Goal: Task Accomplishment & Management: Manage account settings

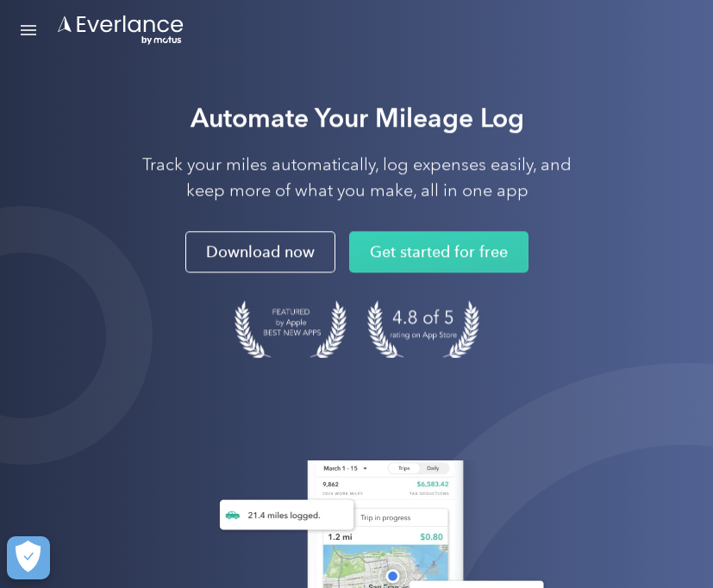
click at [27, 28] on link "Open Menu" at bounding box center [28, 30] width 29 height 33
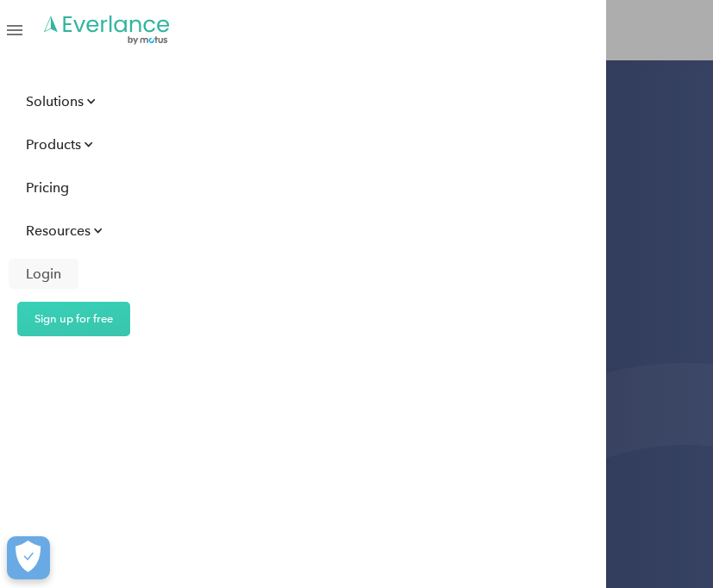
click at [71, 274] on link "Login" at bounding box center [44, 274] width 70 height 30
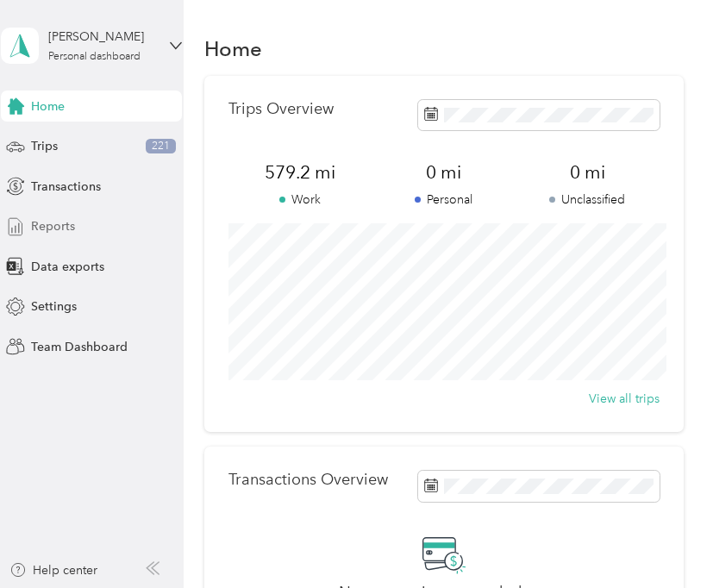
click at [59, 229] on span "Reports" at bounding box center [53, 226] width 44 height 18
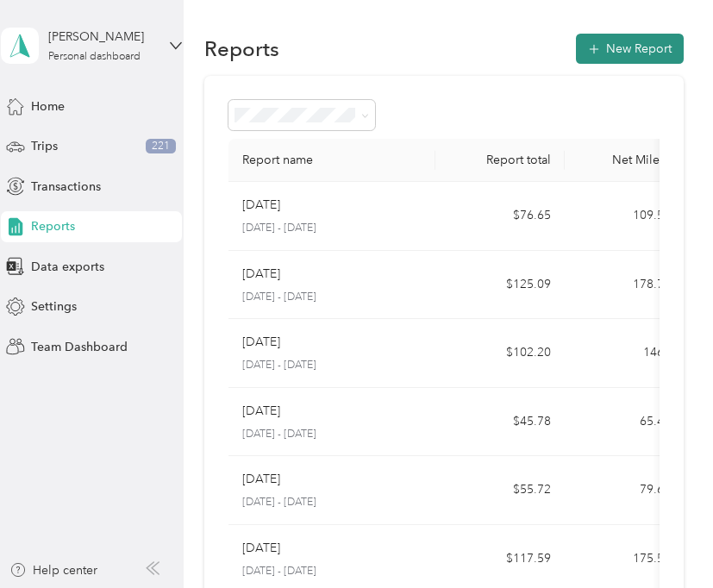
click at [599, 45] on icon "button" at bounding box center [594, 49] width 10 height 10
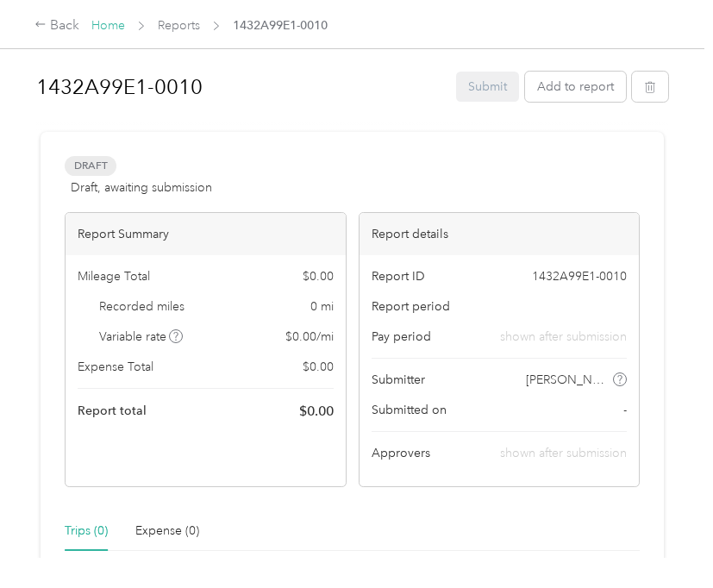
click at [102, 26] on link "Home" at bounding box center [108, 25] width 34 height 15
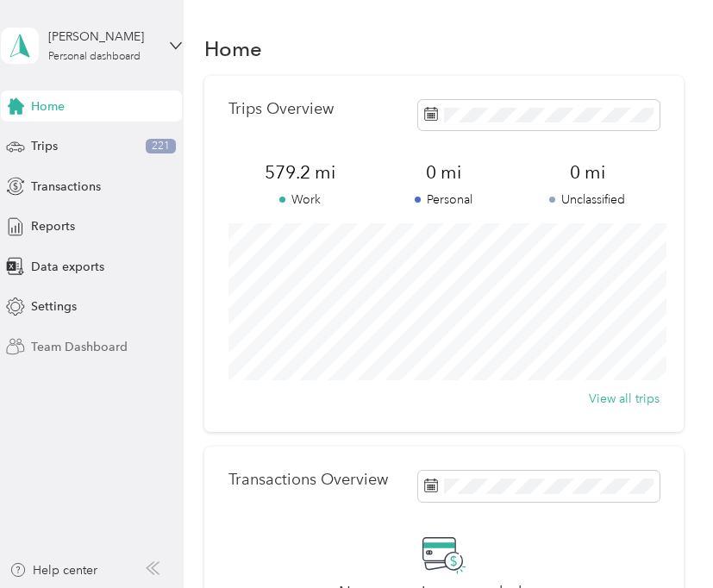
click at [106, 352] on span "Team Dashboard" at bounding box center [79, 347] width 97 height 18
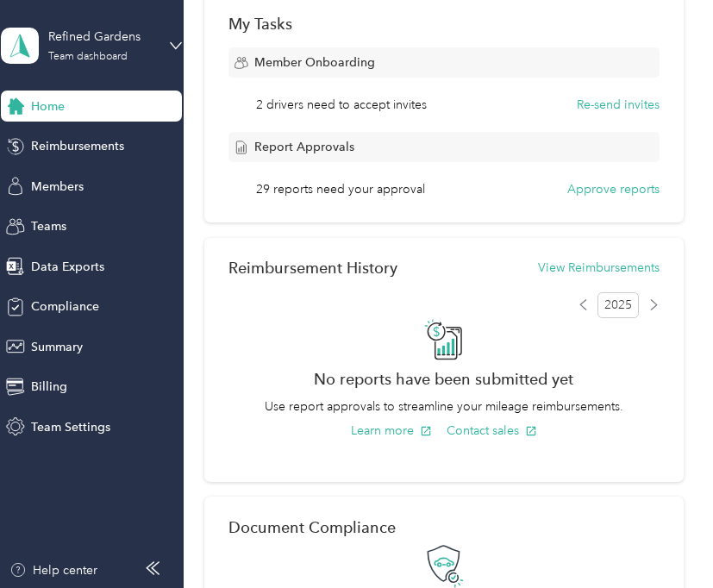
scroll to position [284, 0]
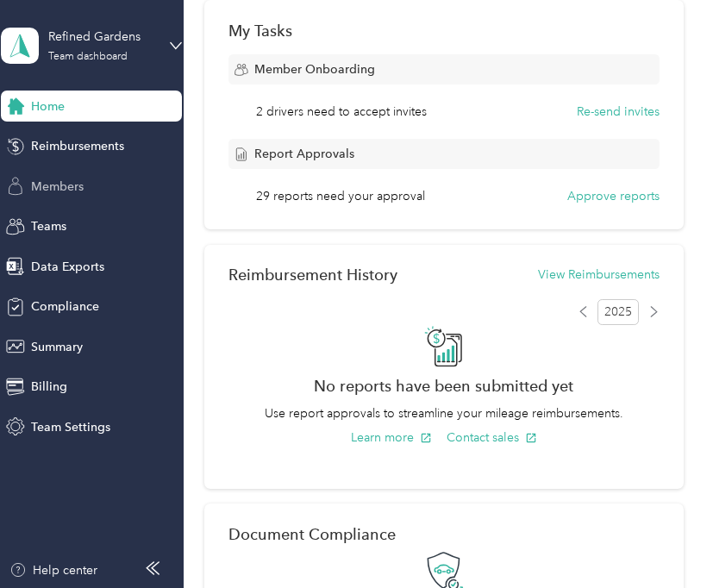
click at [73, 183] on span "Members" at bounding box center [57, 187] width 53 height 18
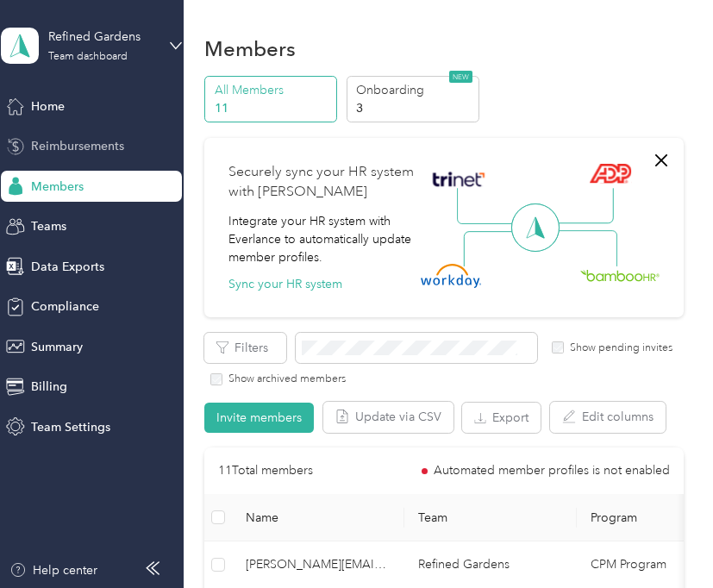
click at [126, 143] on div "Reimbursements" at bounding box center [91, 146] width 181 height 31
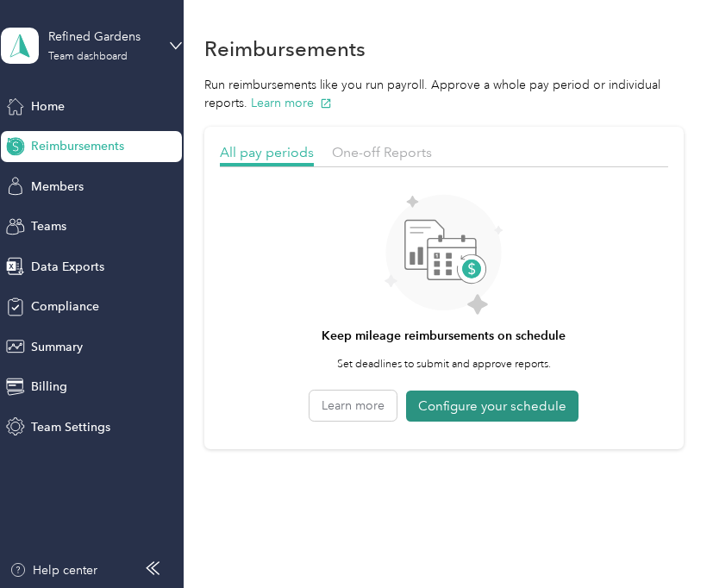
click at [470, 411] on button "Configure your schedule" at bounding box center [492, 407] width 172 height 32
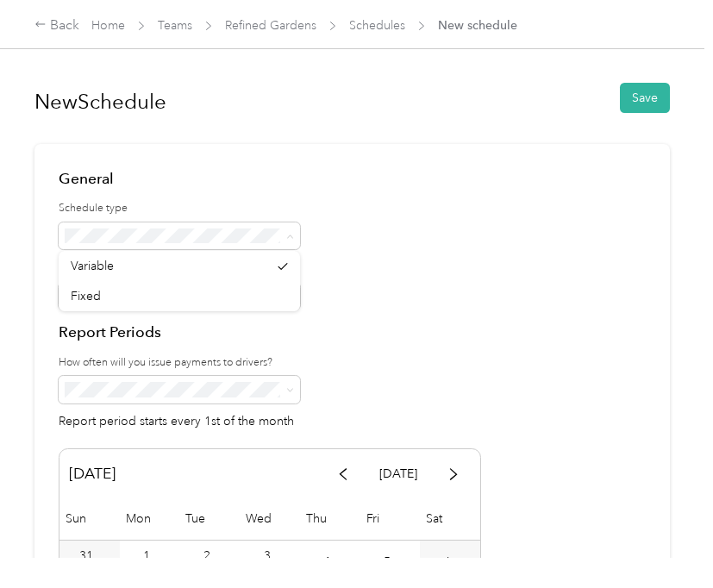
click at [342, 234] on div at bounding box center [352, 236] width 587 height 28
click at [325, 302] on div at bounding box center [352, 297] width 587 height 28
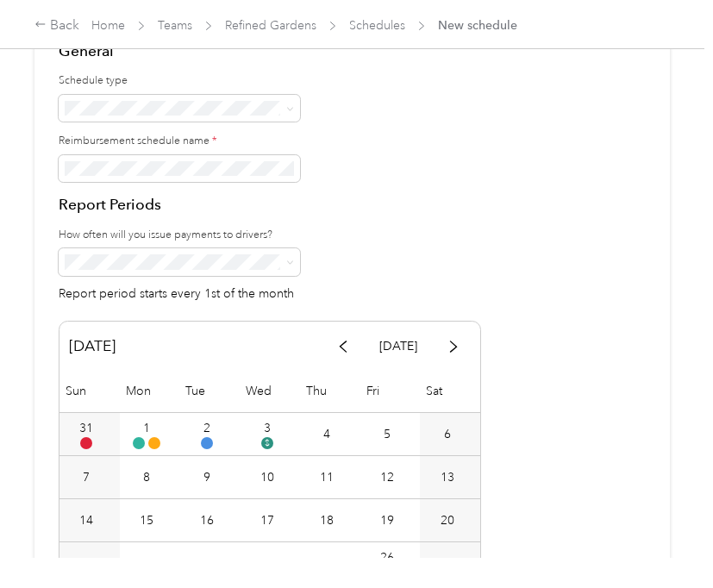
scroll to position [133, 0]
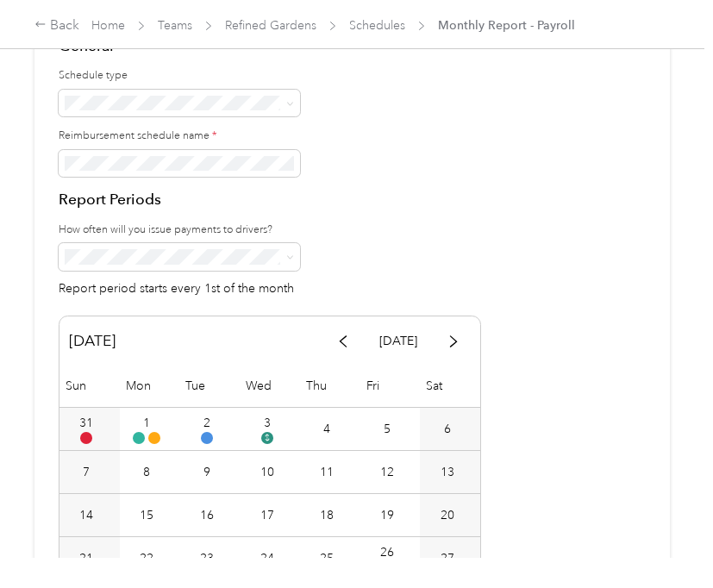
click at [404, 211] on div "Report Periods How often will you issue payments to drivers? Report period star…" at bounding box center [352, 242] width 587 height 106
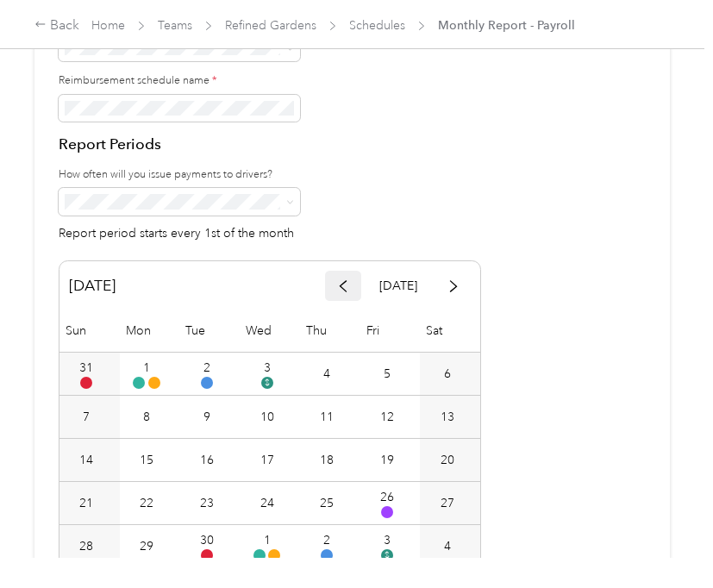
click at [349, 280] on icon "button" at bounding box center [343, 286] width 12 height 12
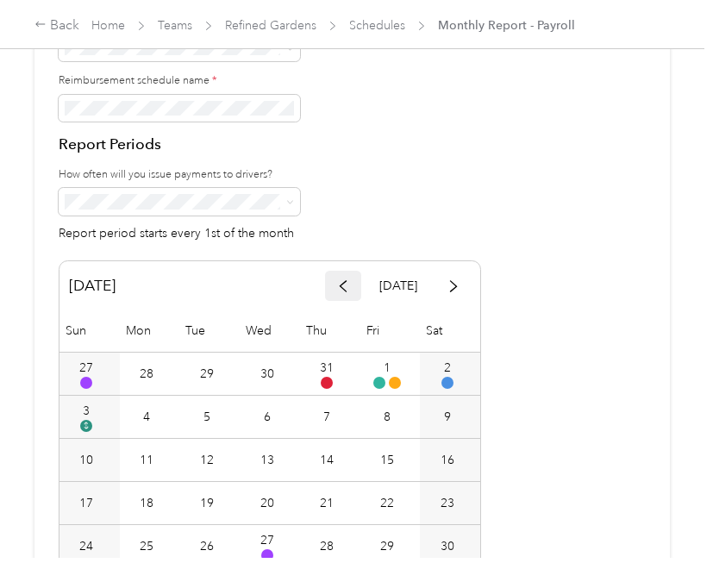
click at [349, 280] on icon "button" at bounding box center [343, 286] width 12 height 12
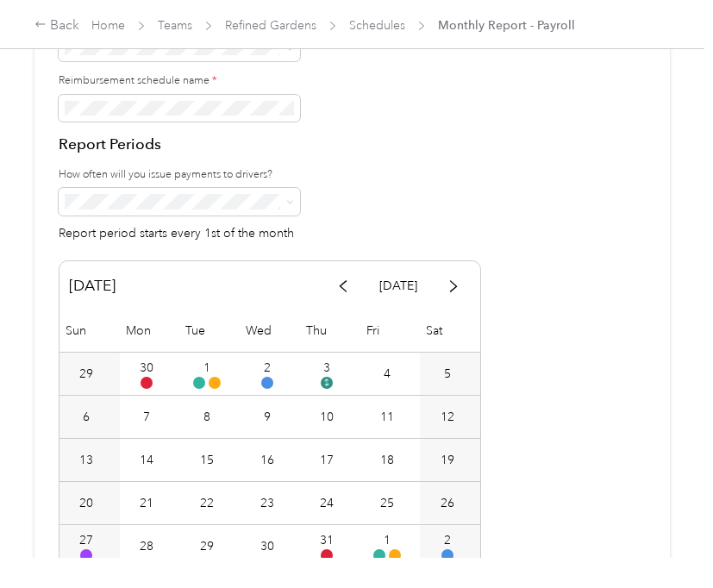
click at [380, 222] on div "Report period starts every 1st of the month" at bounding box center [352, 214] width 587 height 52
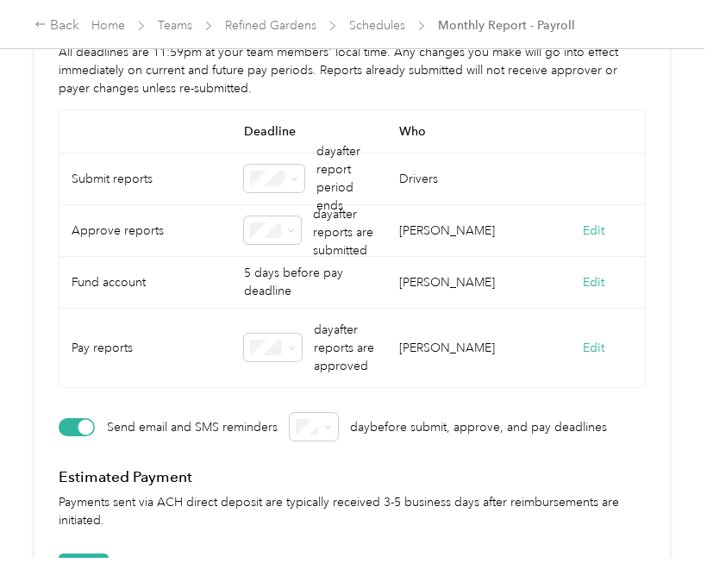
scroll to position [880, 0]
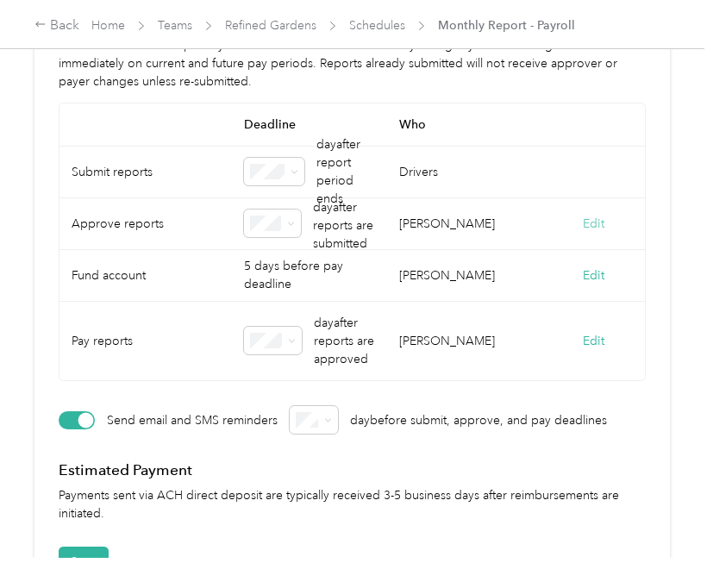
click at [604, 216] on button "Edit" at bounding box center [594, 224] width 22 height 18
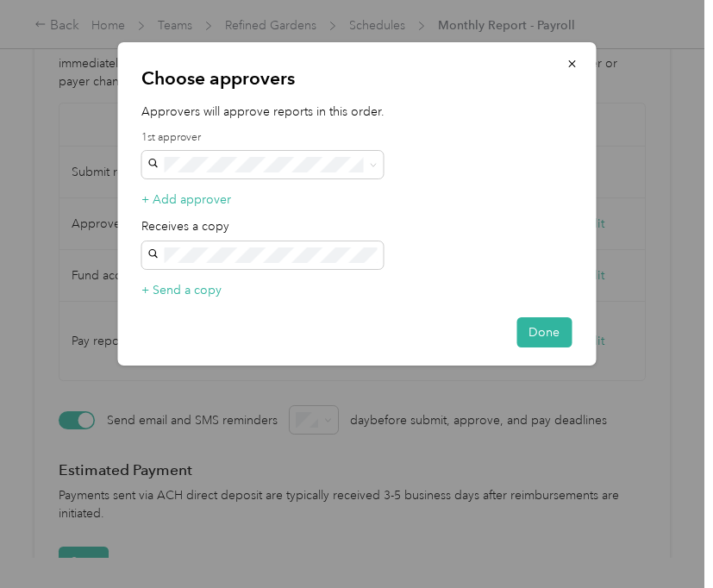
click at [262, 281] on span "[PERSON_NAME][EMAIL_ADDRESS][DOMAIN_NAME]" at bounding box center [252, 297] width 199 height 33
click at [555, 343] on button "Done" at bounding box center [544, 332] width 55 height 30
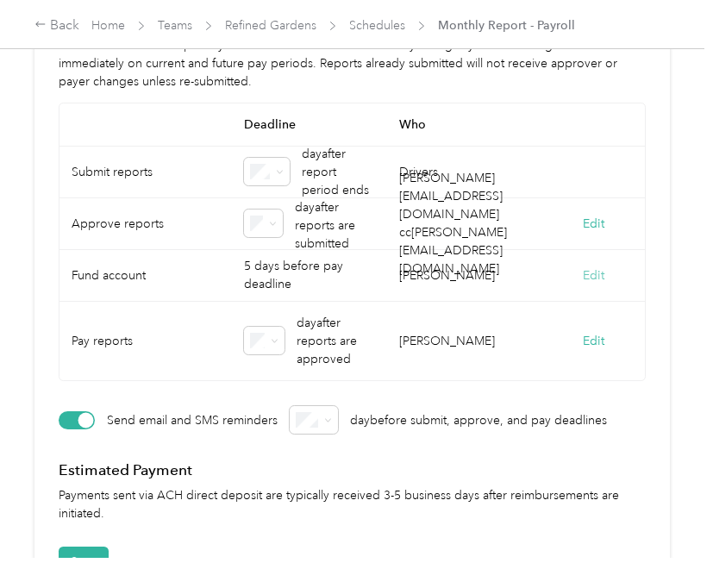
click at [604, 278] on button "Edit" at bounding box center [594, 275] width 22 height 18
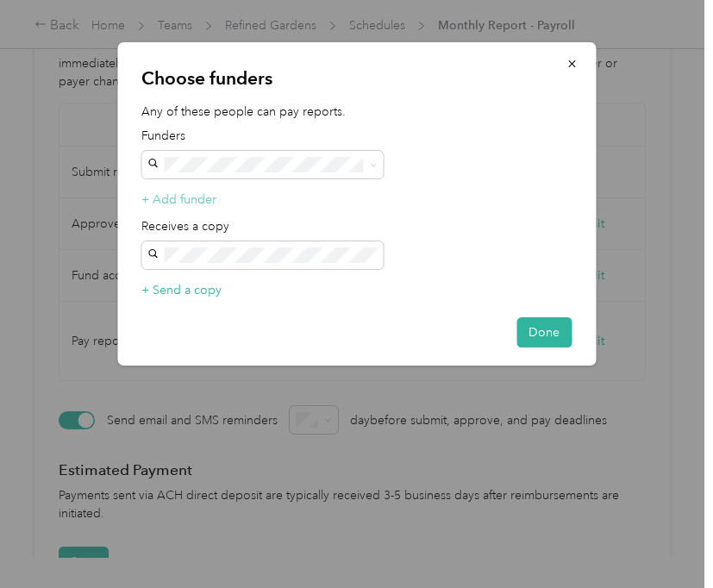
click at [200, 197] on button "+ Add funder" at bounding box center [178, 200] width 75 height 18
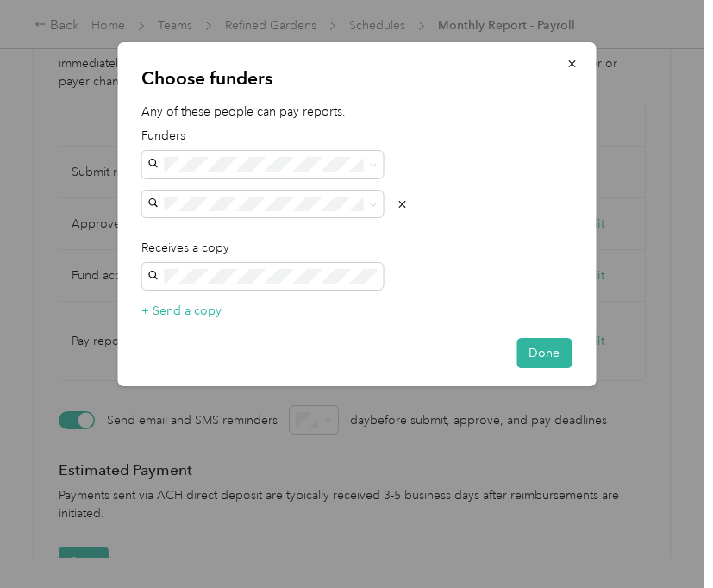
click at [346, 113] on p "Any of these people can pay reports." at bounding box center [356, 112] width 430 height 18
click at [341, 267] on span at bounding box center [261, 277] width 241 height 28
click at [180, 310] on button "+ Send a copy" at bounding box center [181, 311] width 80 height 18
click at [554, 358] on button "Done" at bounding box center [544, 353] width 55 height 30
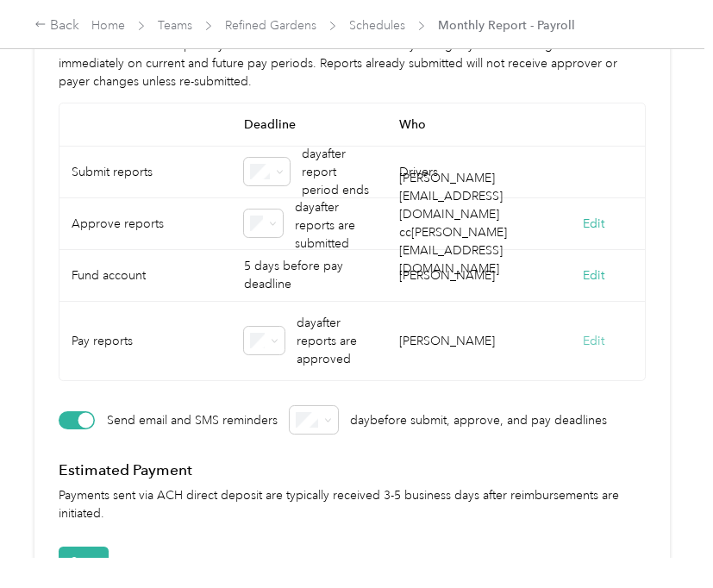
click at [604, 344] on button "Edit" at bounding box center [594, 341] width 22 height 18
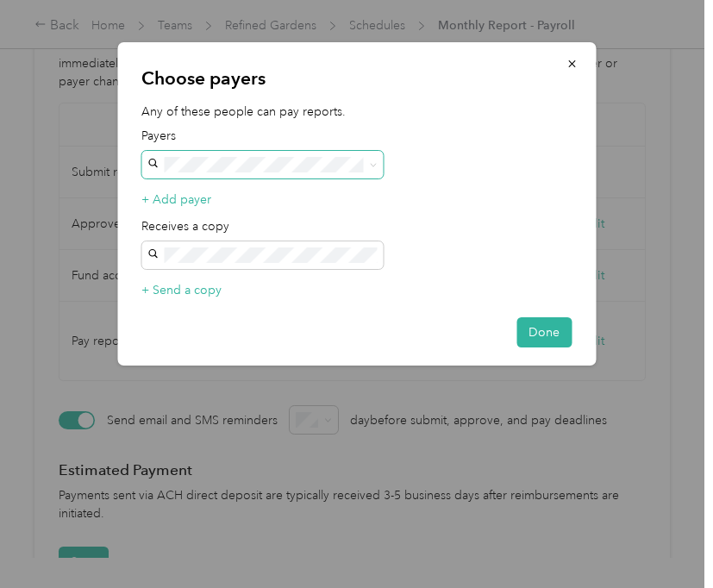
click at [313, 154] on span at bounding box center [261, 165] width 241 height 28
click at [197, 194] on button "+ Add payer" at bounding box center [176, 200] width 70 height 18
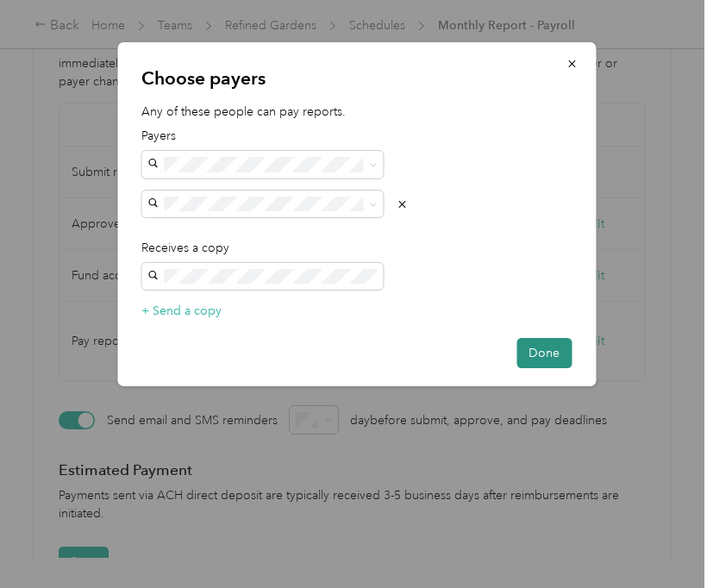
click at [554, 348] on button "Done" at bounding box center [544, 353] width 55 height 30
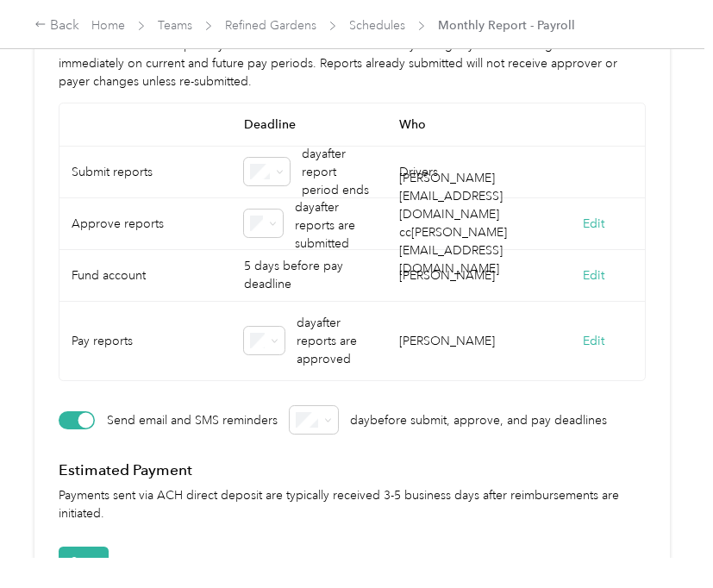
scroll to position [942, 0]
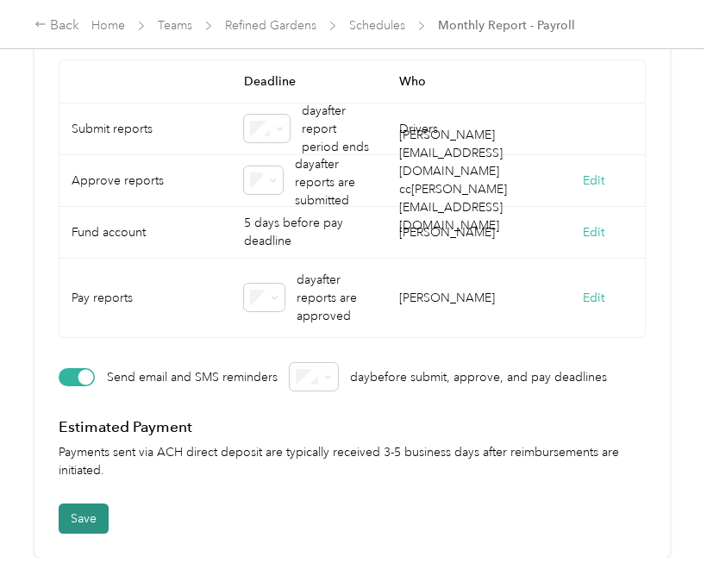
click at [82, 510] on button "Save" at bounding box center [84, 519] width 50 height 30
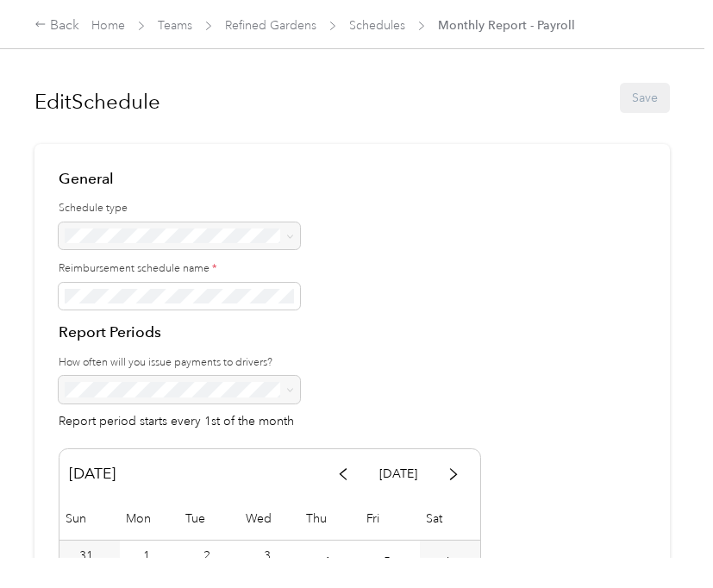
click at [647, 98] on div "Edit Schedule Save" at bounding box center [352, 97] width 636 height 50
click at [122, 23] on link "Home" at bounding box center [108, 25] width 34 height 15
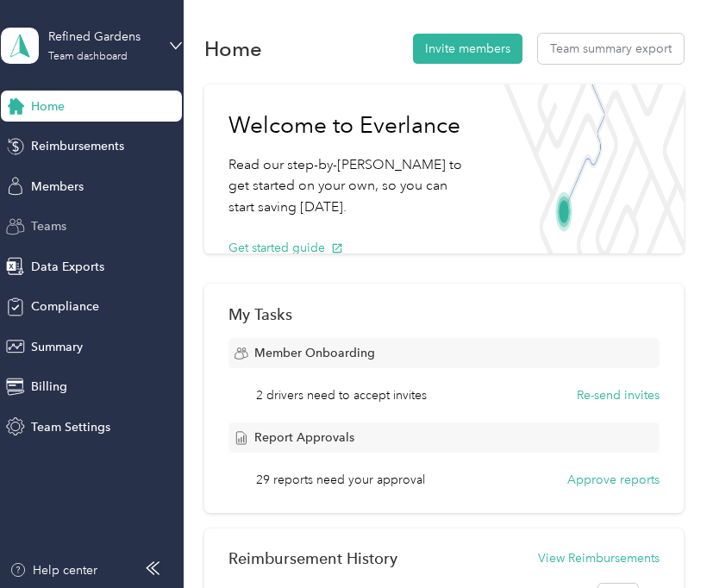
click at [66, 225] on span "Teams" at bounding box center [48, 226] width 35 height 18
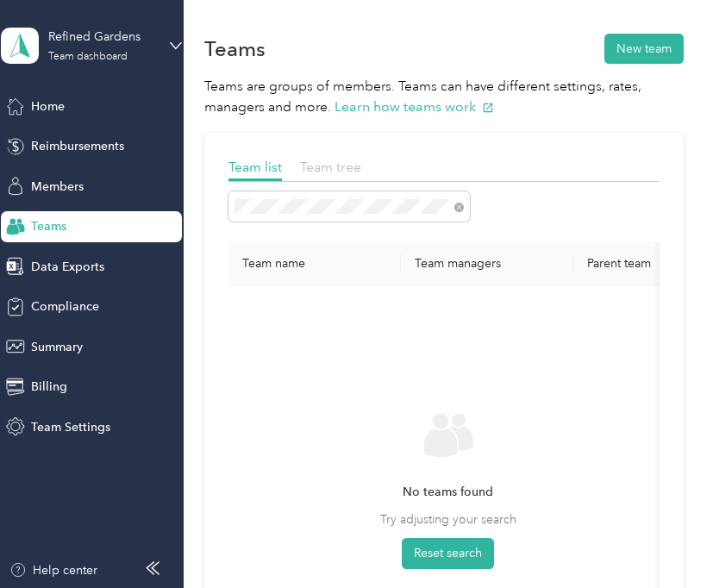
click at [334, 170] on span "Team tree" at bounding box center [330, 167] width 61 height 16
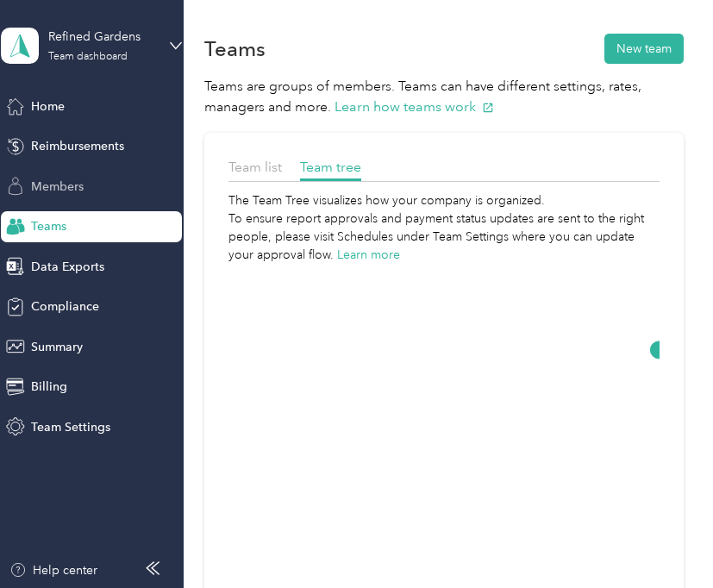
click at [76, 183] on span "Members" at bounding box center [57, 187] width 53 height 18
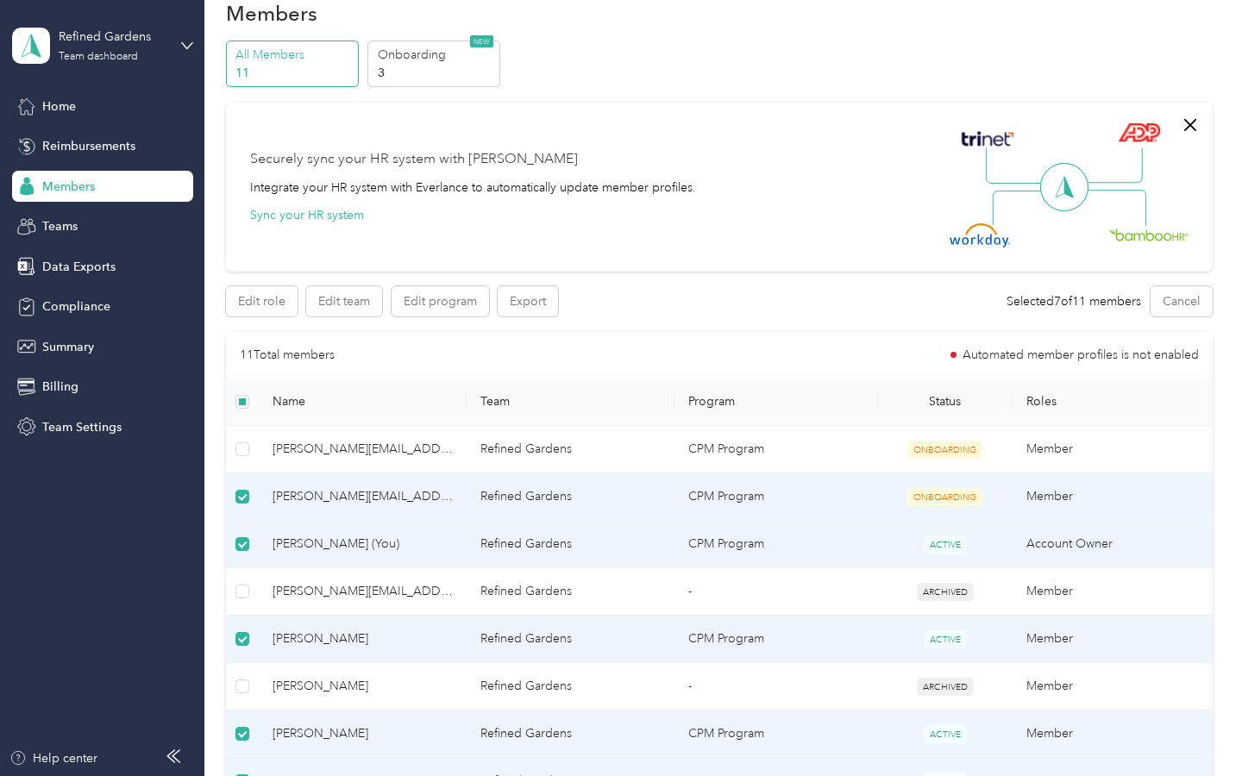
scroll to position [19, 0]
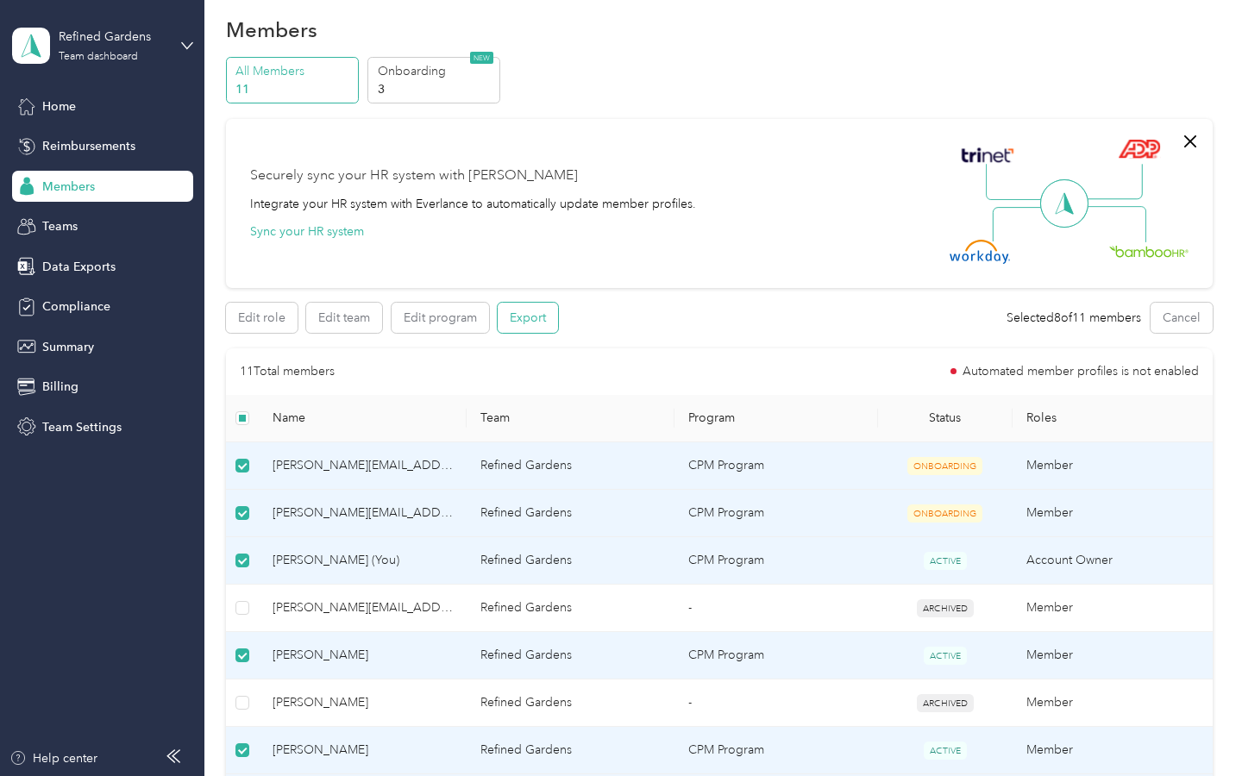
click at [534, 315] on button "Export" at bounding box center [528, 318] width 60 height 30
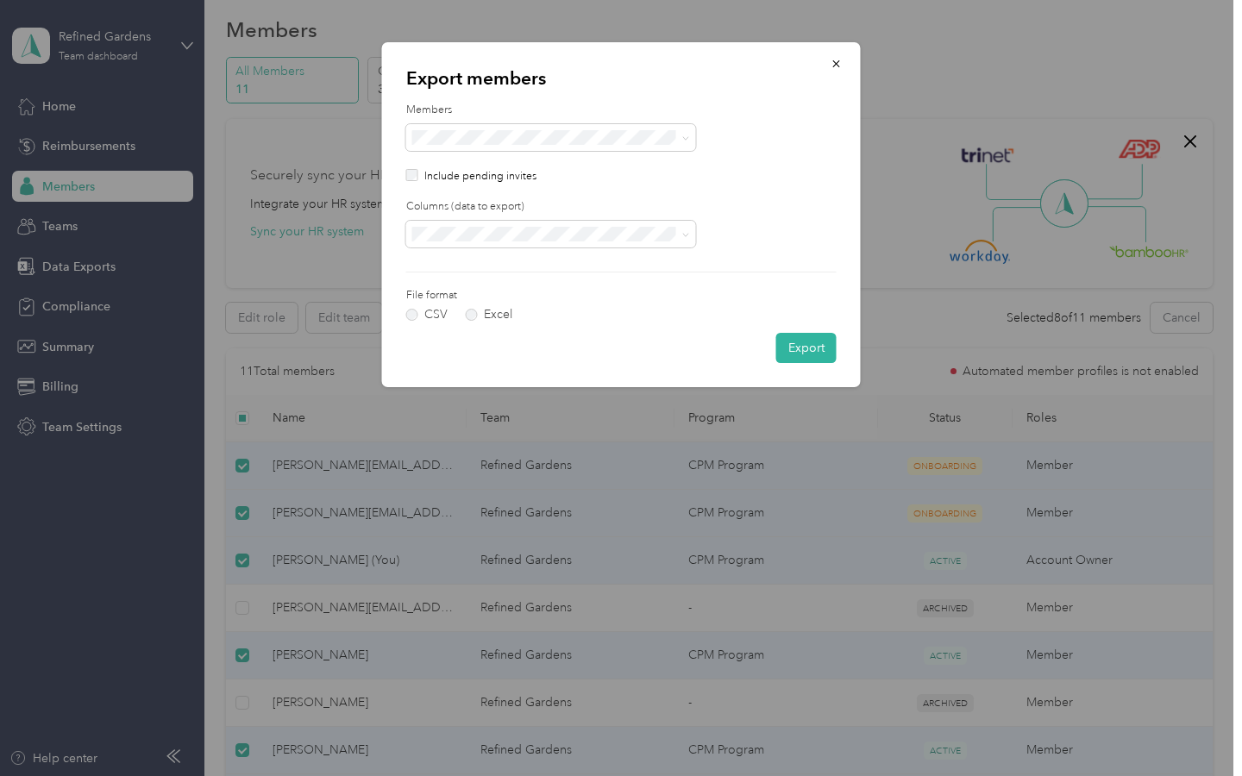
click at [536, 200] on label "Columns (data to export)" at bounding box center [621, 207] width 430 height 16
click at [712, 346] on button "Export" at bounding box center [806, 348] width 60 height 30
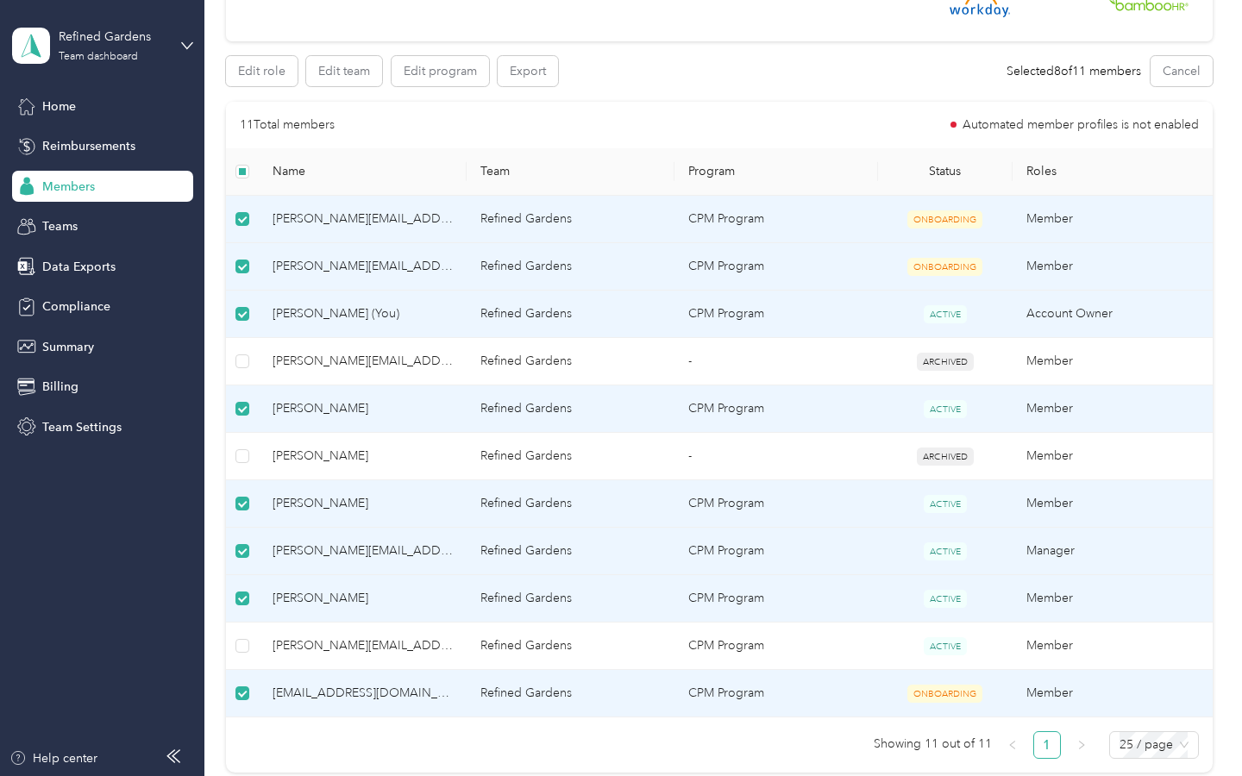
scroll to position [454, 0]
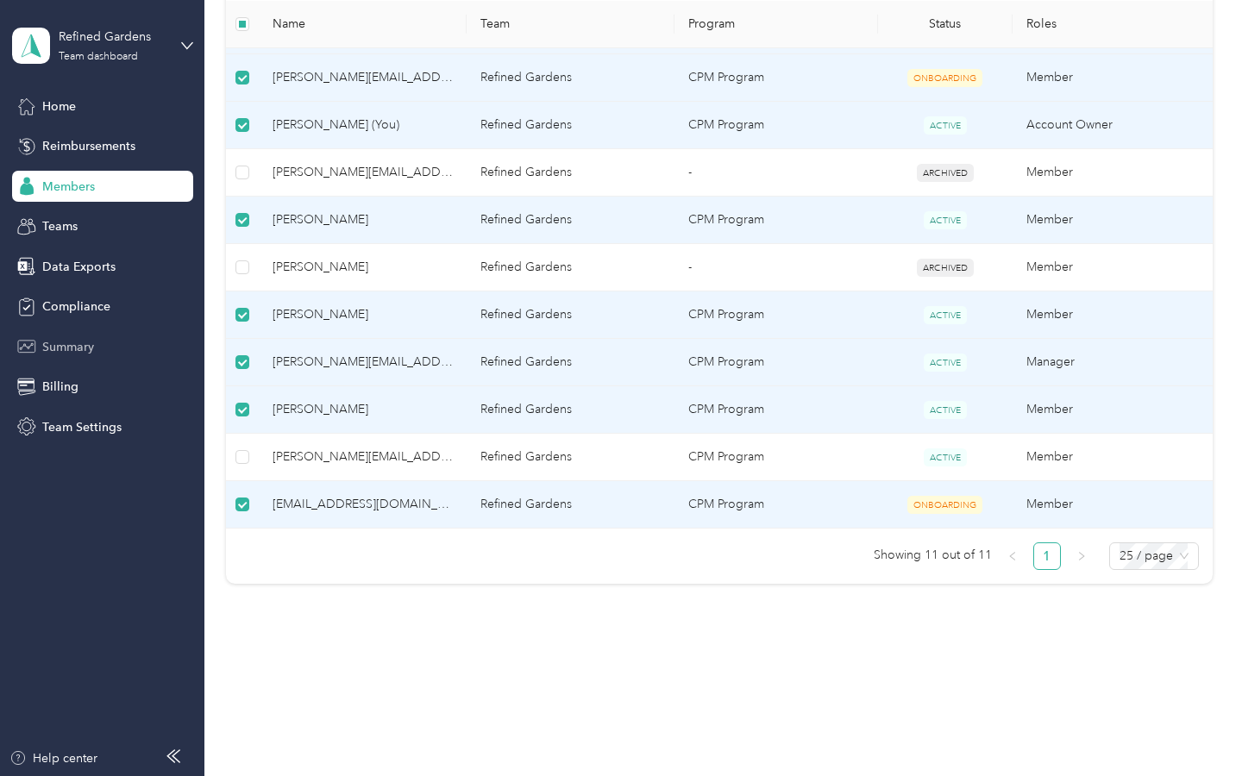
click at [85, 345] on span "Summary" at bounding box center [68, 347] width 52 height 18
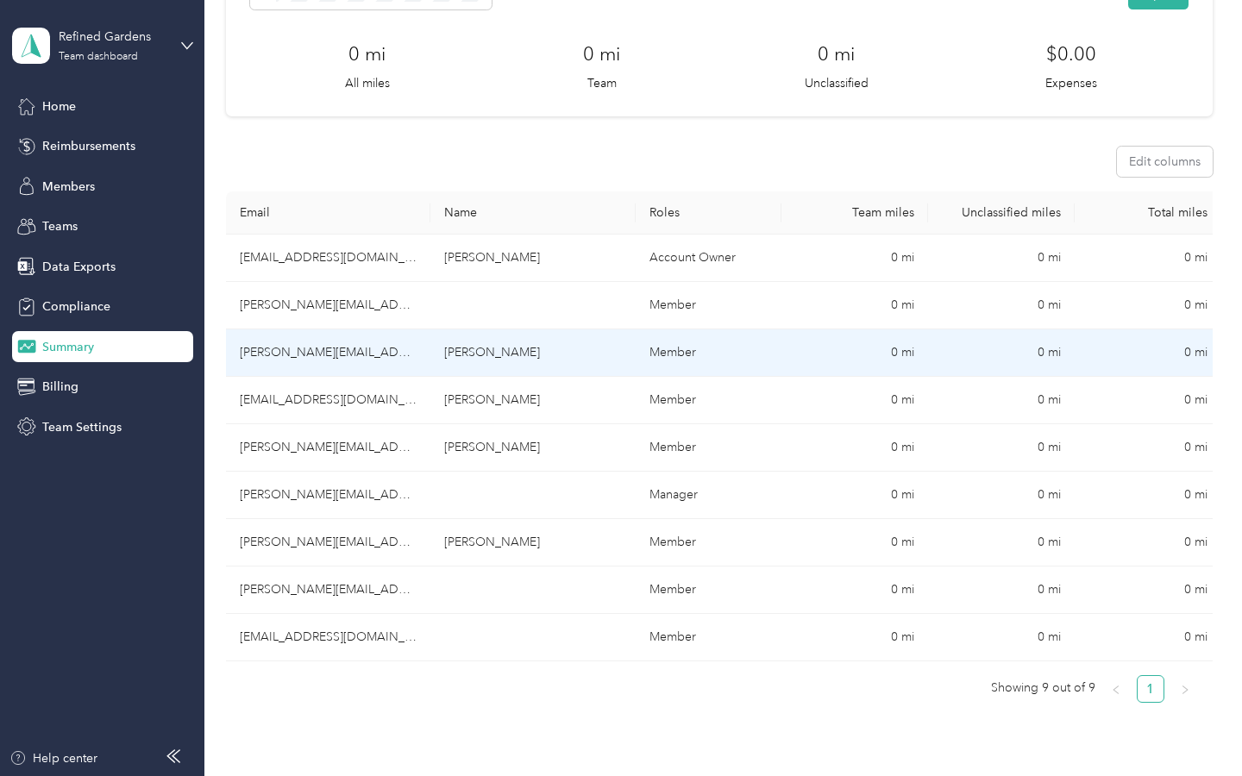
scroll to position [128, 0]
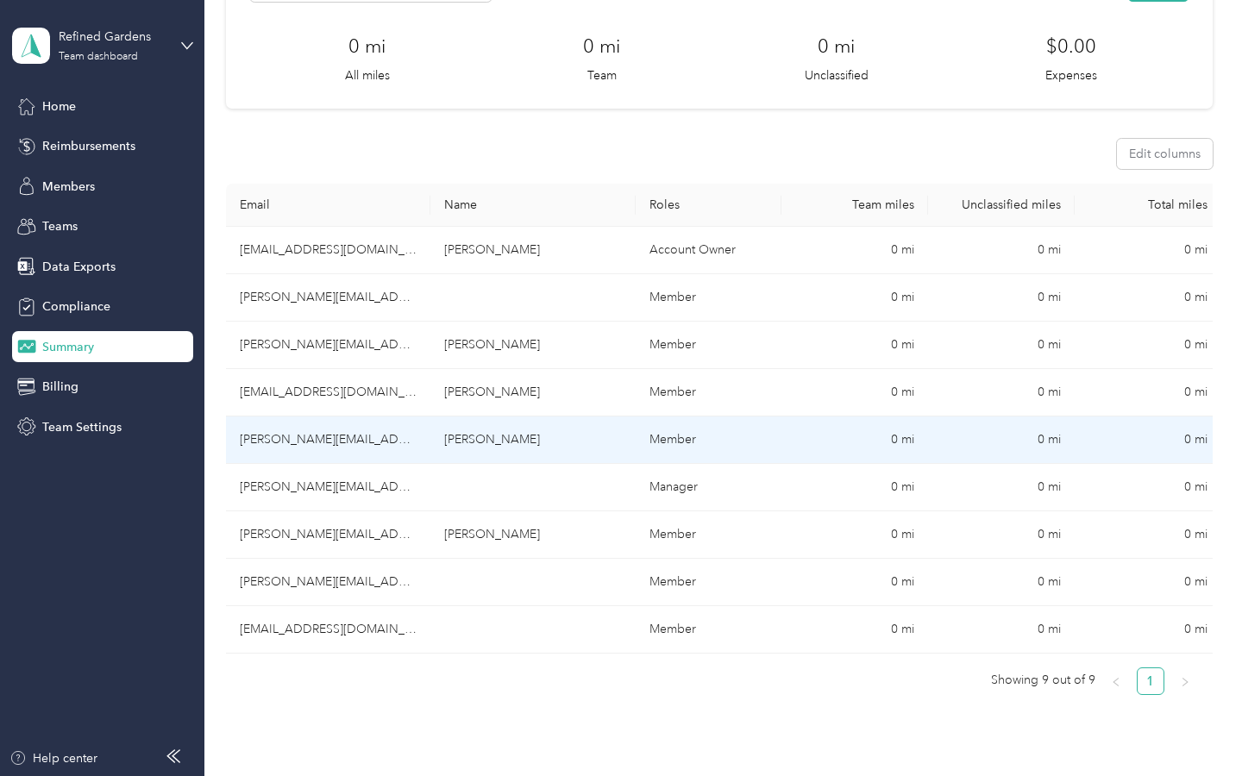
click at [317, 438] on td "[PERSON_NAME][EMAIL_ADDRESS][DOMAIN_NAME]" at bounding box center [328, 439] width 205 height 47
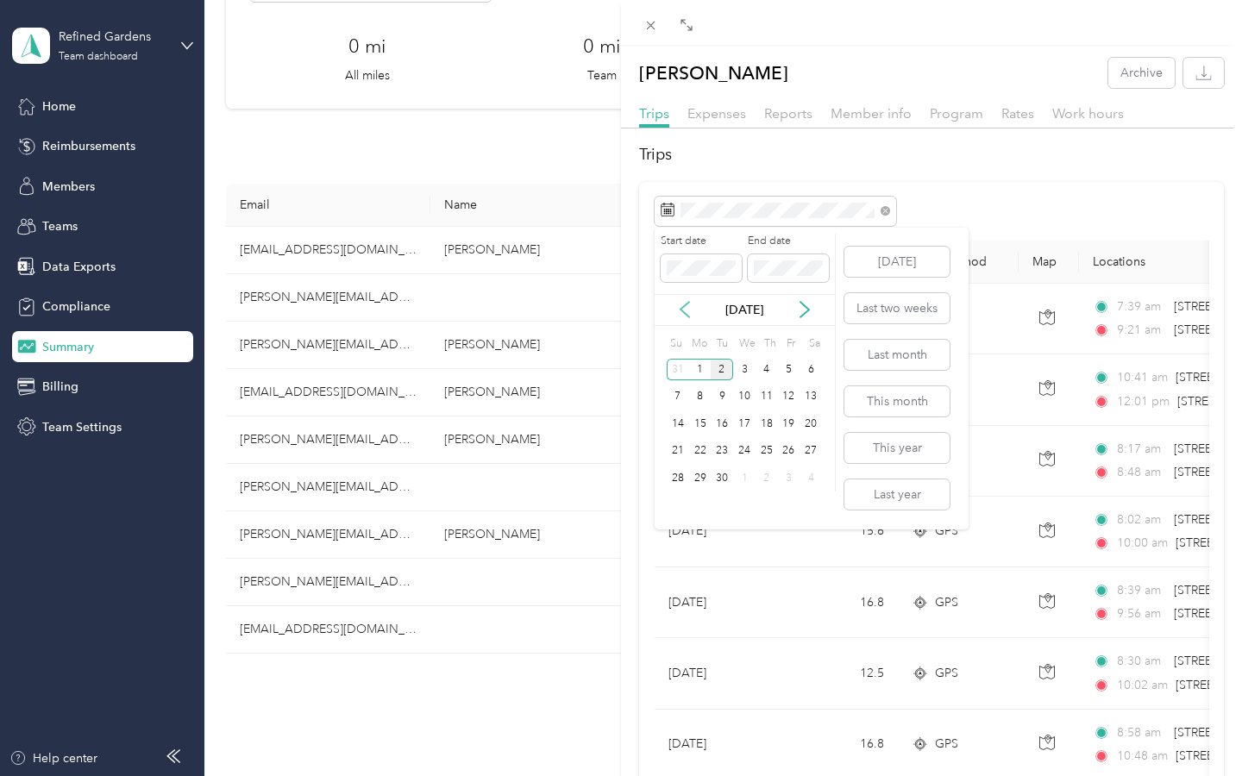
click at [684, 310] on icon at bounding box center [684, 309] width 17 height 17
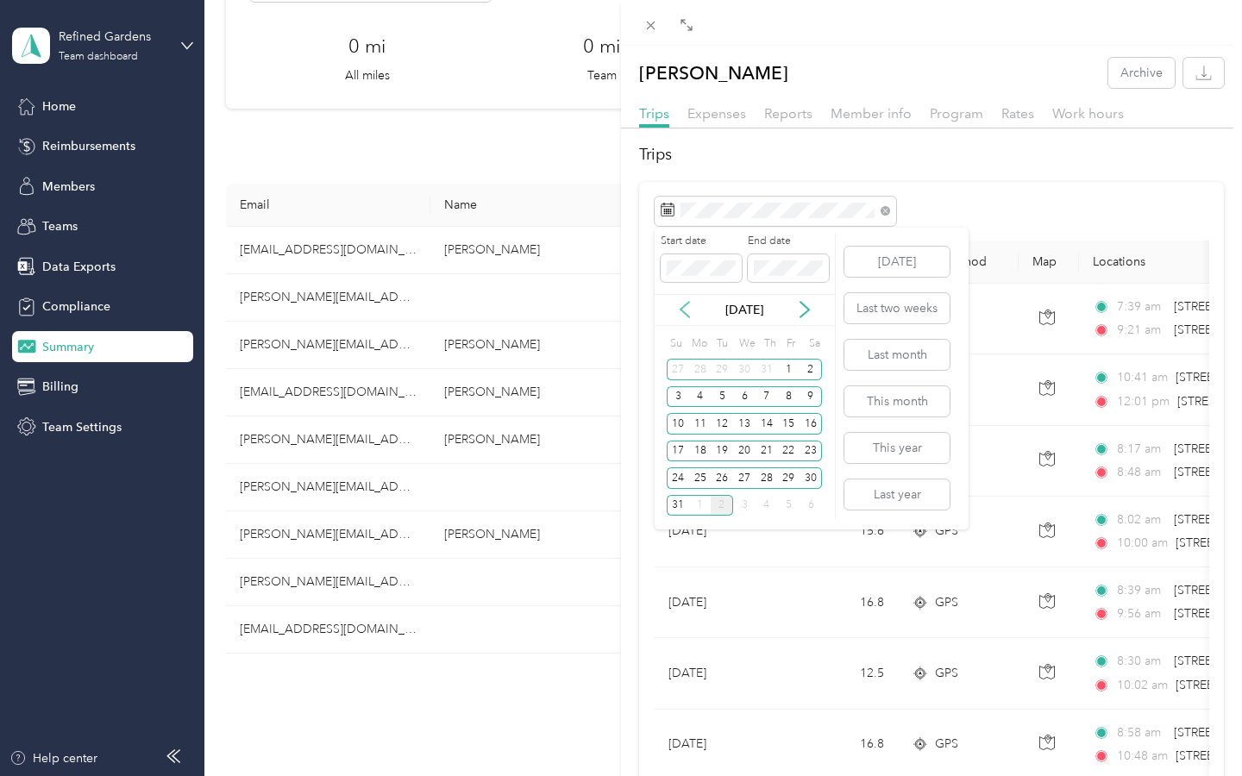
click at [681, 310] on icon at bounding box center [684, 311] width 9 height 16
click at [712, 364] on div "1" at bounding box center [722, 370] width 22 height 22
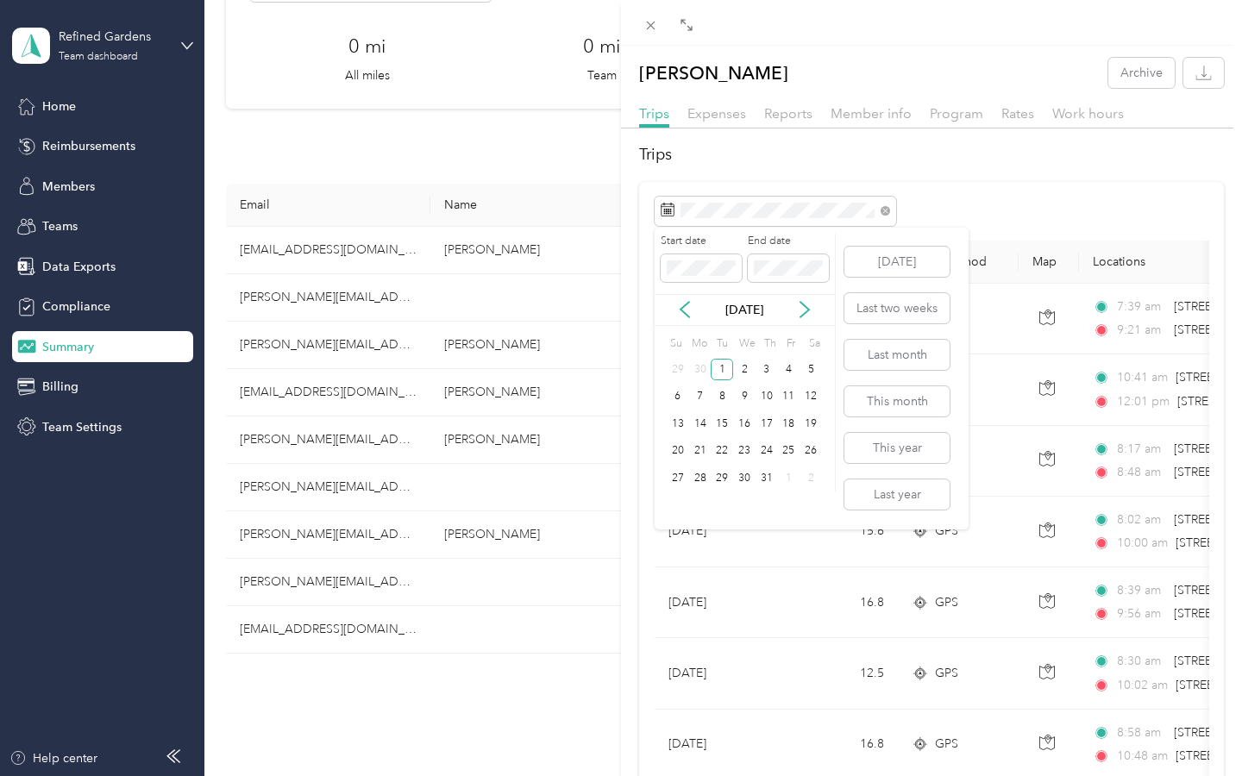
click at [712, 308] on p "[DATE]" at bounding box center [744, 310] width 72 height 18
click at [712, 312] on icon at bounding box center [804, 311] width 9 height 16
click at [679, 504] on div "31" at bounding box center [678, 506] width 22 height 22
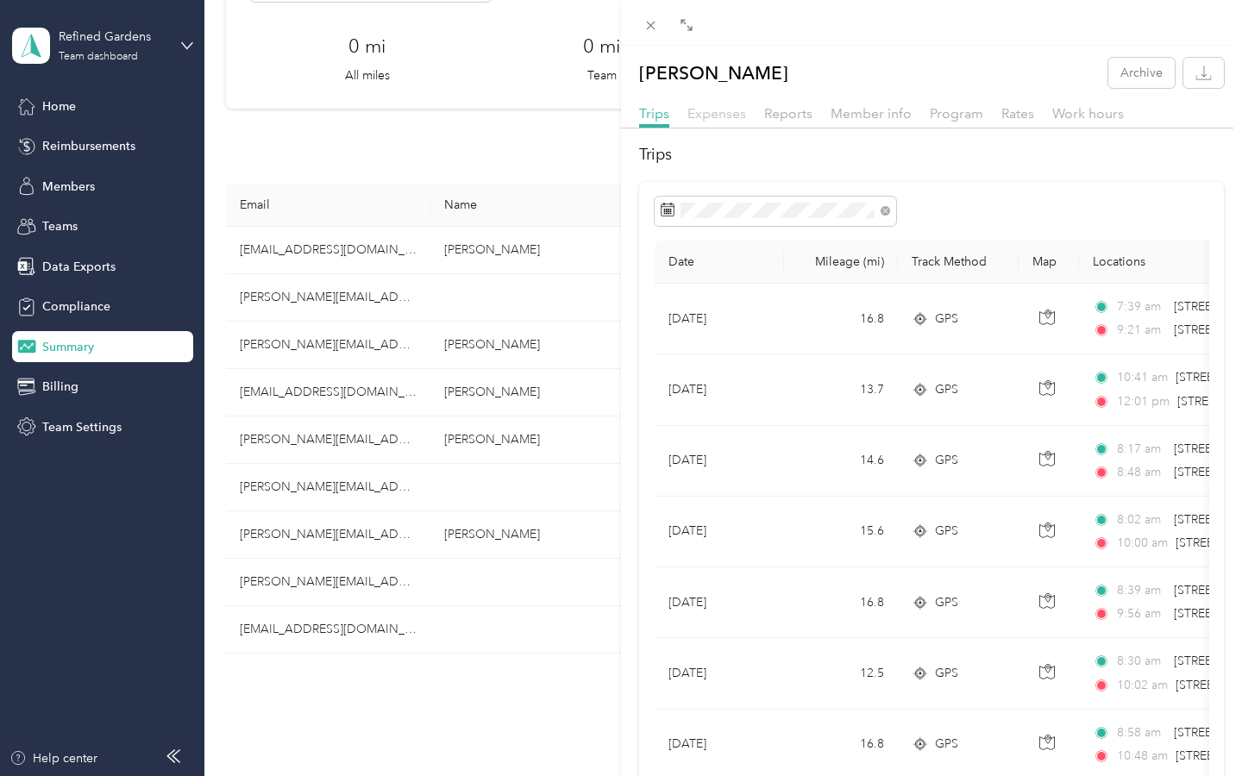
click at [712, 116] on span "Expenses" at bounding box center [716, 113] width 59 height 16
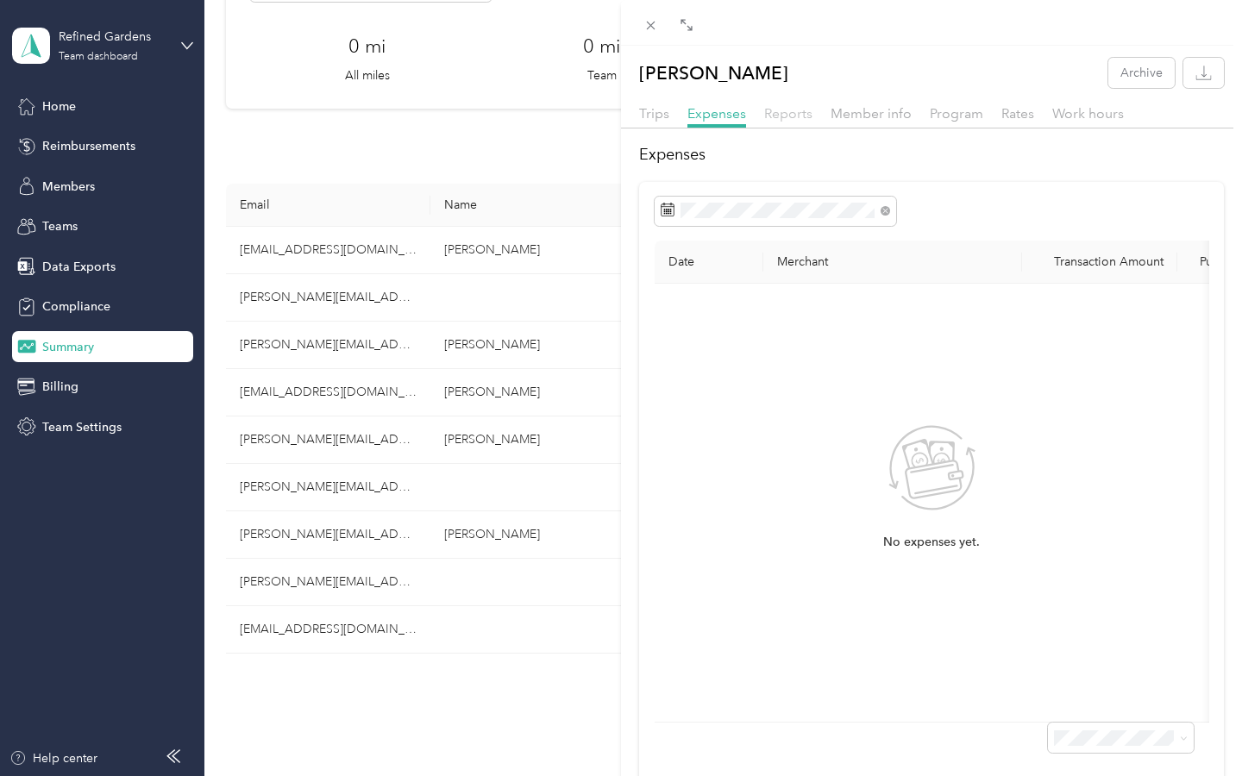
click at [712, 112] on span "Reports" at bounding box center [788, 113] width 48 height 16
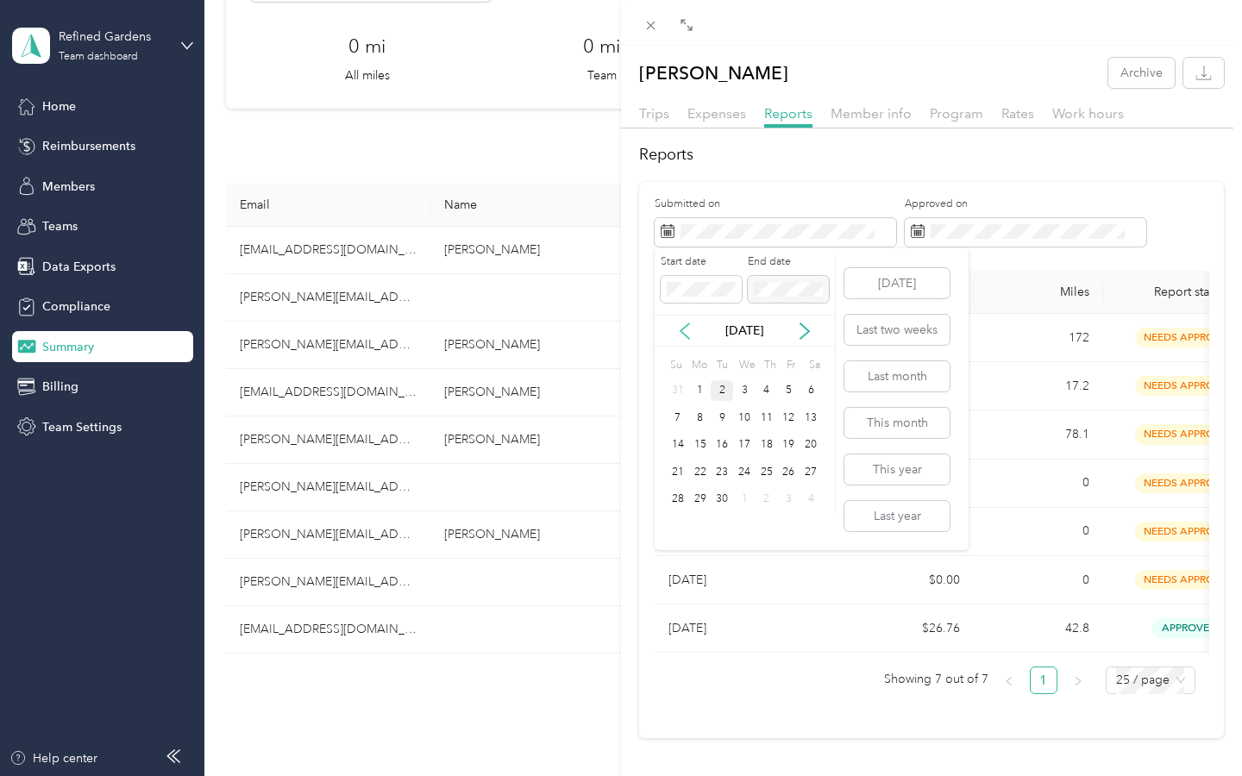
click at [686, 329] on icon at bounding box center [684, 331] width 17 height 17
click at [688, 329] on icon at bounding box center [684, 331] width 17 height 17
click at [712, 382] on div "1" at bounding box center [722, 391] width 22 height 22
click at [706, 344] on div "[DATE]" at bounding box center [744, 331] width 180 height 32
click at [712, 330] on icon at bounding box center [804, 331] width 9 height 16
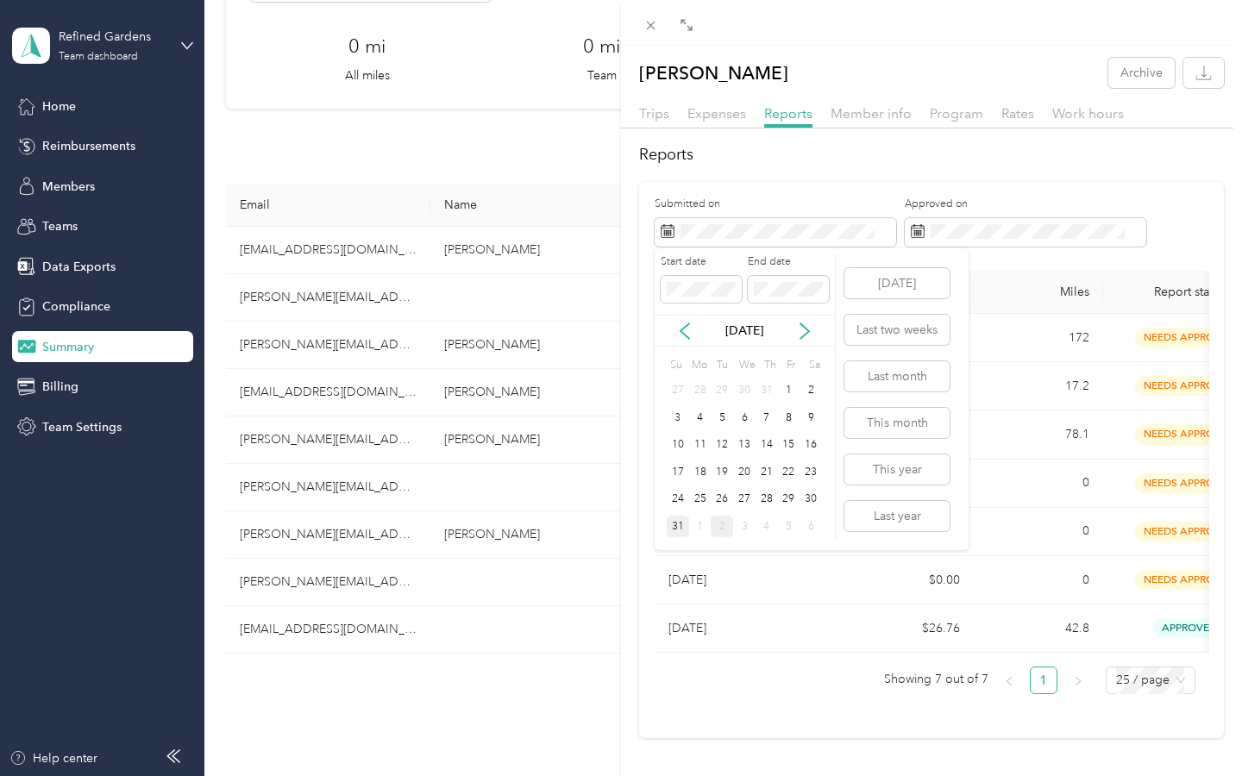
click at [675, 524] on div "31" at bounding box center [678, 527] width 22 height 22
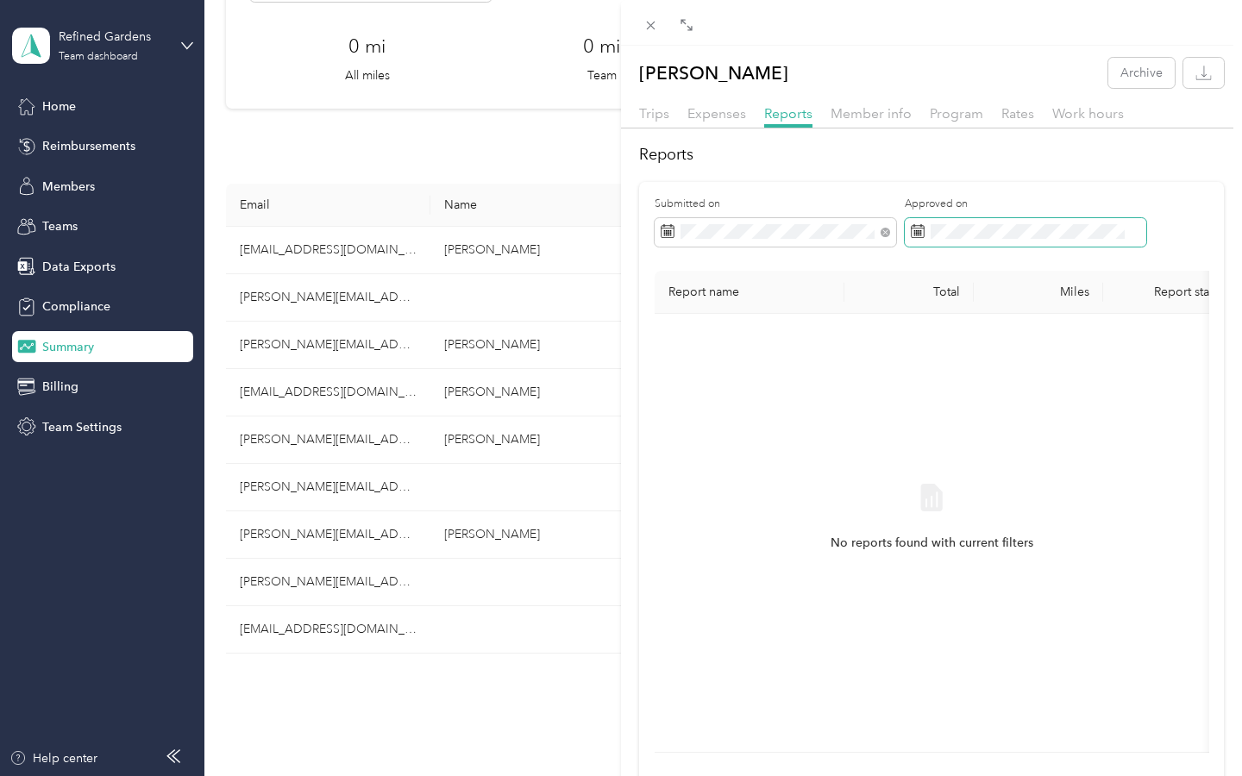
click at [712, 240] on span at bounding box center [1025, 232] width 241 height 29
click at [335, 340] on div "[PERSON_NAME] Archive Trips Expenses Reports Member info Program Rates Work hou…" at bounding box center [621, 388] width 1242 height 776
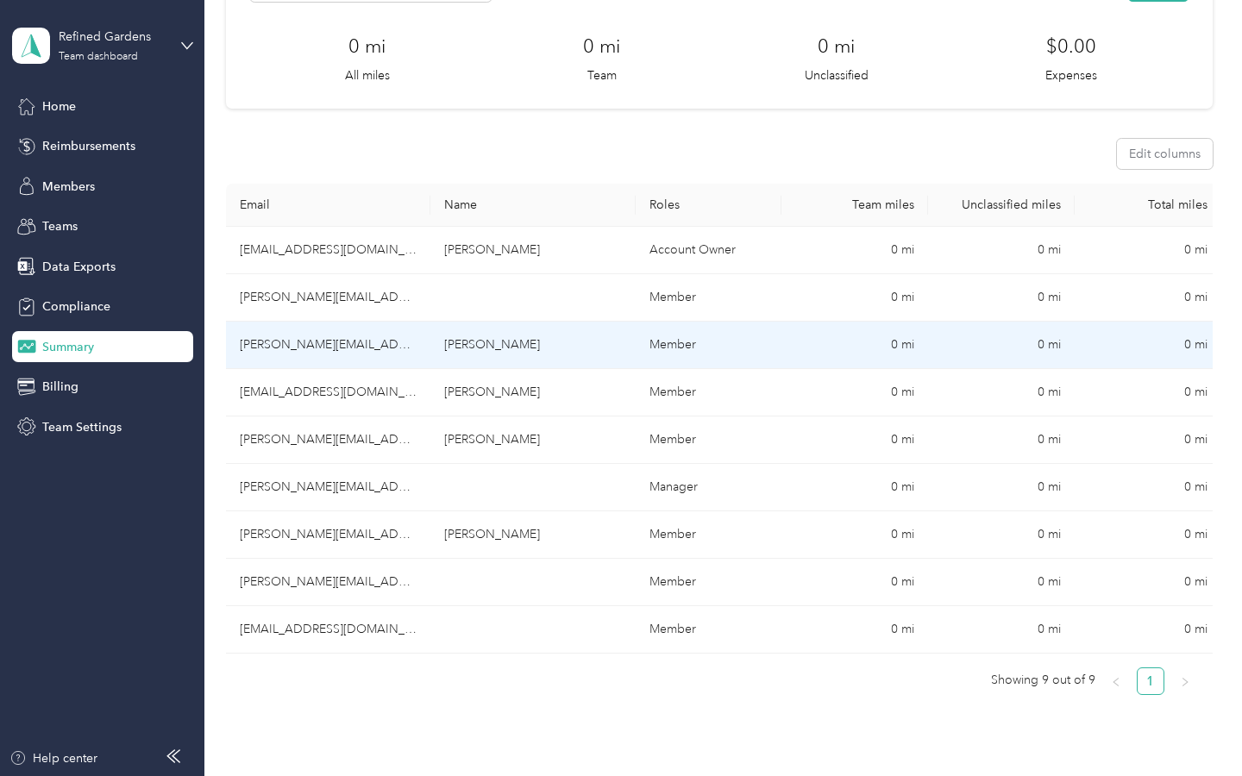
click at [368, 344] on td "[PERSON_NAME][EMAIL_ADDRESS][DOMAIN_NAME]" at bounding box center [328, 345] width 205 height 47
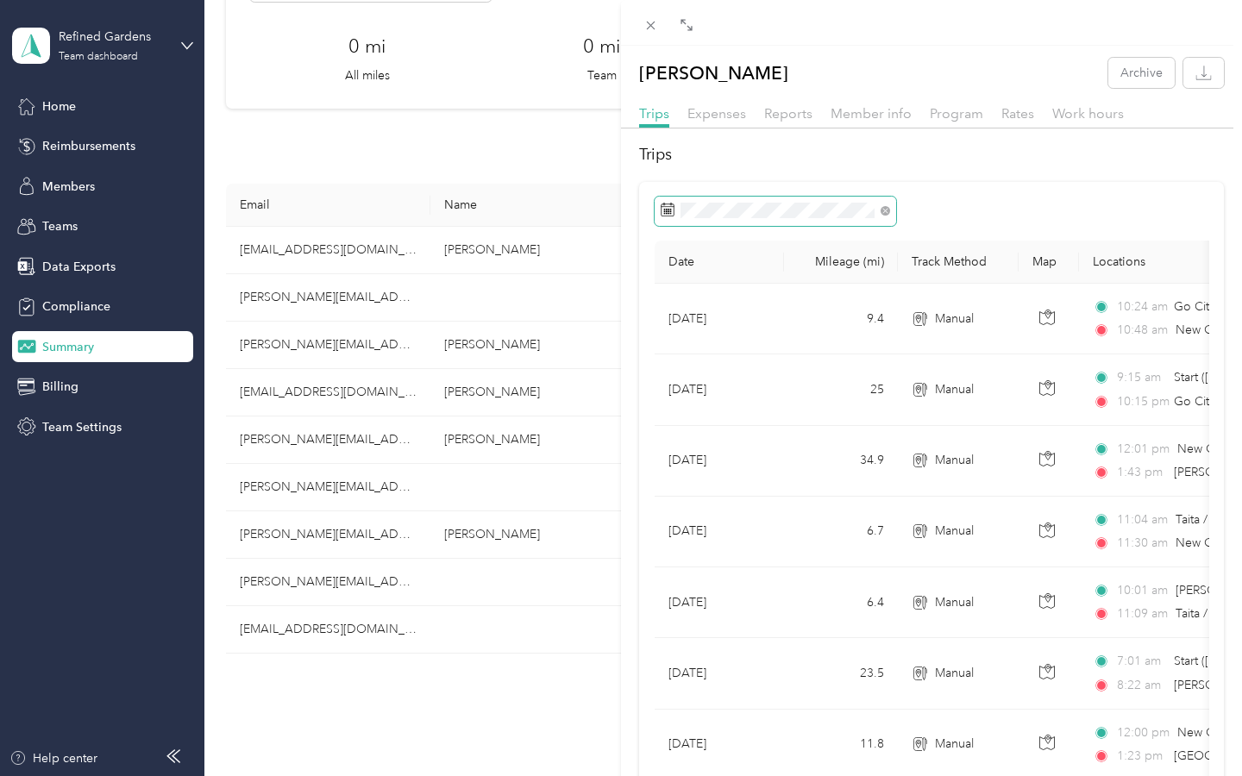
click at [712, 212] on span at bounding box center [882, 210] width 16 height 12
click at [712, 212] on icon at bounding box center [884, 210] width 9 height 9
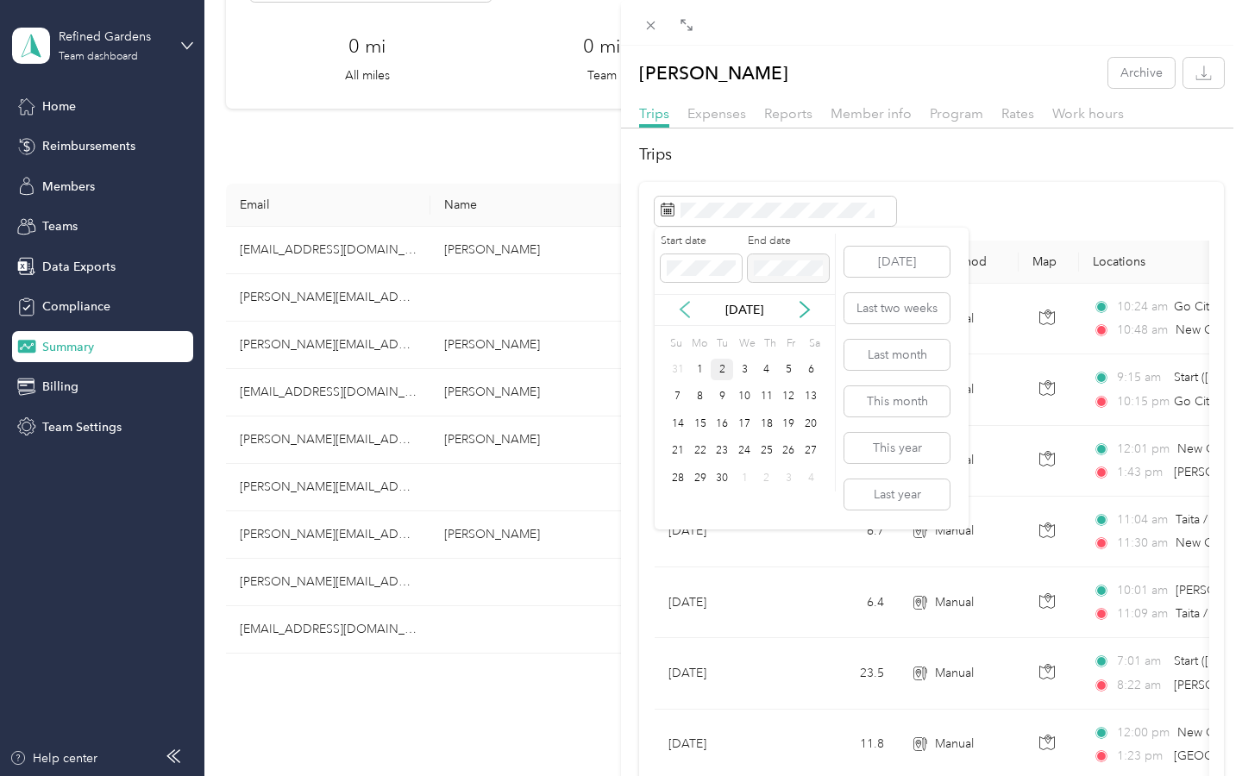
click at [684, 312] on icon at bounding box center [684, 309] width 17 height 17
click at [681, 316] on icon at bounding box center [684, 309] width 17 height 17
click at [712, 365] on div "1" at bounding box center [722, 370] width 22 height 22
click at [712, 308] on icon at bounding box center [804, 311] width 9 height 16
click at [678, 507] on div "31" at bounding box center [678, 506] width 22 height 22
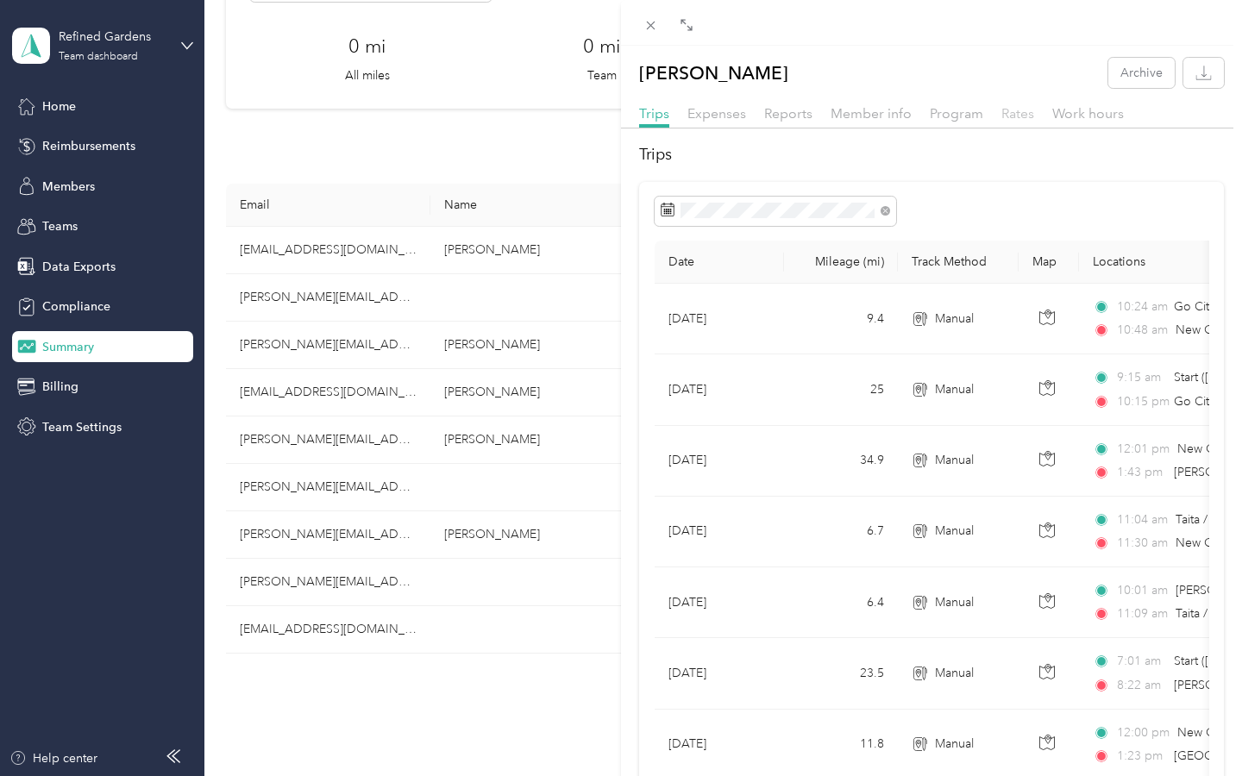
click at [712, 115] on span "Rates" at bounding box center [1017, 113] width 33 height 16
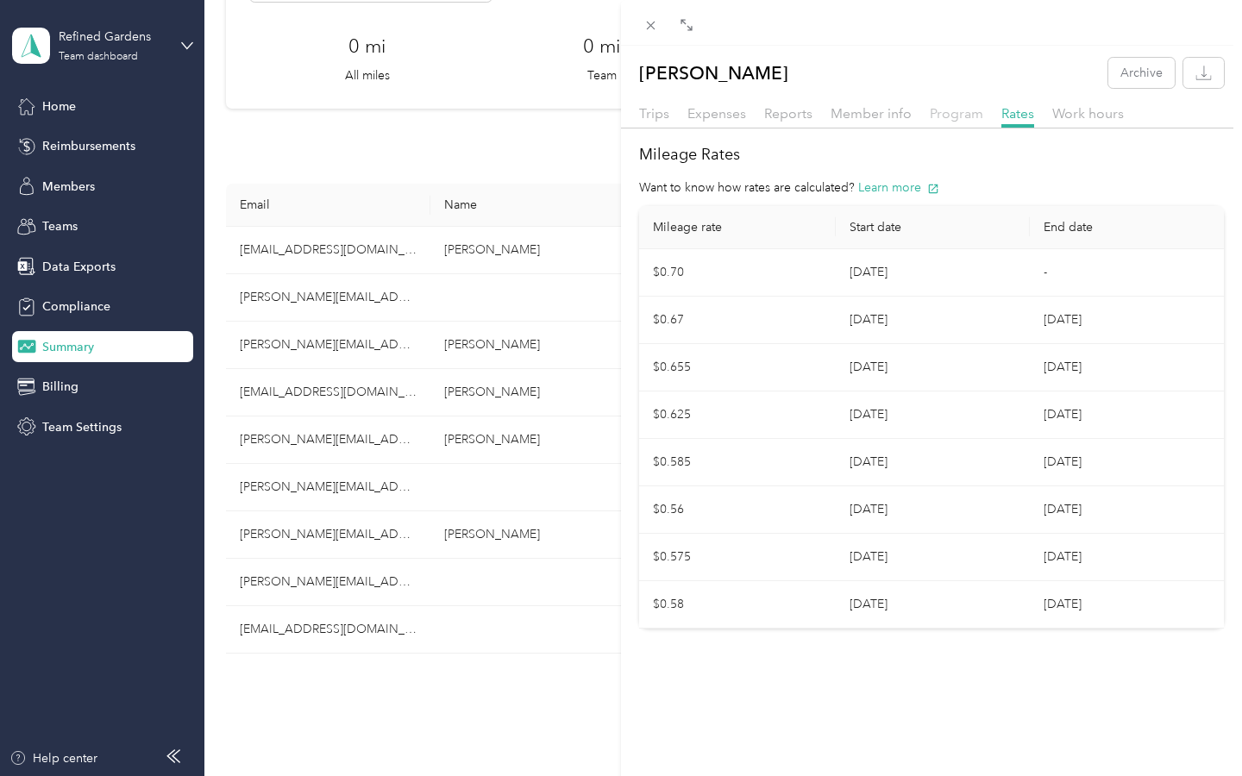
click at [712, 119] on span "Program" at bounding box center [956, 113] width 53 height 16
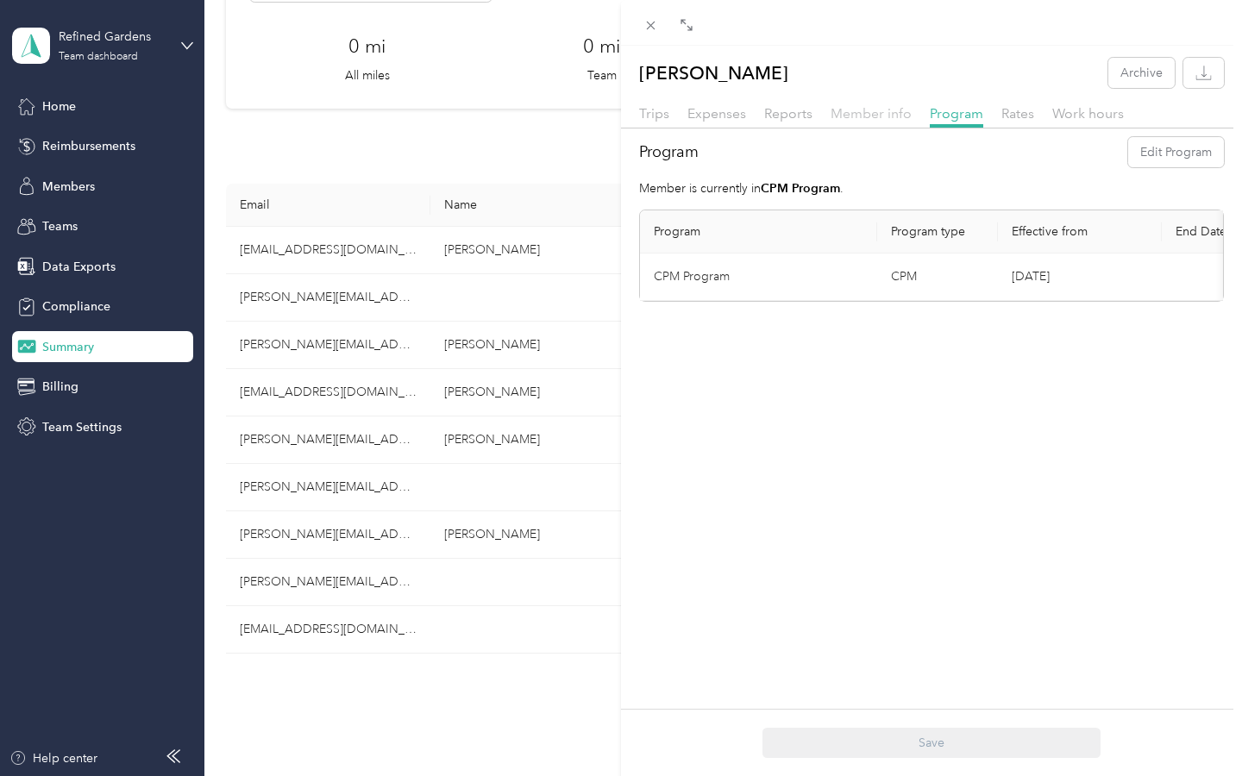
click at [712, 118] on span "Member info" at bounding box center [870, 113] width 81 height 16
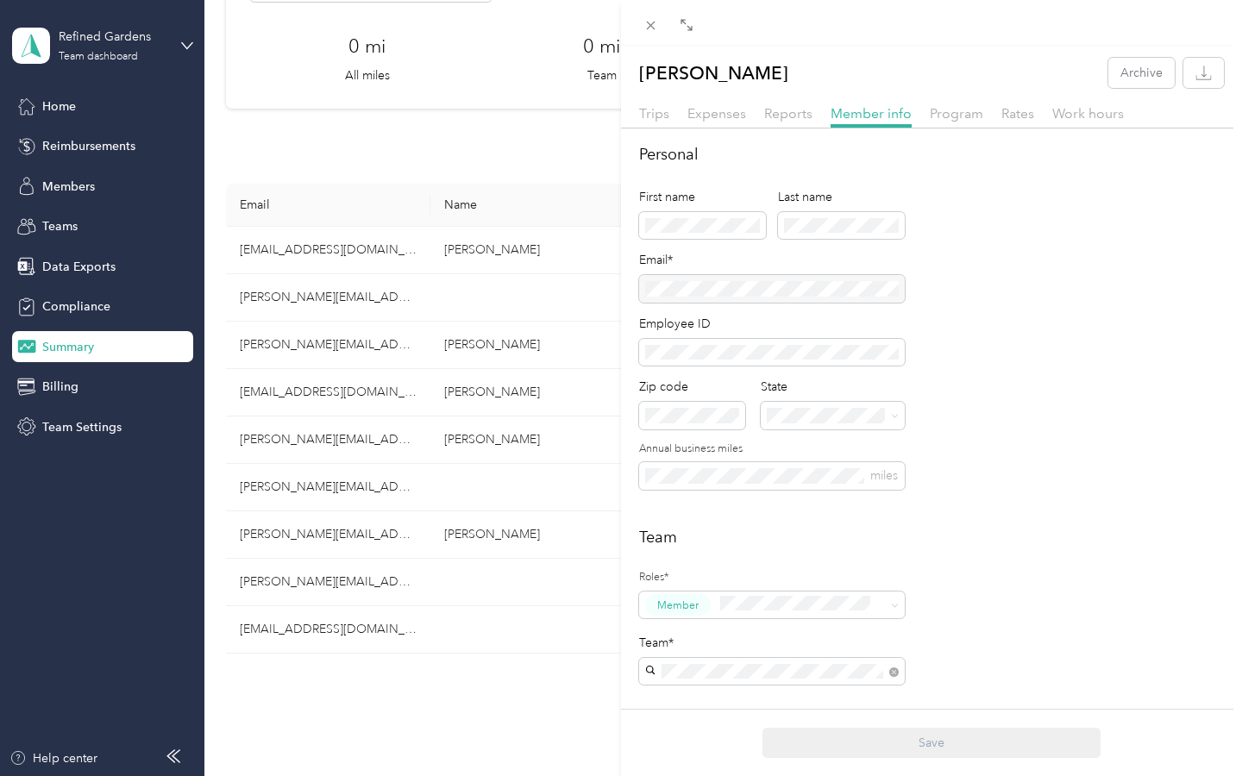
click at [712, 122] on div "Reports" at bounding box center [788, 114] width 48 height 22
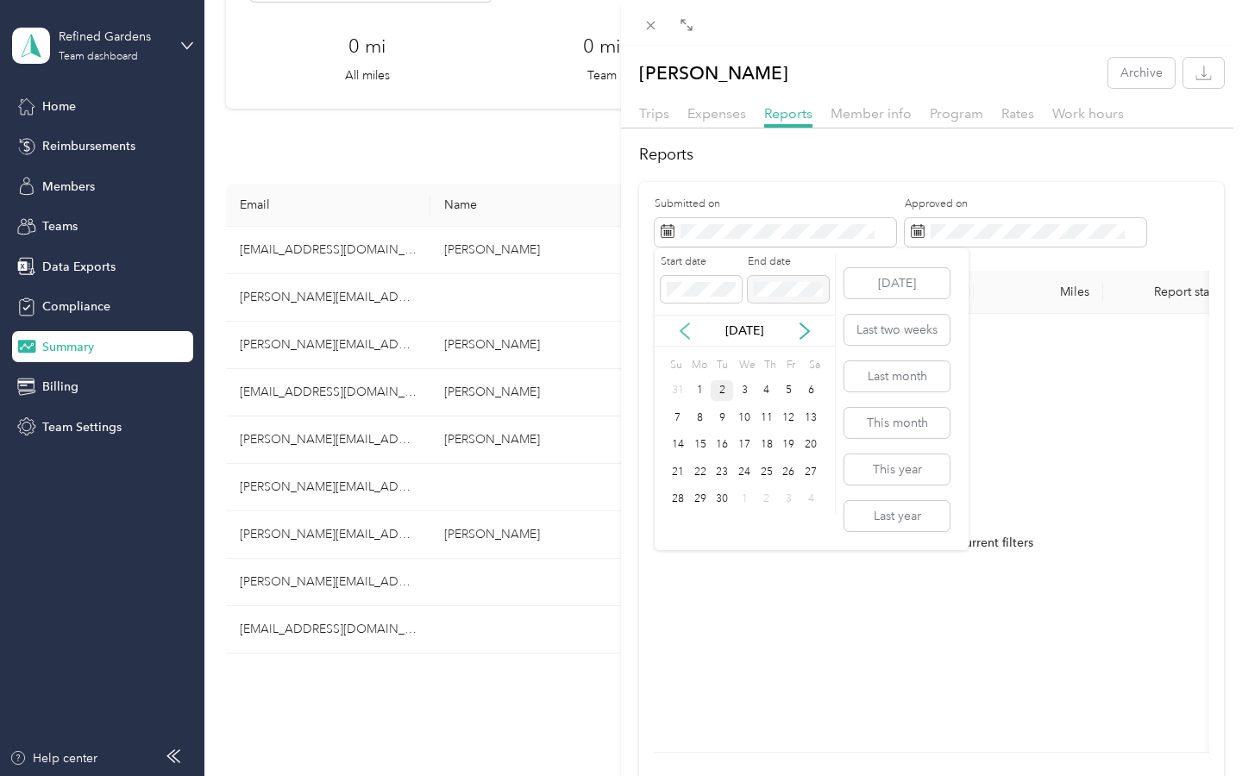
click at [686, 329] on icon at bounding box center [684, 331] width 17 height 17
click at [712, 392] on div "1" at bounding box center [722, 391] width 22 height 22
click at [712, 319] on div "[DATE]" at bounding box center [744, 331] width 180 height 32
click at [712, 324] on icon at bounding box center [804, 331] width 9 height 16
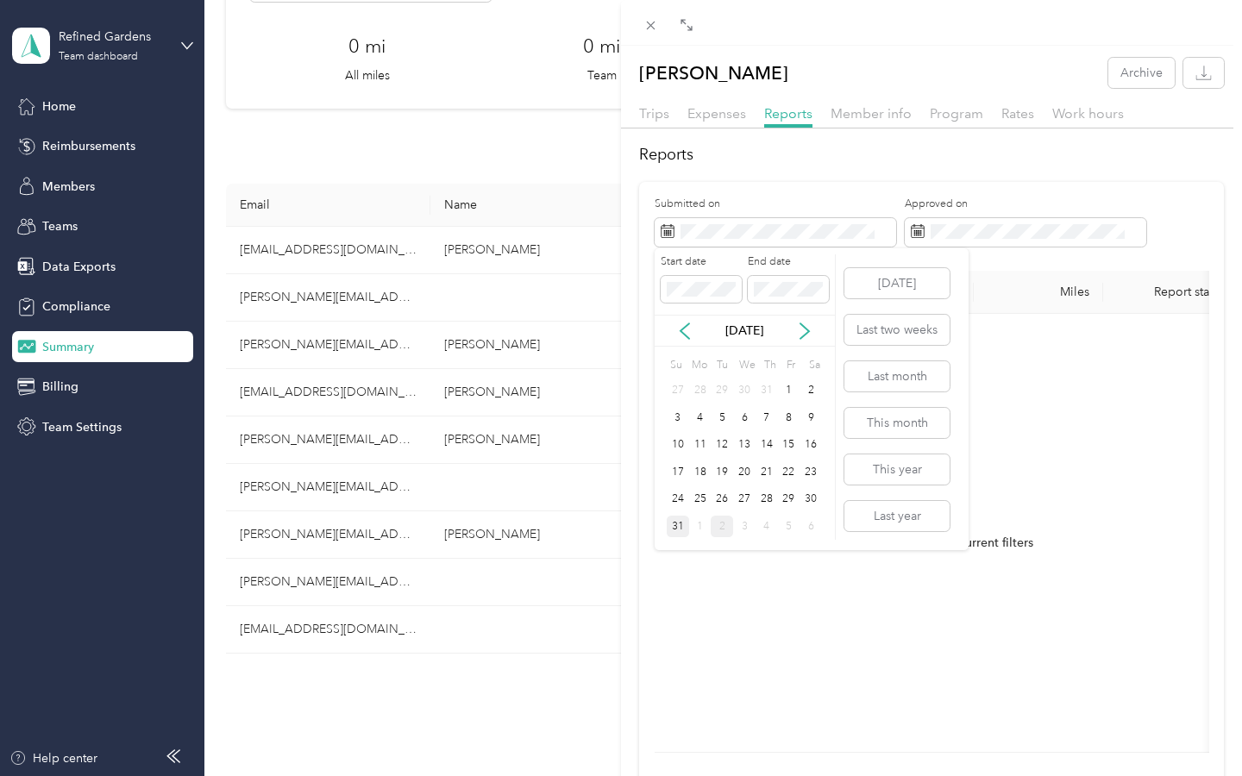
click at [675, 523] on div "31" at bounding box center [678, 527] width 22 height 22
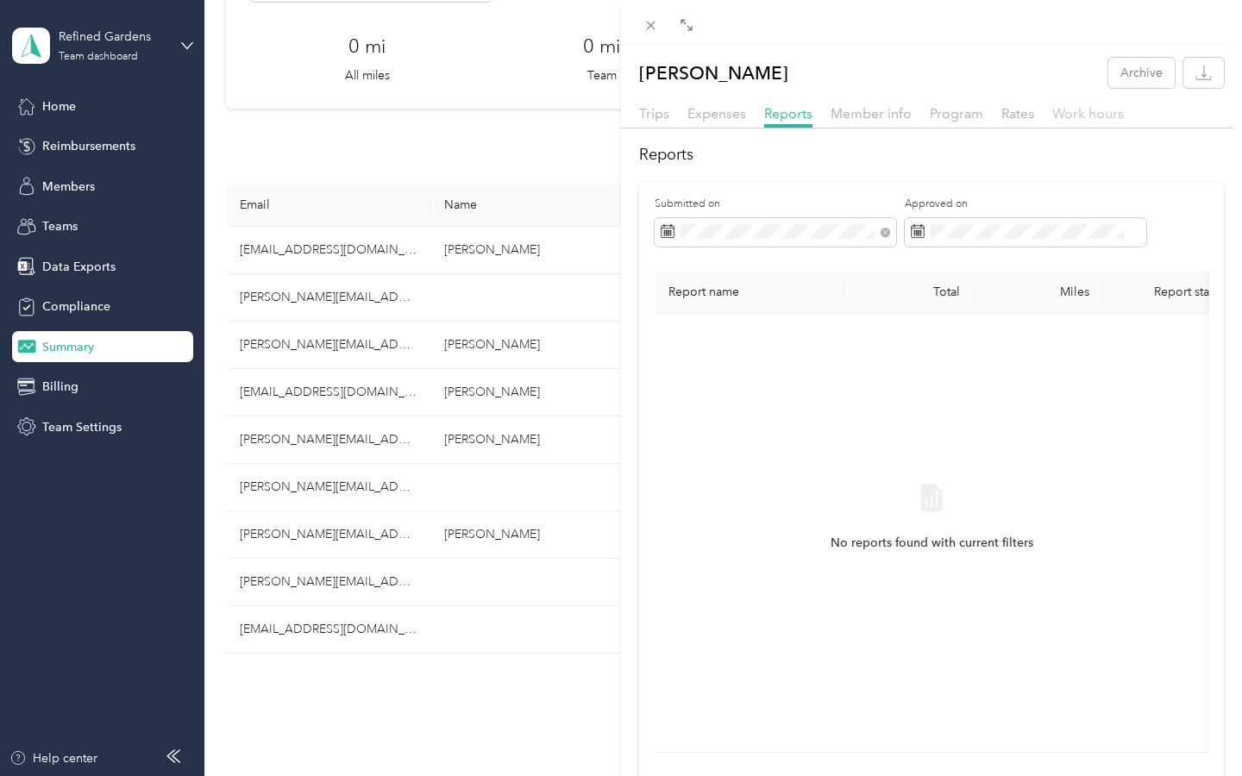
click at [712, 112] on span "Work hours" at bounding box center [1088, 113] width 72 height 16
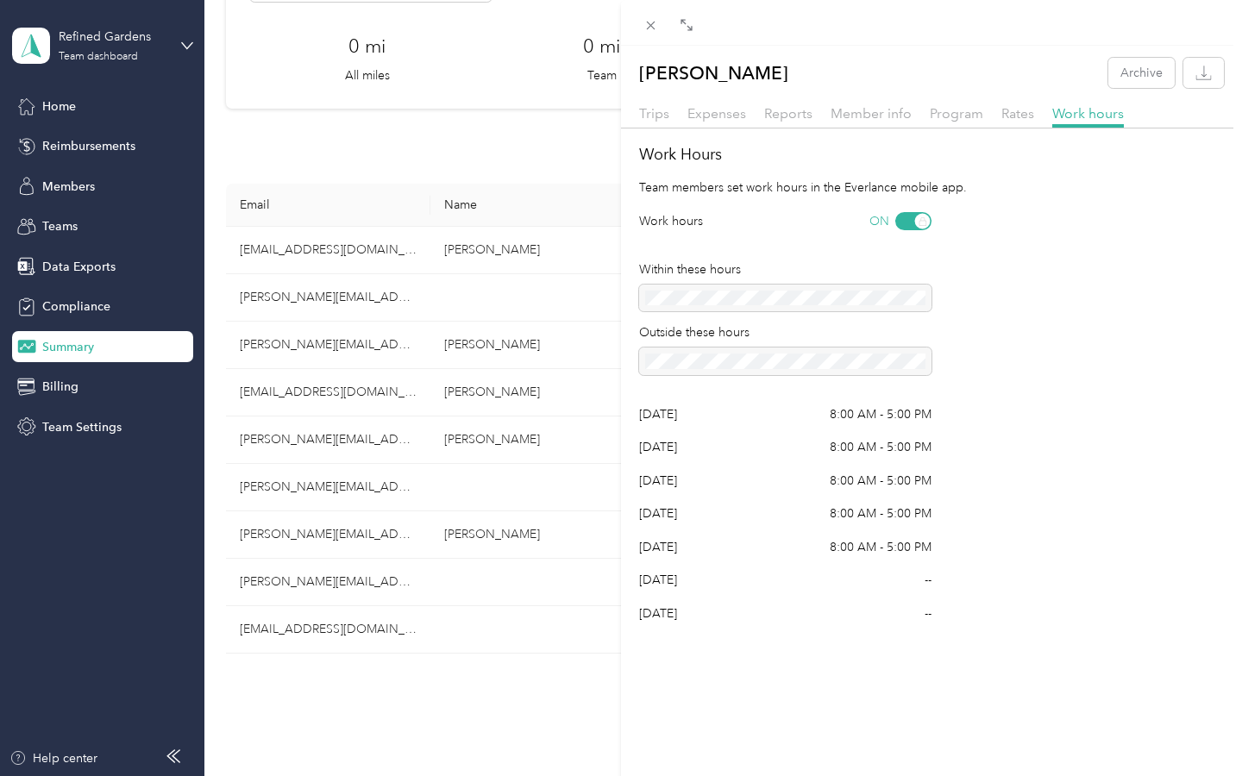
click at [61, 386] on div "[PERSON_NAME] Archive Trips Expenses Reports Member info Program Rates Work hou…" at bounding box center [621, 388] width 1242 height 776
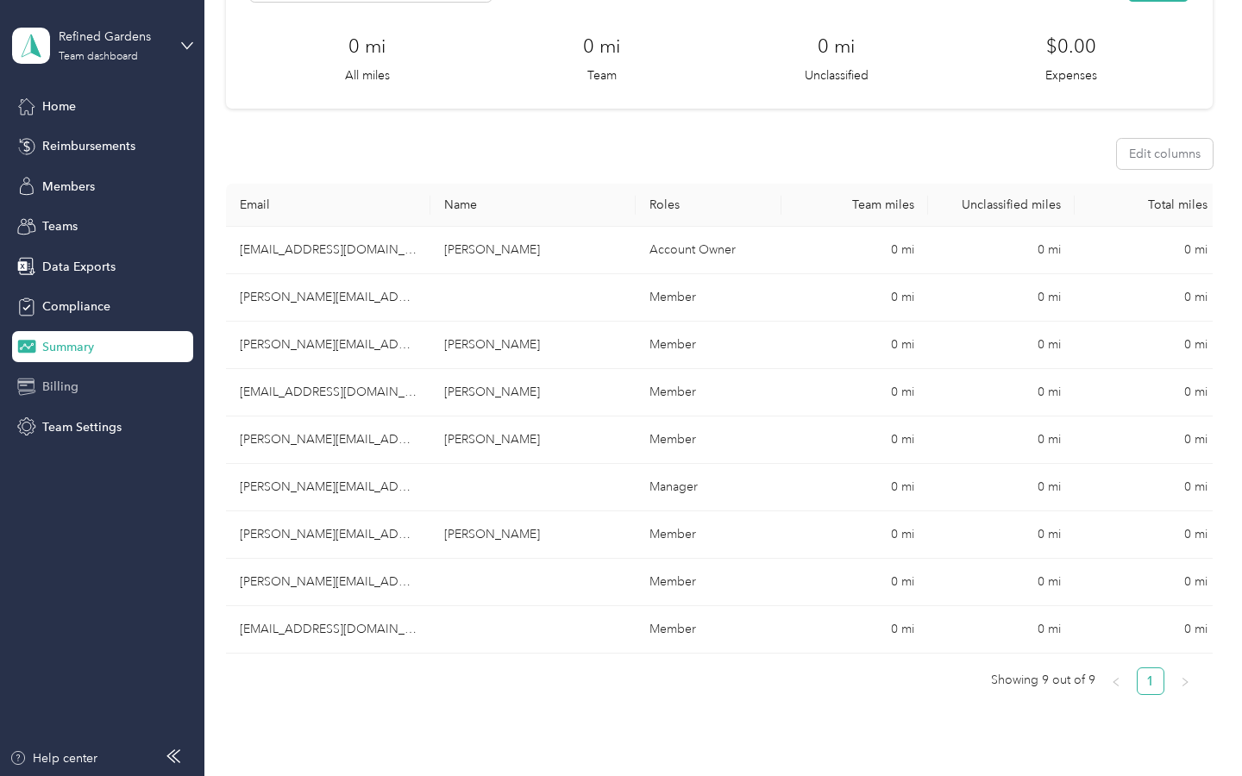
click at [72, 387] on span "Billing" at bounding box center [60, 387] width 36 height 18
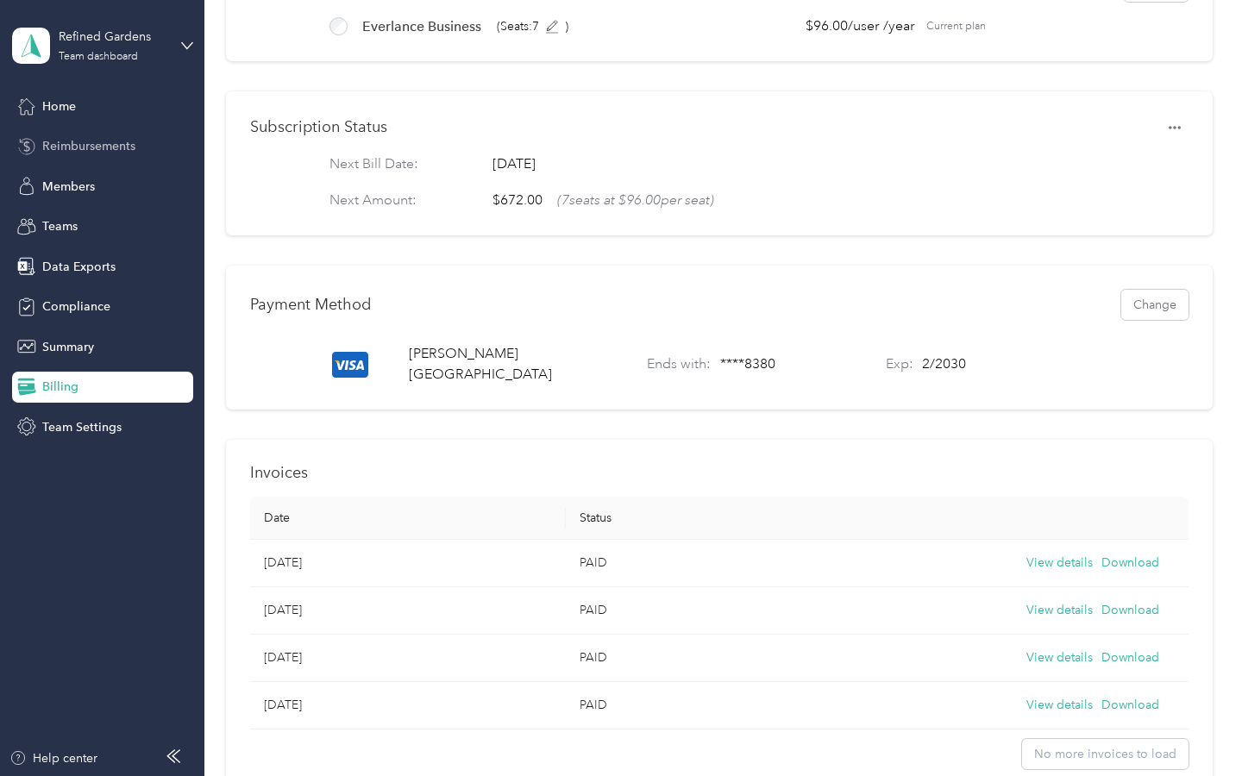
click at [76, 143] on span "Reimbursements" at bounding box center [88, 146] width 93 height 18
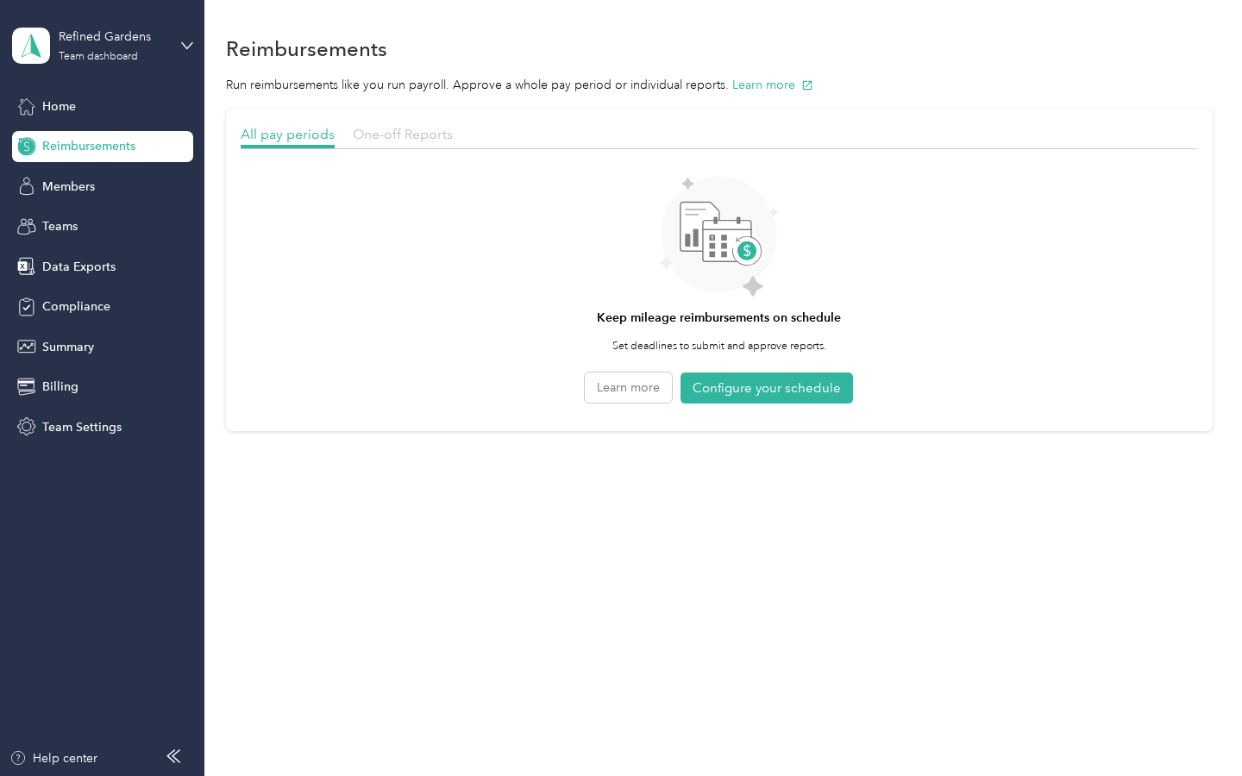
click at [401, 136] on span "One-off Reports" at bounding box center [403, 134] width 100 height 16
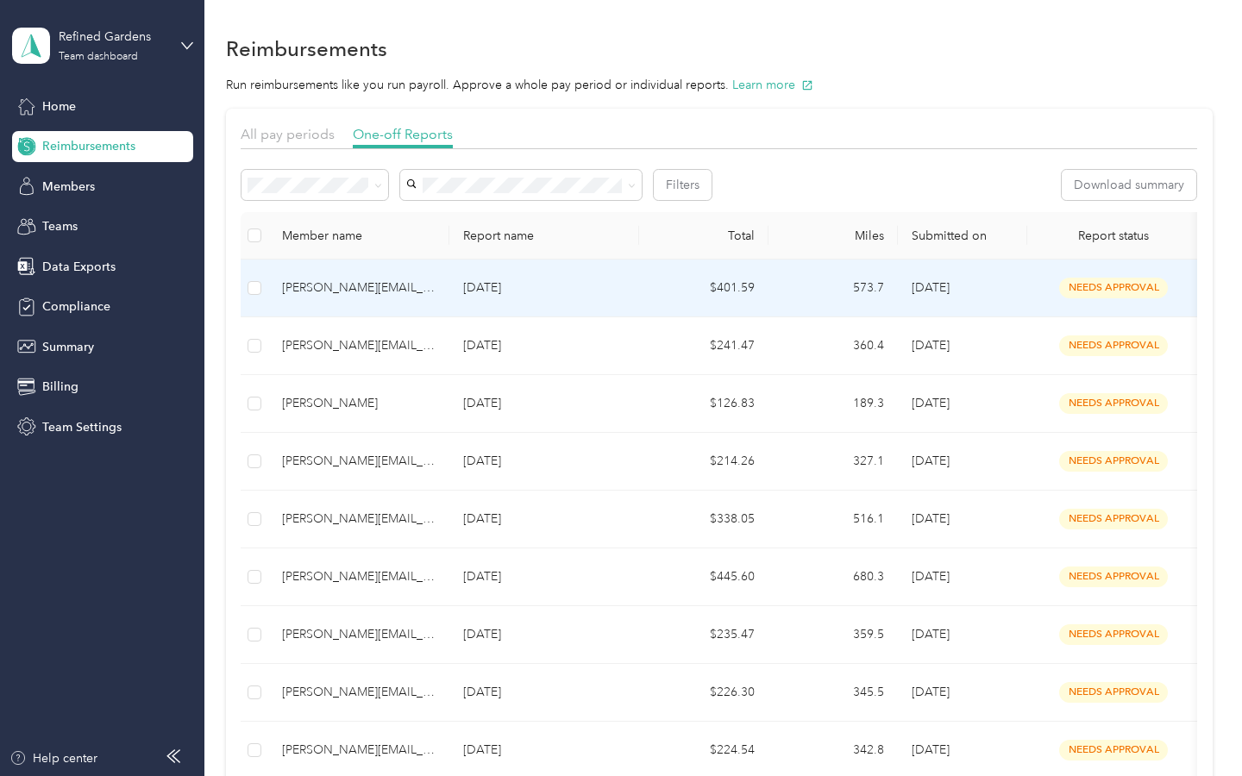
click at [712, 285] on span "needs approval" at bounding box center [1113, 288] width 109 height 20
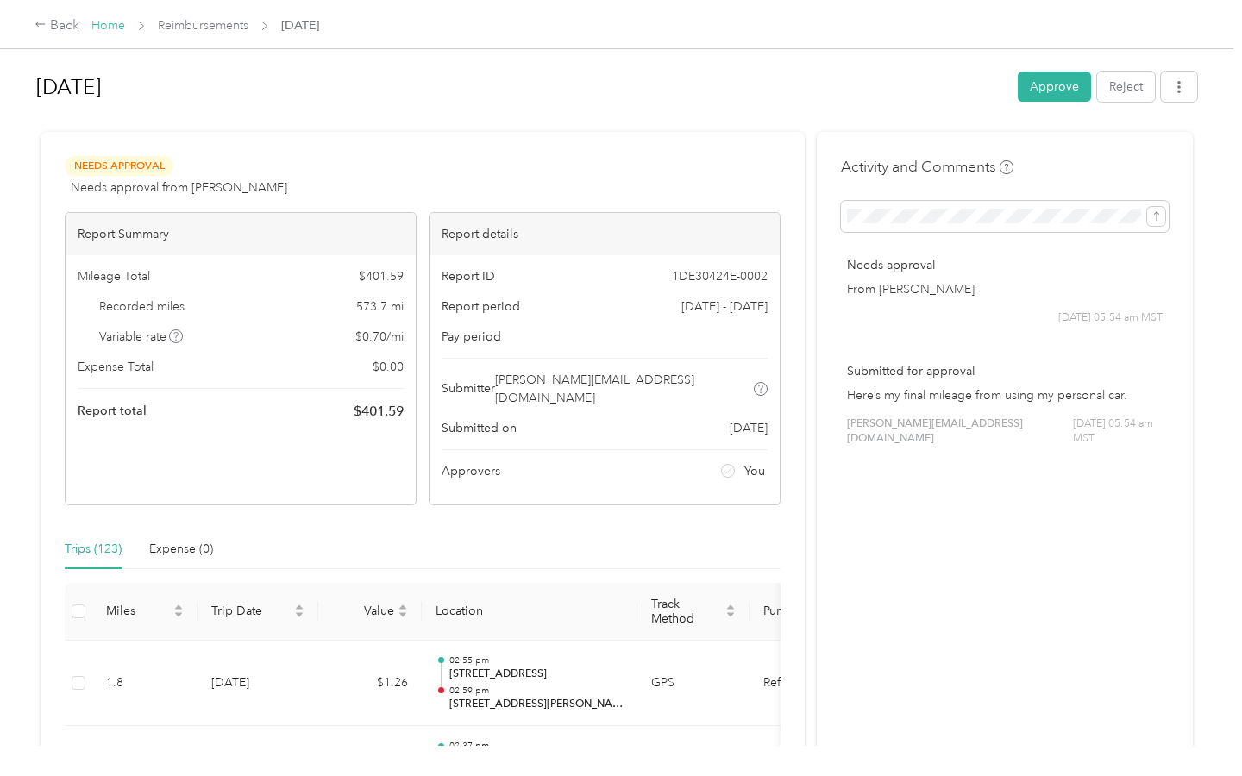
click at [105, 26] on link "Home" at bounding box center [108, 25] width 34 height 15
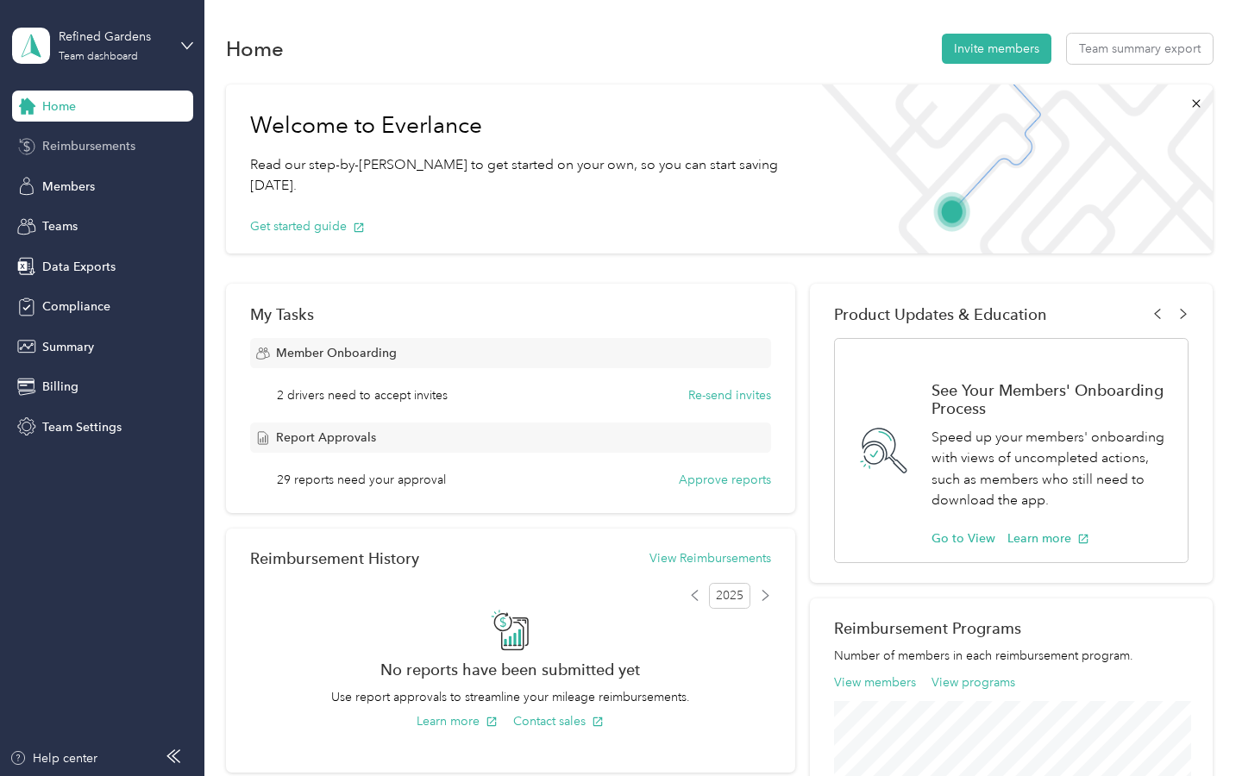
click at [94, 147] on span "Reimbursements" at bounding box center [88, 146] width 93 height 18
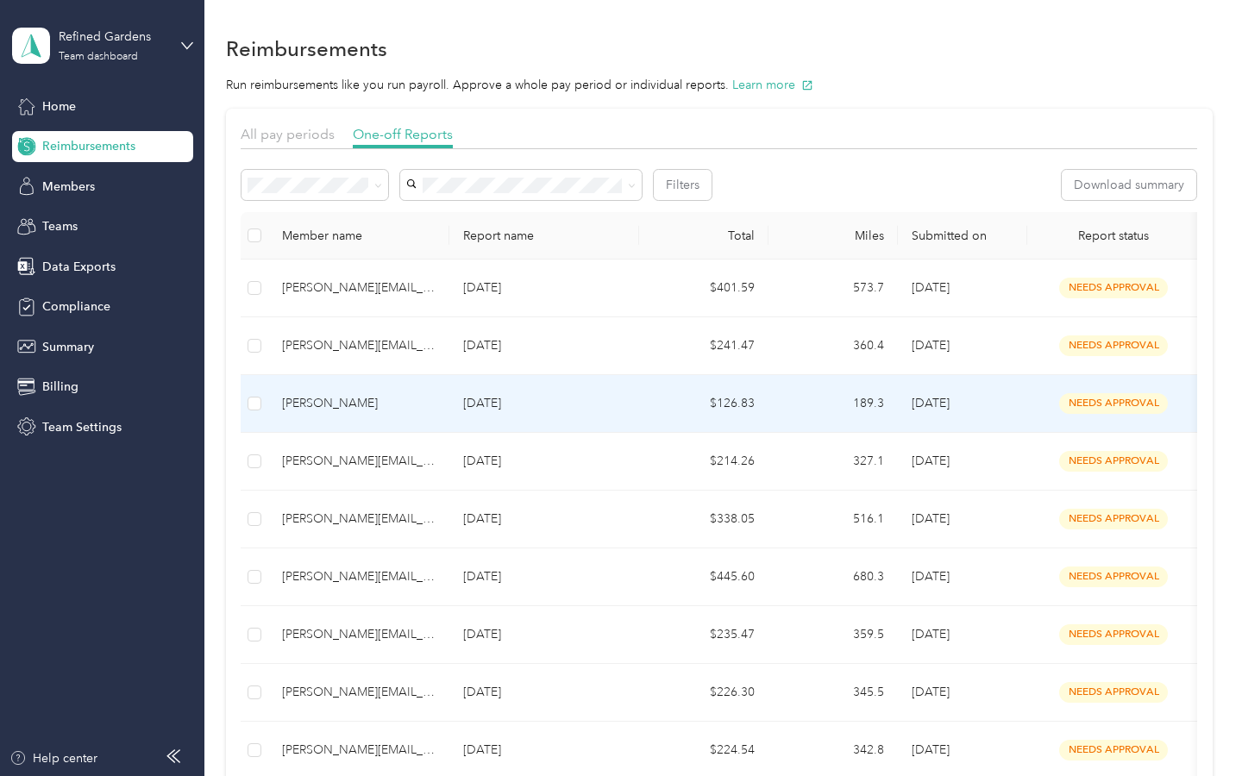
click at [352, 404] on div "[PERSON_NAME]" at bounding box center [358, 403] width 153 height 19
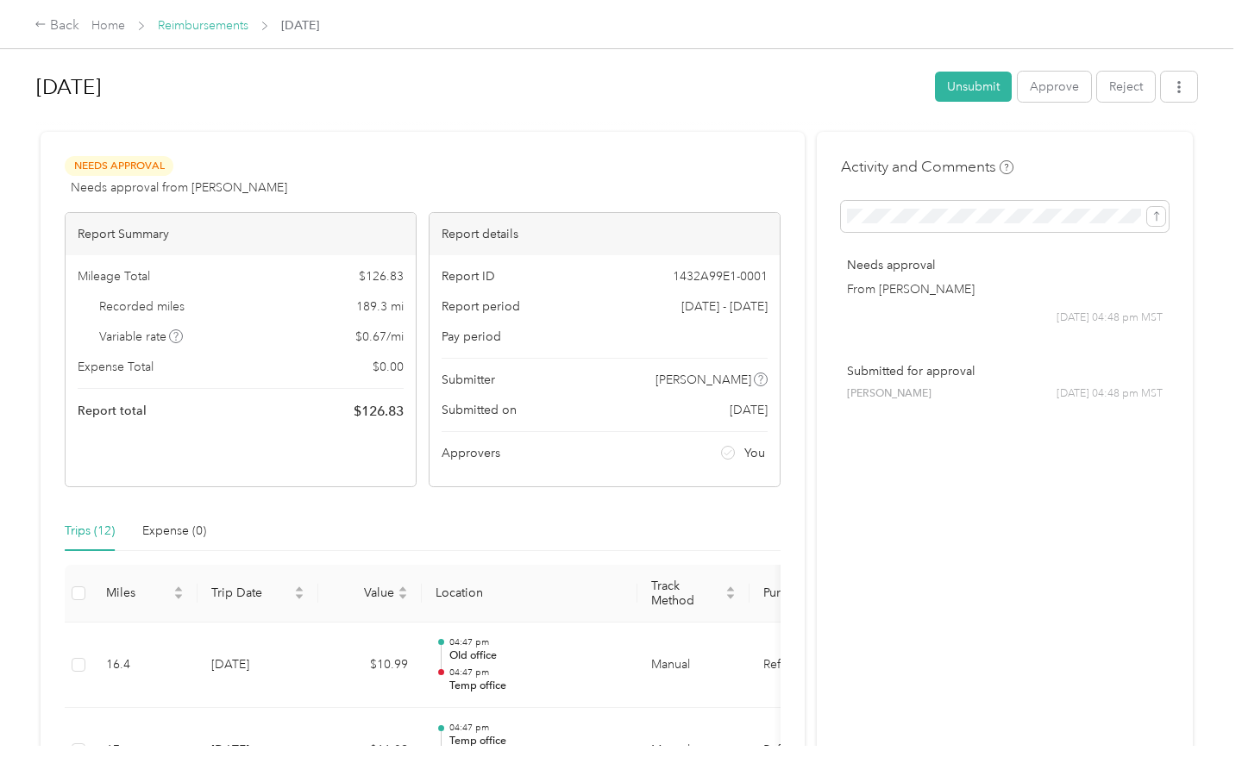
click at [184, 26] on link "Reimbursements" at bounding box center [203, 25] width 91 height 15
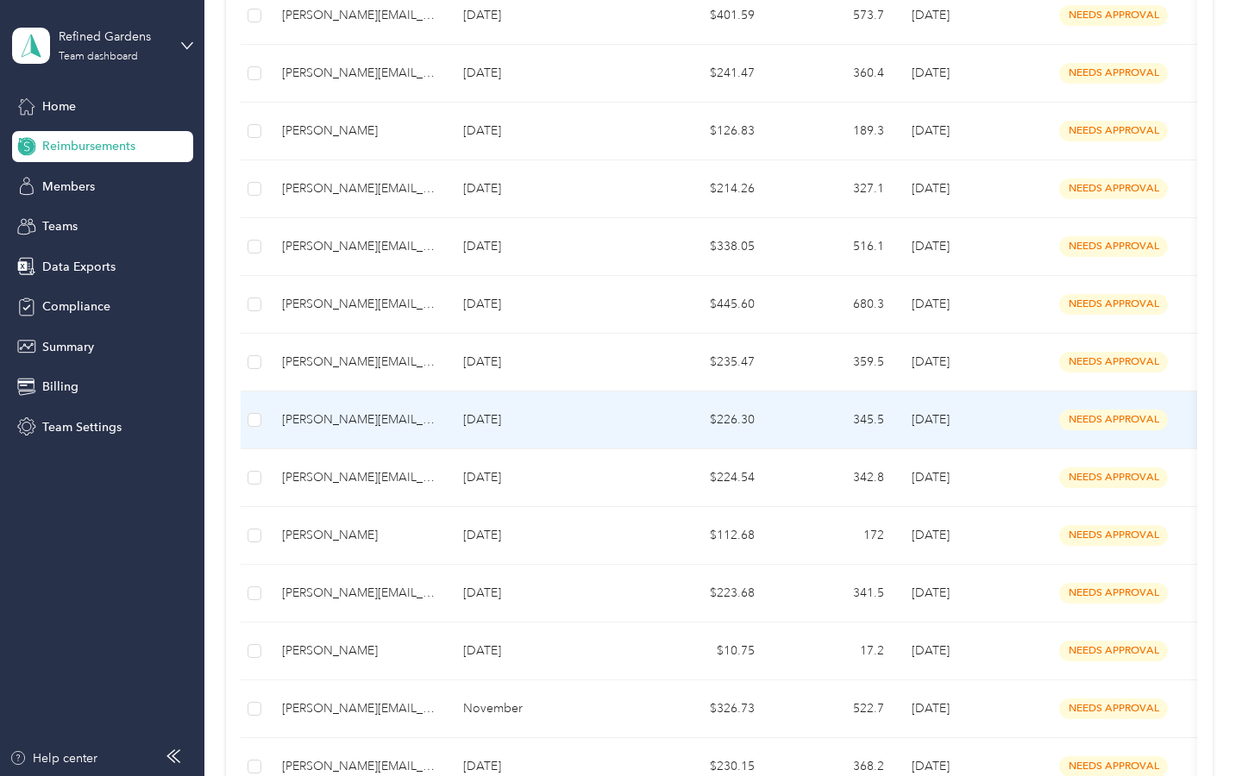
scroll to position [295, 0]
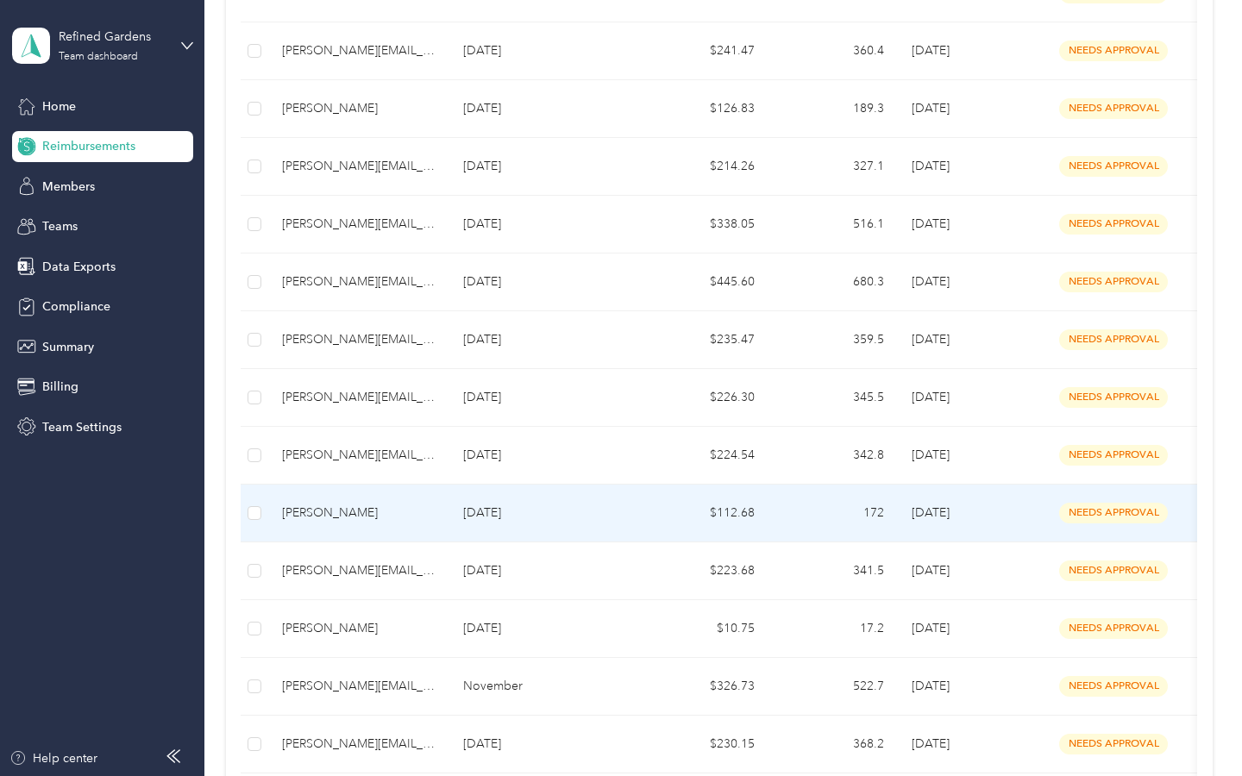
click at [346, 510] on div "[PERSON_NAME]" at bounding box center [358, 513] width 153 height 19
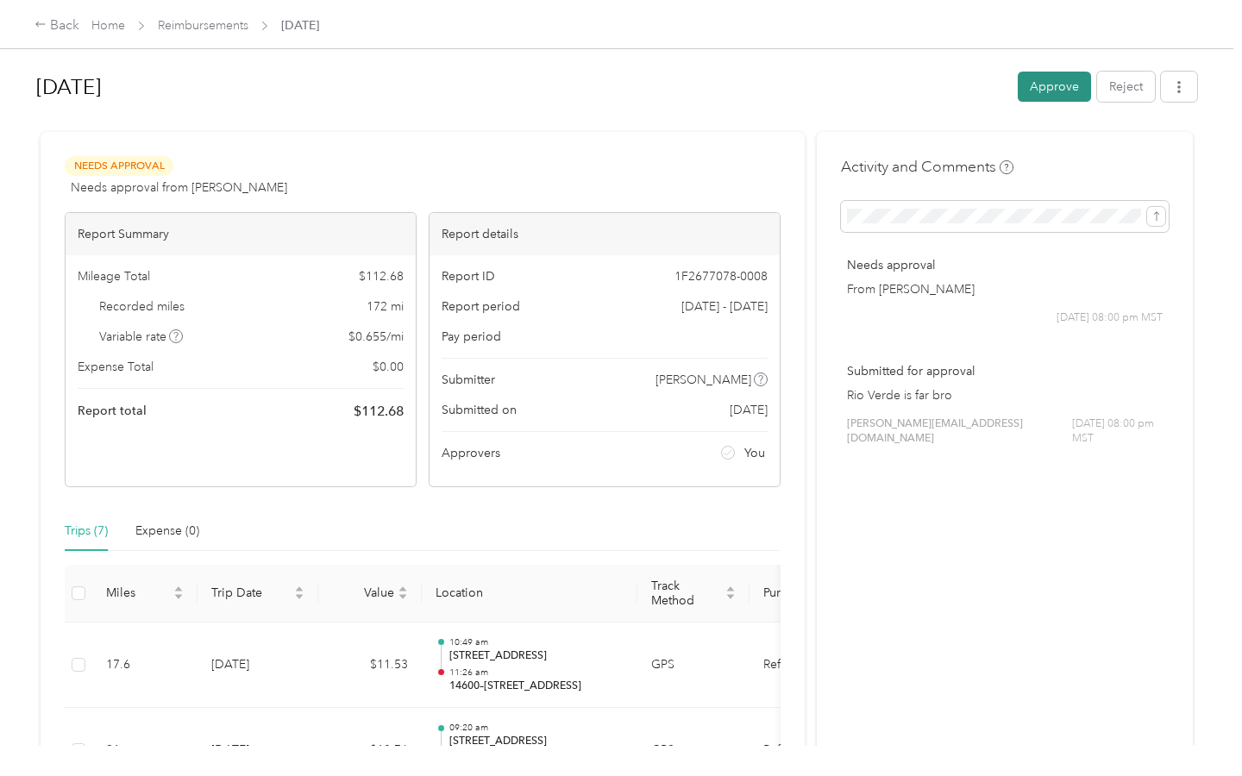
click at [712, 89] on button "Approve" at bounding box center [1054, 87] width 73 height 30
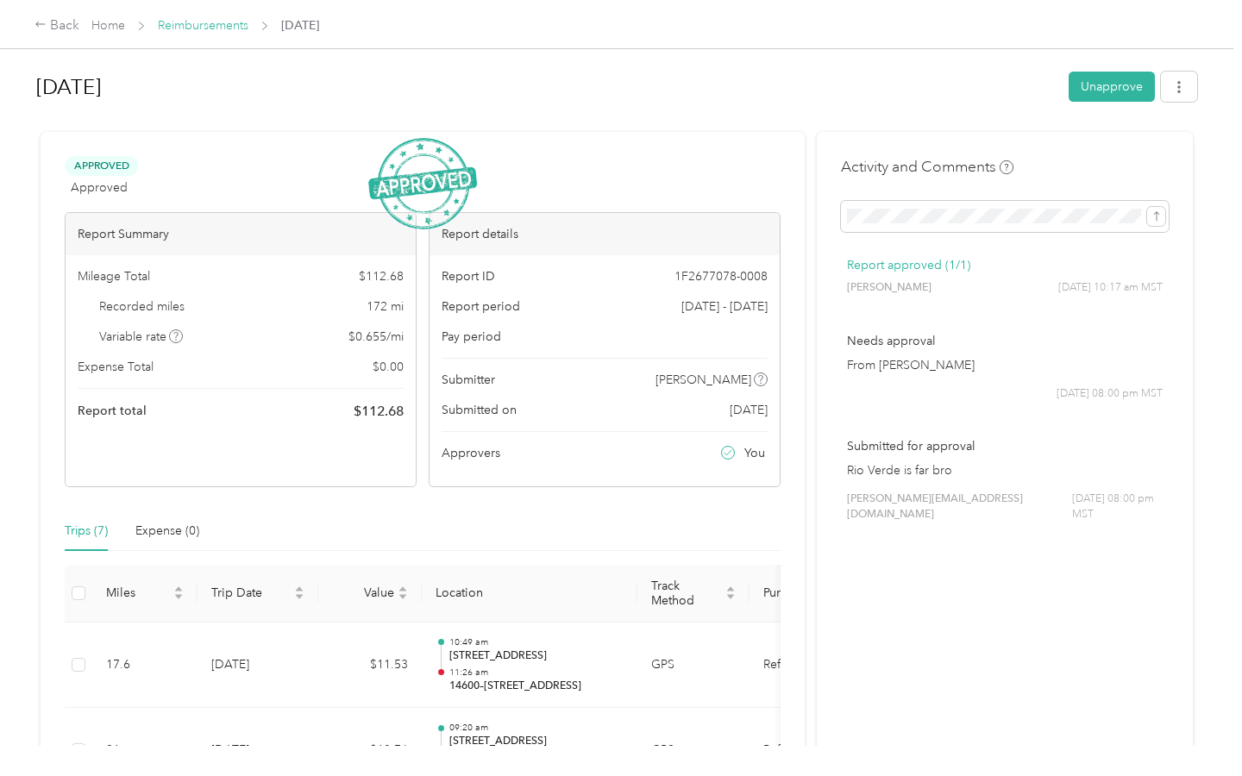
click at [178, 25] on link "Reimbursements" at bounding box center [203, 25] width 91 height 15
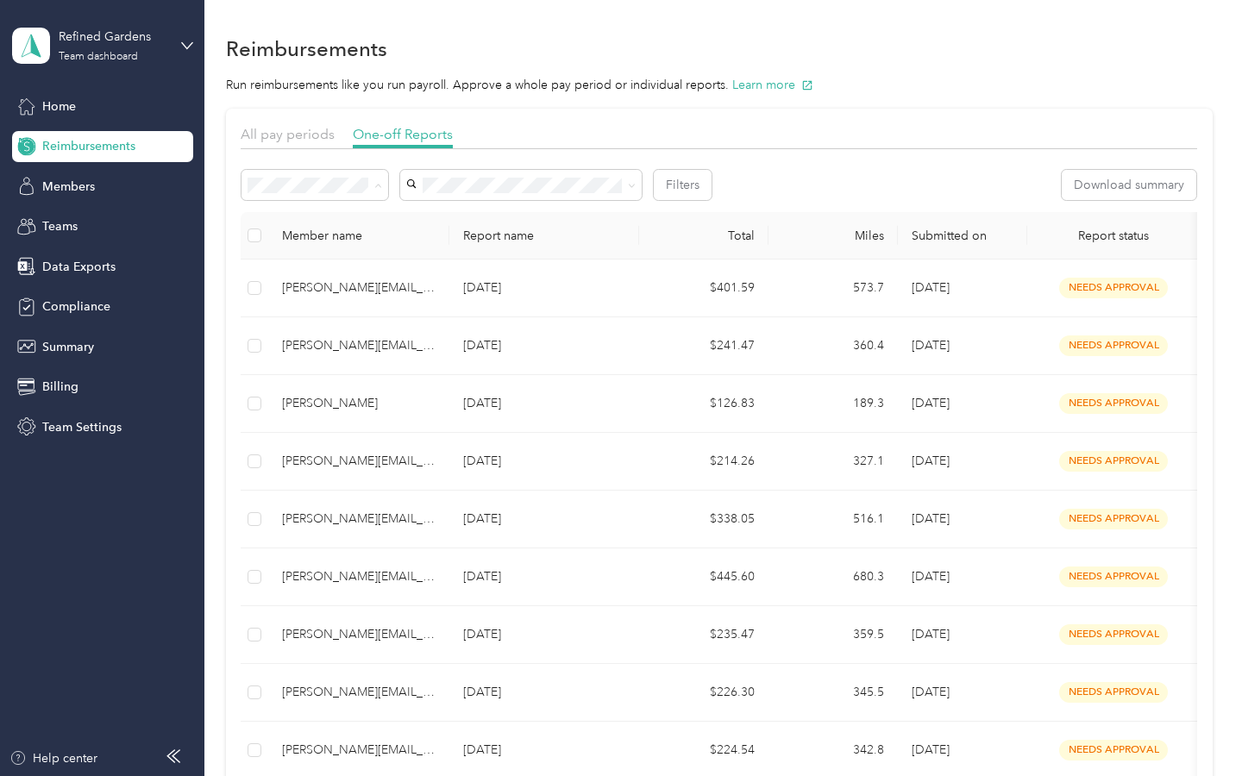
click at [316, 220] on li "All" at bounding box center [314, 217] width 147 height 30
click at [500, 250] on li "[PERSON_NAME][EMAIL_ADDRESS][DOMAIN_NAME]" at bounding box center [520, 274] width 241 height 48
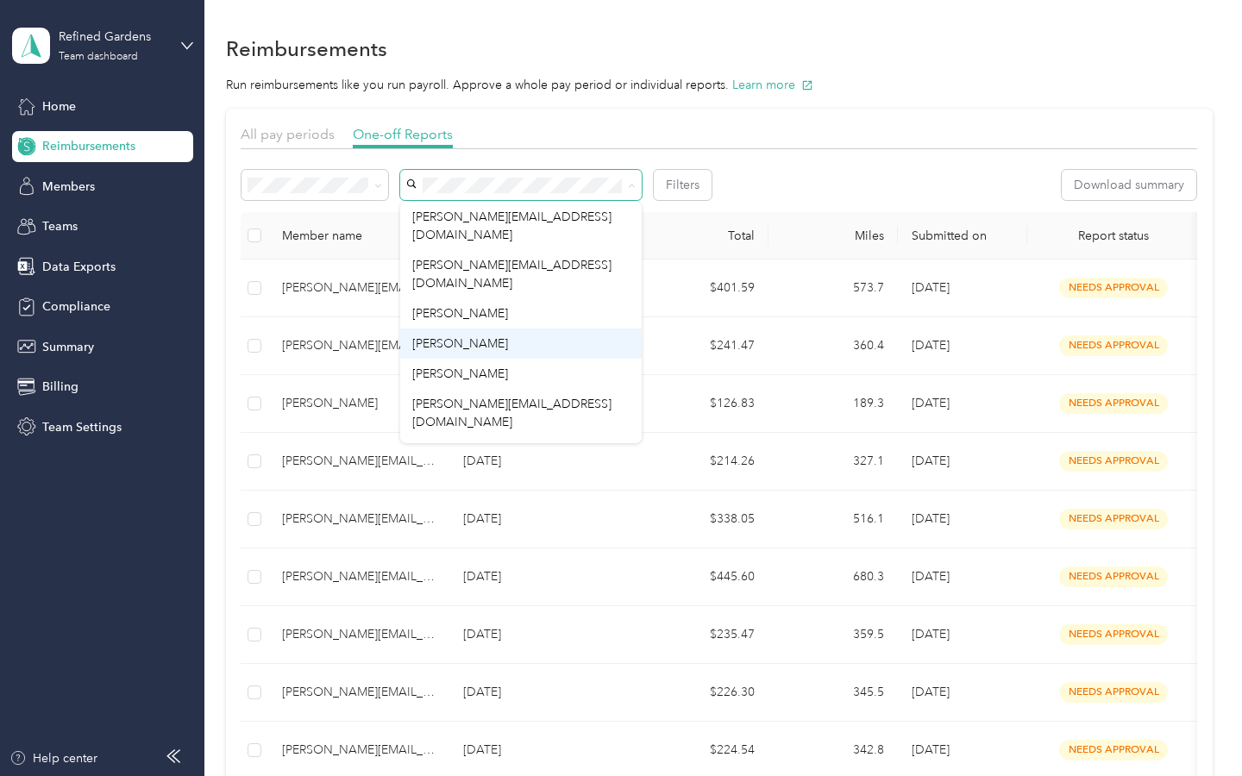
click at [468, 336] on span "[PERSON_NAME]" at bounding box center [460, 343] width 96 height 15
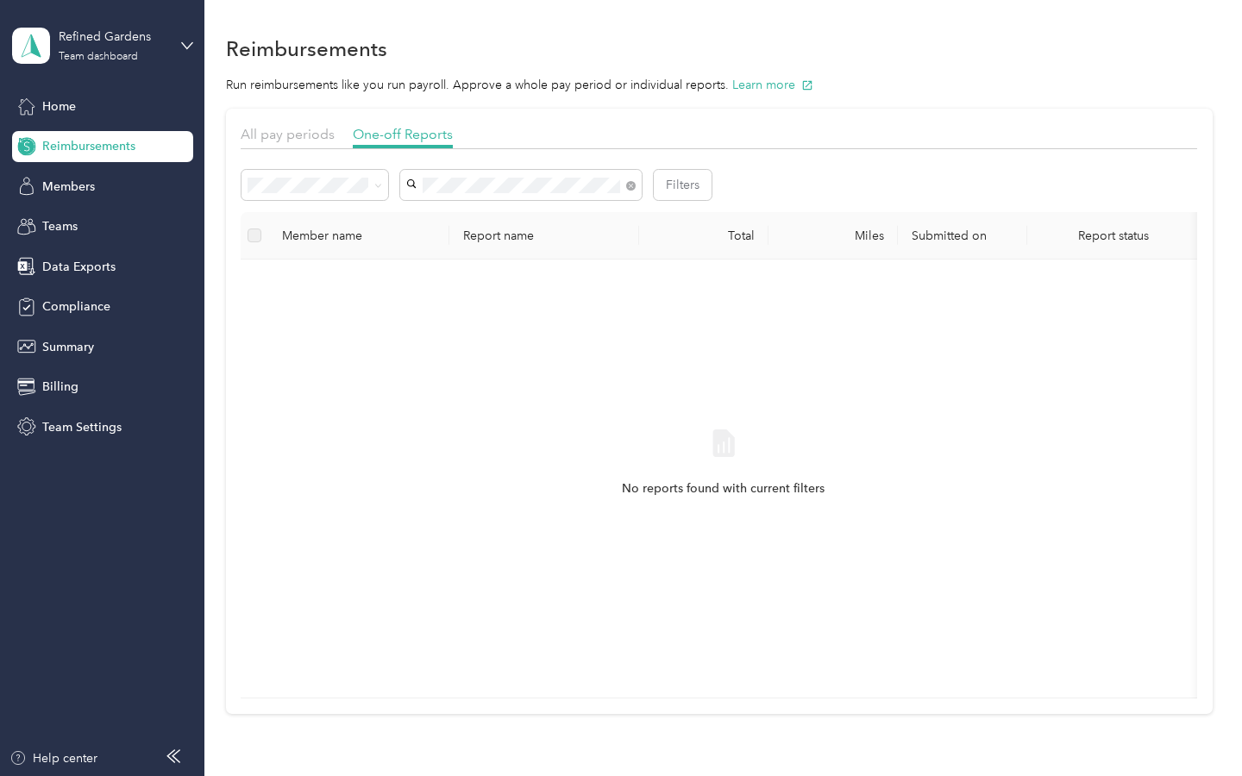
click at [628, 181] on span at bounding box center [630, 185] width 9 height 15
click at [78, 263] on span "Data Exports" at bounding box center [78, 267] width 73 height 18
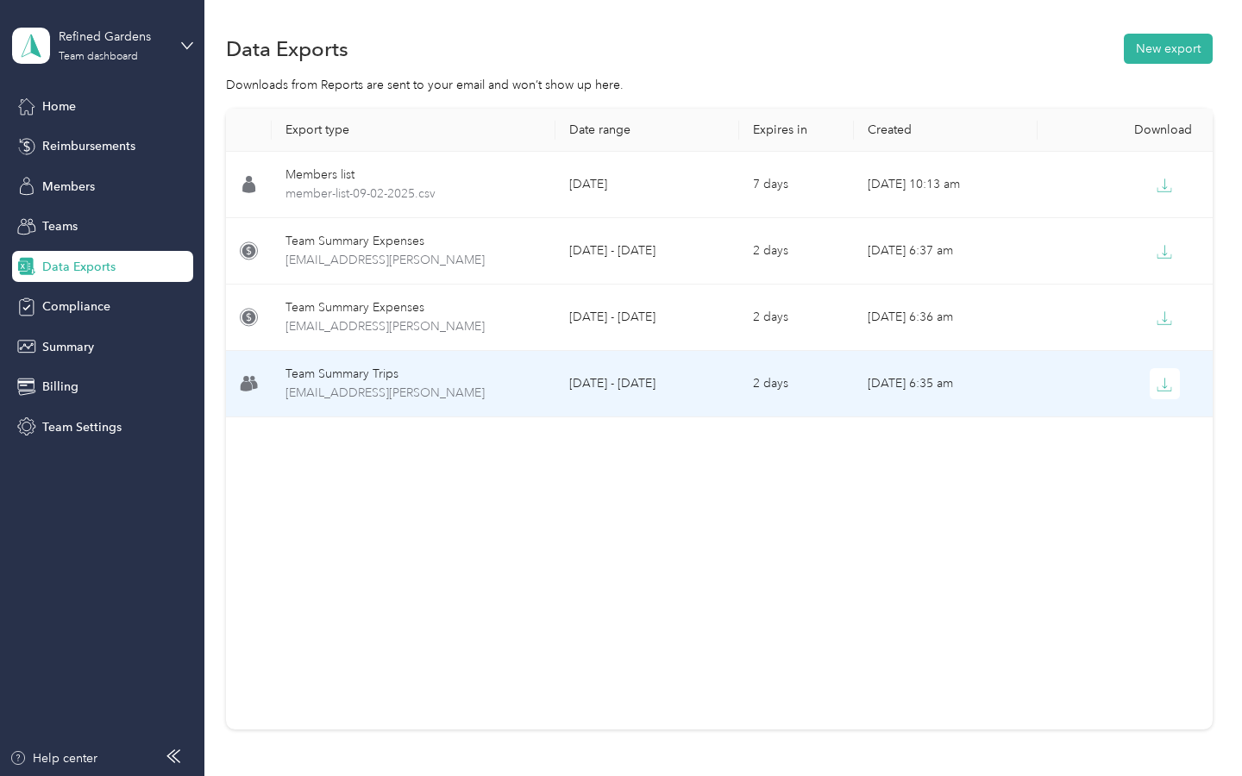
click at [366, 376] on div "Team Summary Trips" at bounding box center [413, 374] width 257 height 19
click at [348, 376] on div "Team Summary Trips" at bounding box center [413, 374] width 257 height 19
click at [401, 394] on span "[EMAIL_ADDRESS][PERSON_NAME]" at bounding box center [413, 393] width 257 height 19
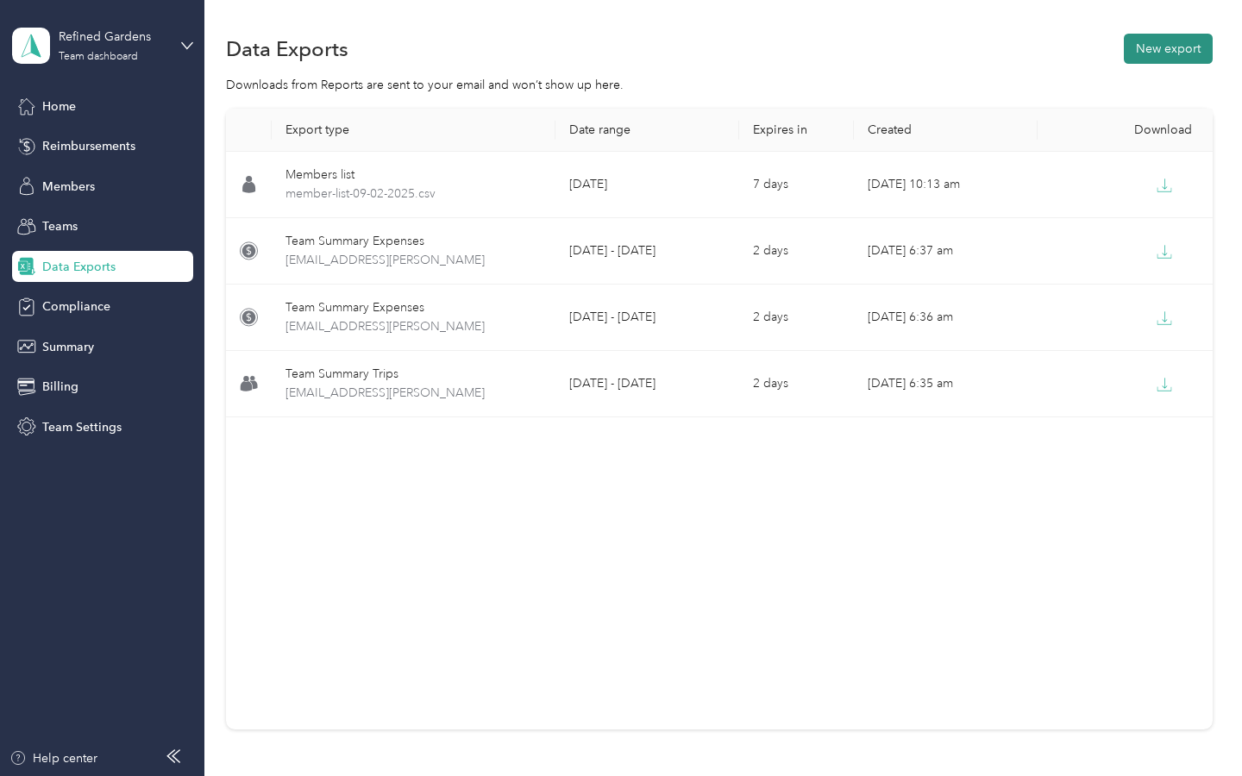
click at [712, 39] on button "New export" at bounding box center [1168, 49] width 89 height 30
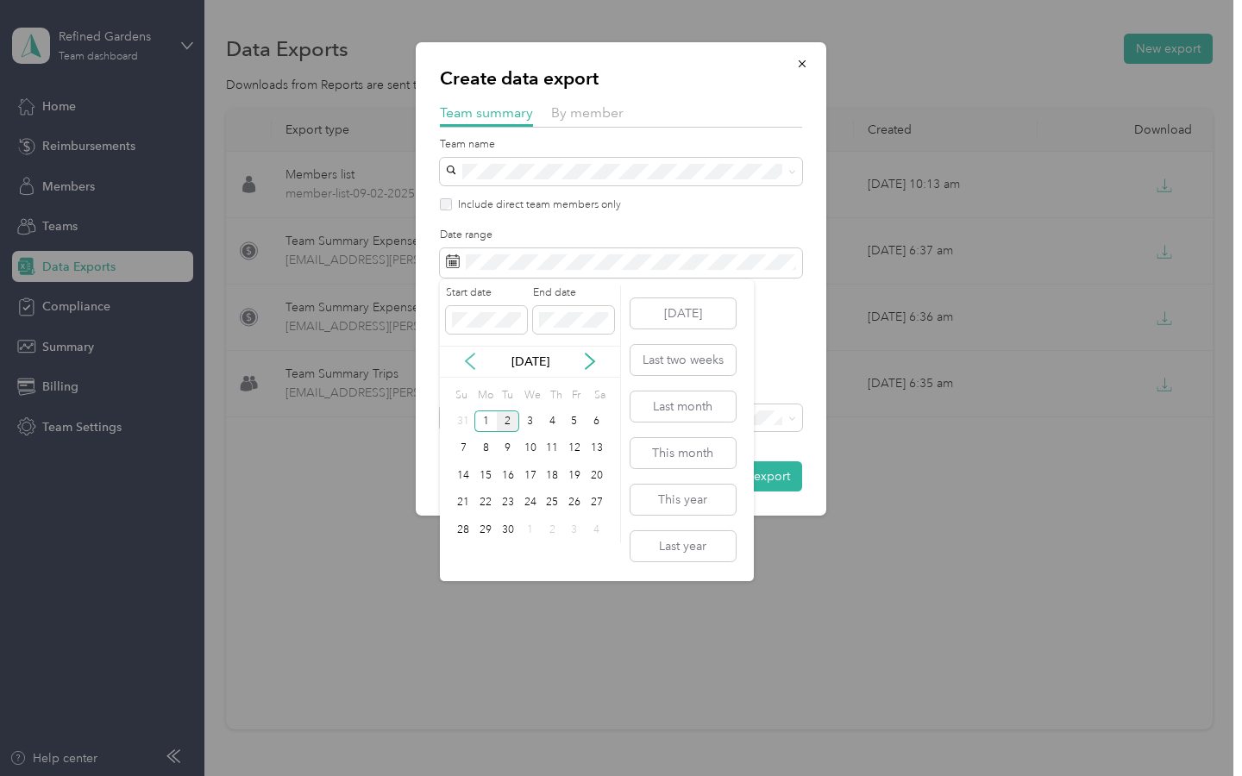
click at [473, 367] on icon at bounding box center [470, 362] width 9 height 16
click at [510, 415] on div "1" at bounding box center [508, 421] width 22 height 22
click at [591, 358] on icon at bounding box center [589, 361] width 17 height 17
click at [459, 555] on div "31" at bounding box center [464, 558] width 22 height 22
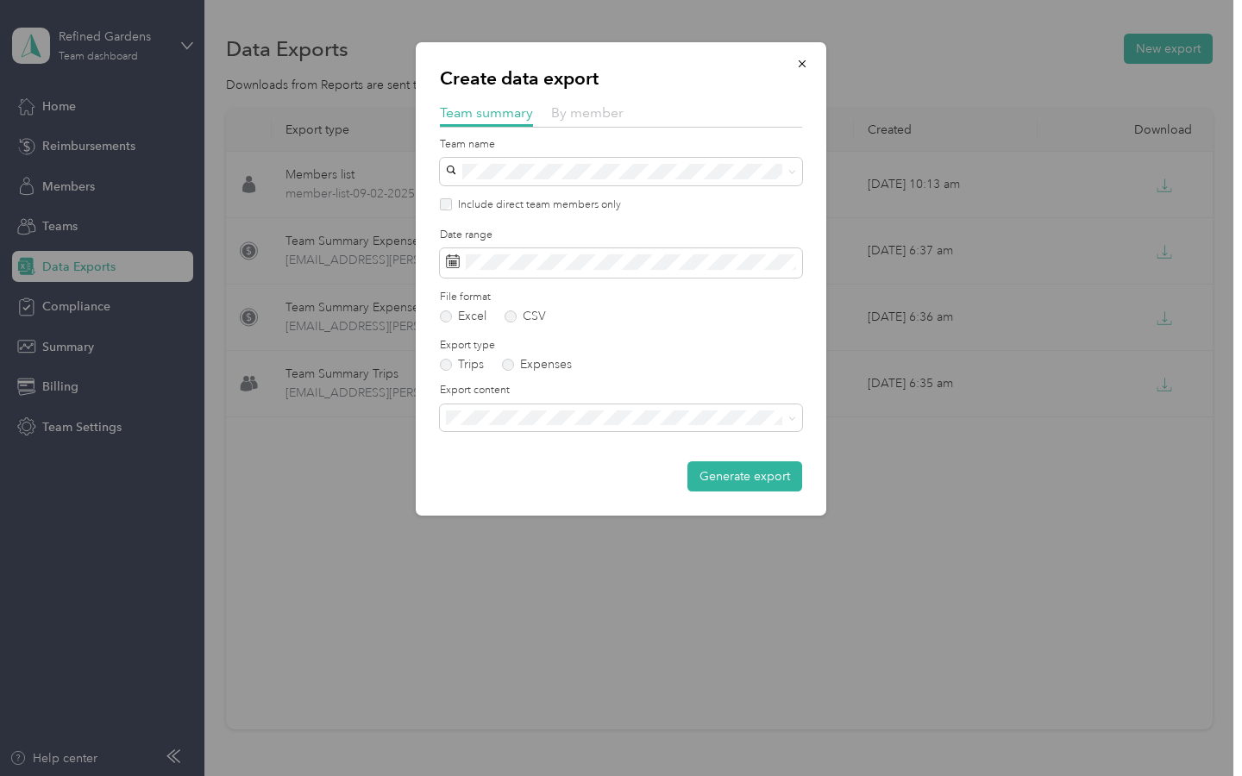
click at [573, 112] on span "By member" at bounding box center [587, 112] width 72 height 16
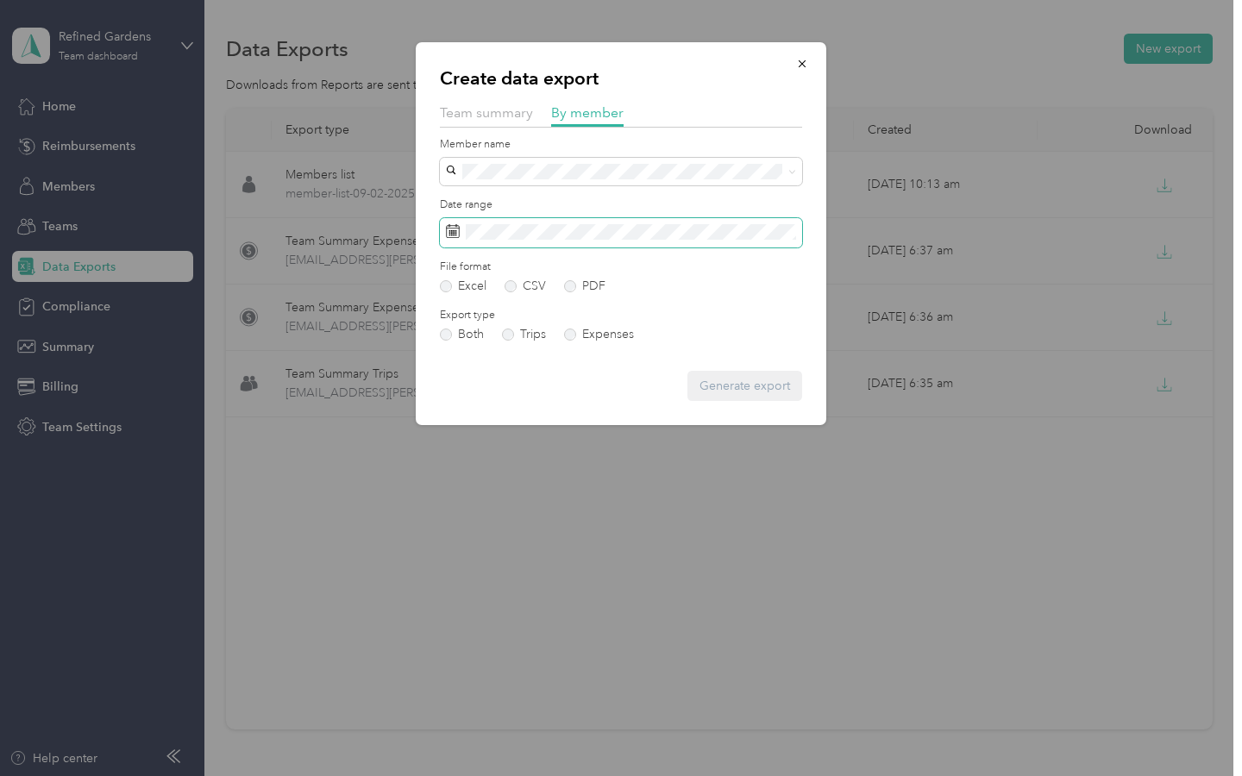
click at [541, 240] on span at bounding box center [621, 232] width 362 height 29
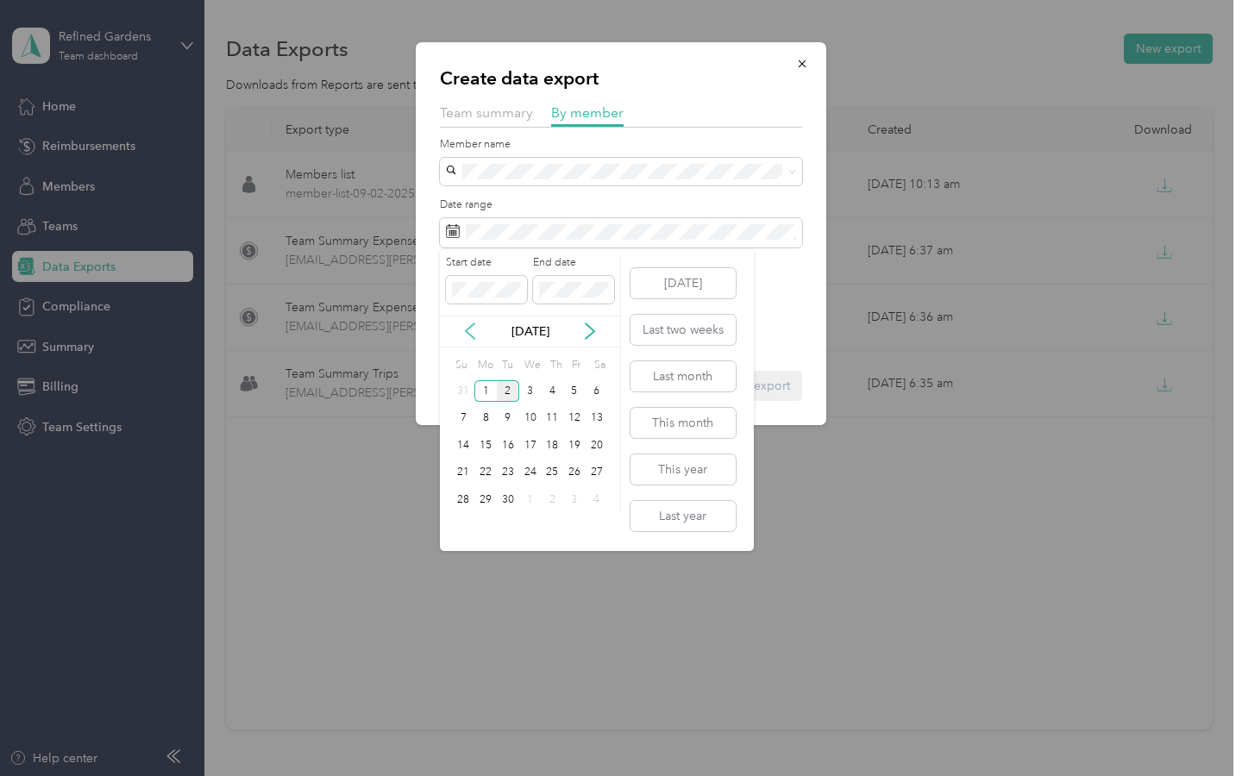
click at [471, 323] on icon at bounding box center [469, 331] width 17 height 17
click at [504, 392] on div "1" at bounding box center [508, 391] width 22 height 22
click at [586, 333] on icon at bounding box center [589, 331] width 17 height 17
click at [462, 525] on div "31" at bounding box center [464, 528] width 22 height 22
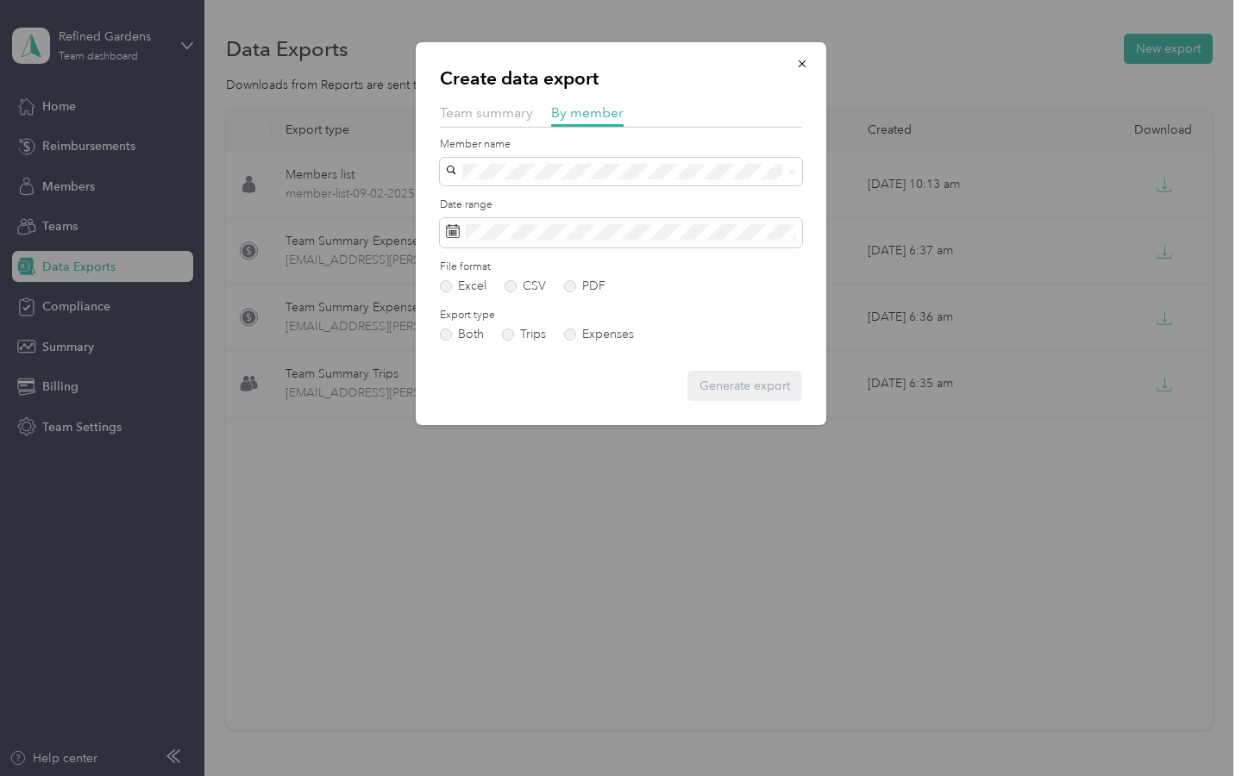
click at [535, 149] on label "Member name" at bounding box center [621, 145] width 362 height 16
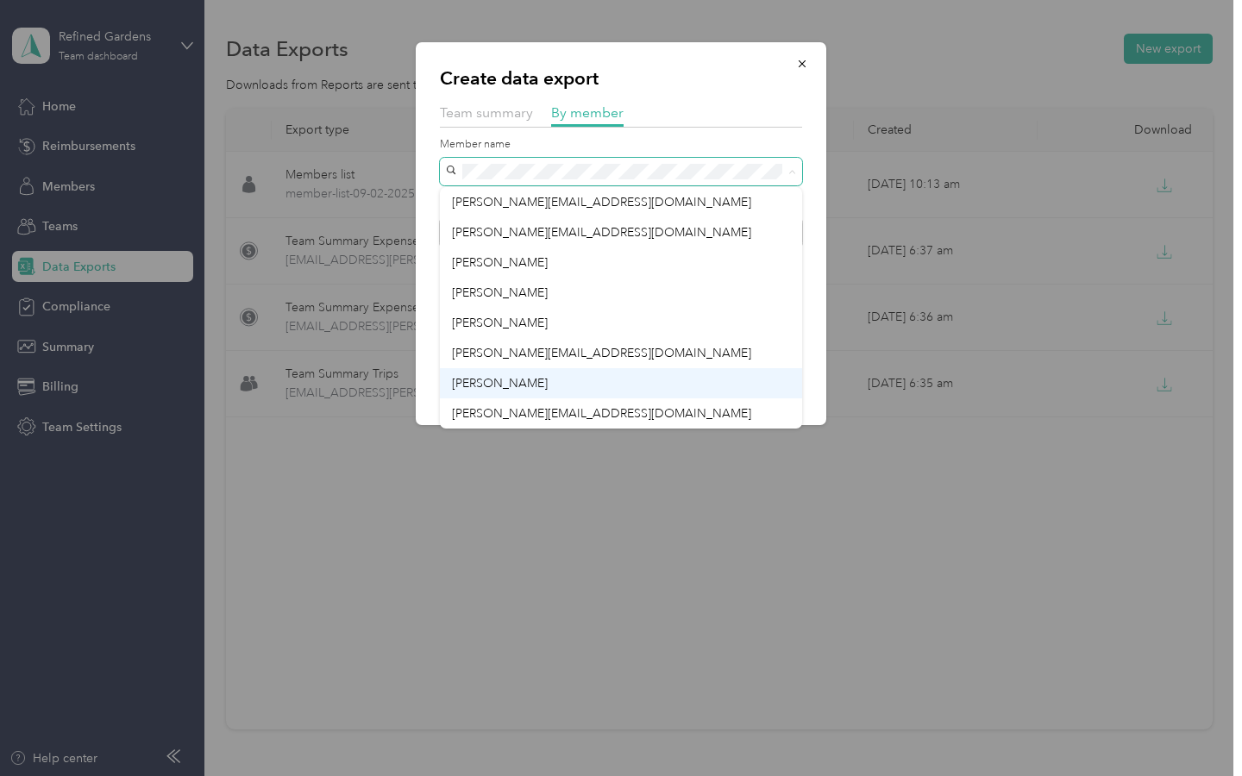
scroll to position [30, 0]
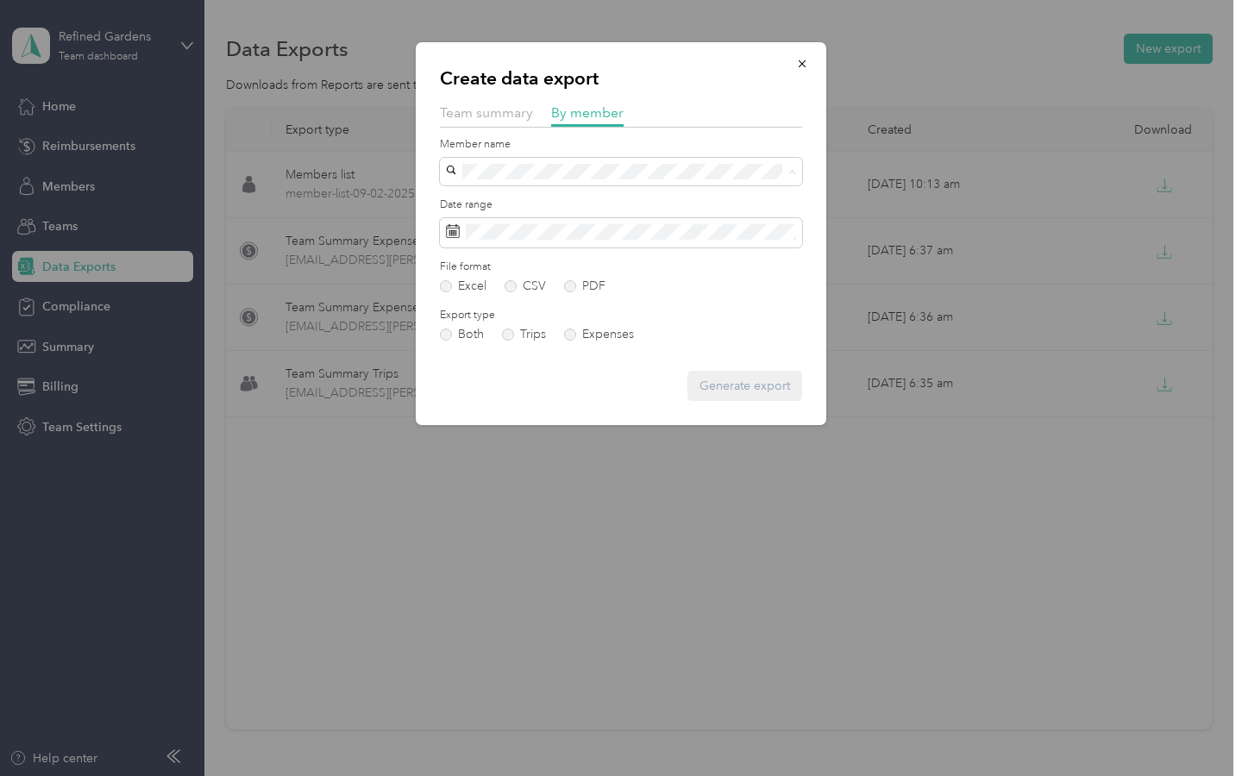
click at [518, 415] on div "[EMAIL_ADDRESS][DOMAIN_NAME]" at bounding box center [621, 413] width 338 height 18
click at [712, 383] on button "Generate export" at bounding box center [744, 386] width 115 height 30
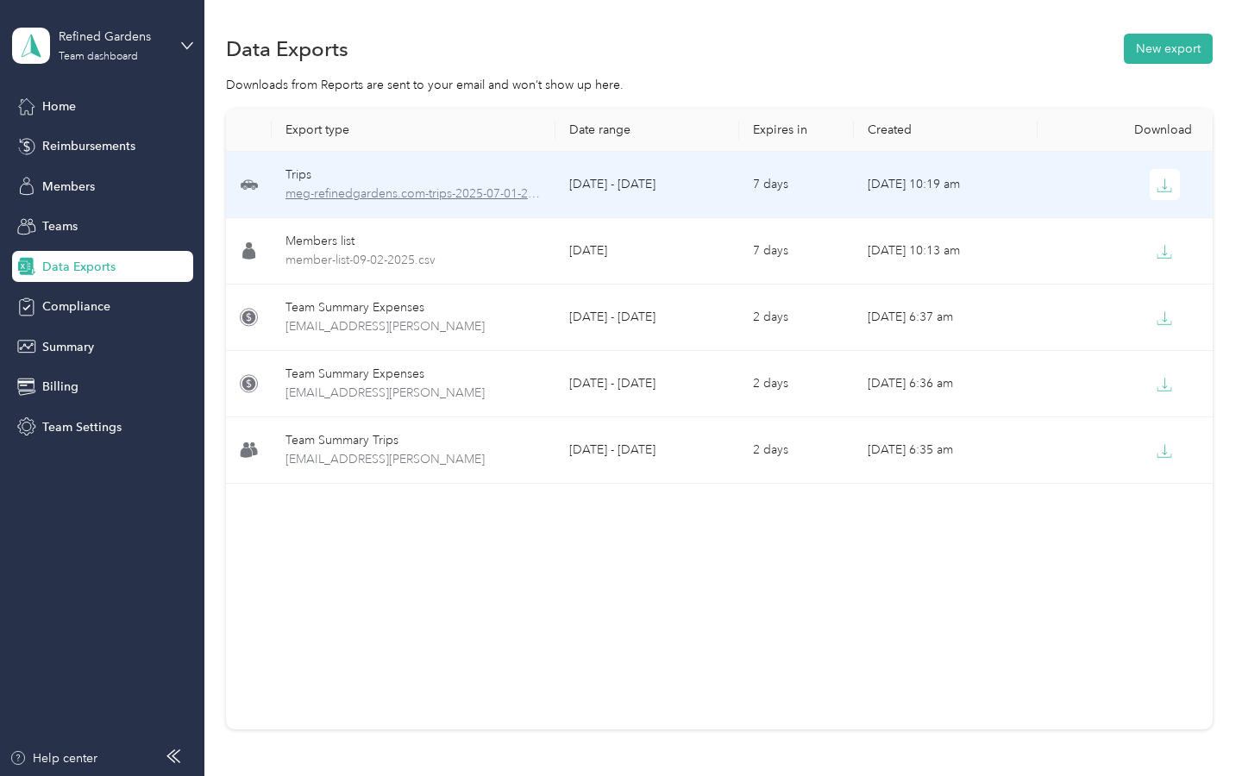
click at [409, 191] on span "meg-refinedgardens.com-trips-2025-07-01-2025-08-31.xlsx" at bounding box center [413, 194] width 257 height 19
click at [445, 194] on span "meg-refinedgardens.com-trips-2025-07-01-2025-08-31.xlsx" at bounding box center [413, 194] width 257 height 19
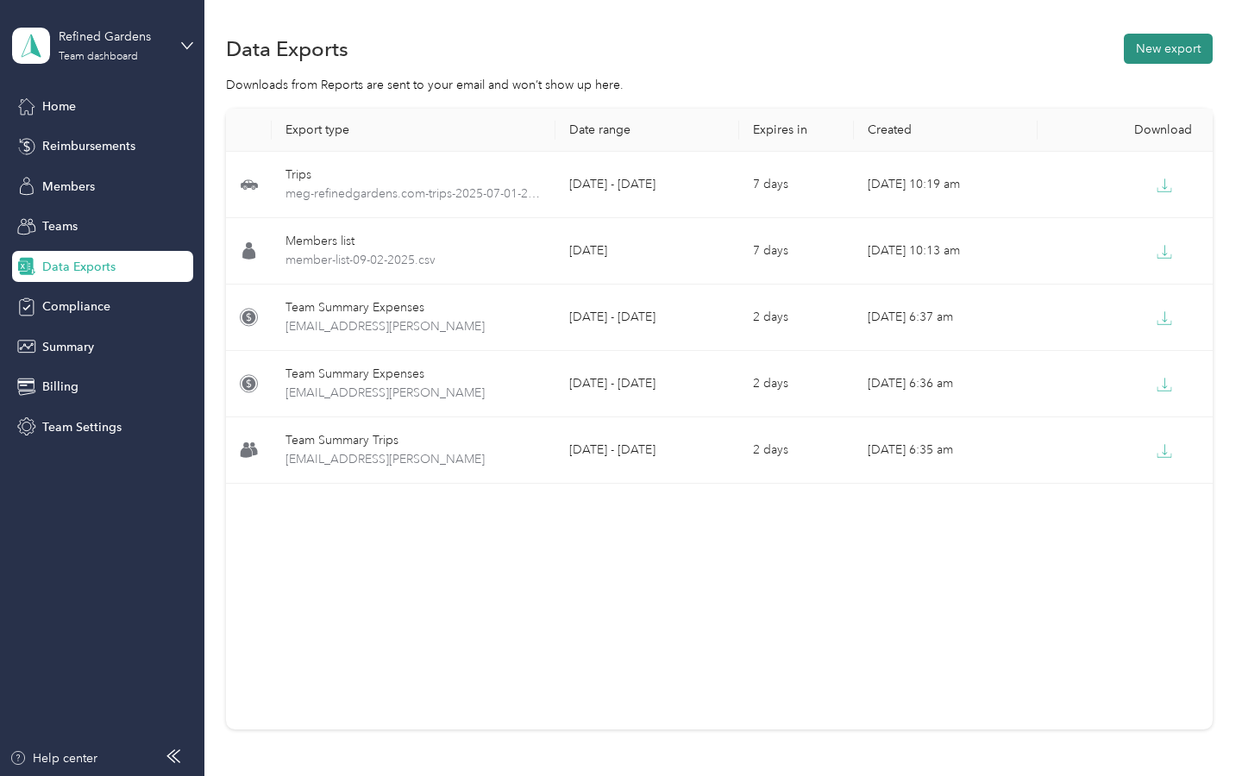
click at [712, 47] on button "New export" at bounding box center [1168, 49] width 89 height 30
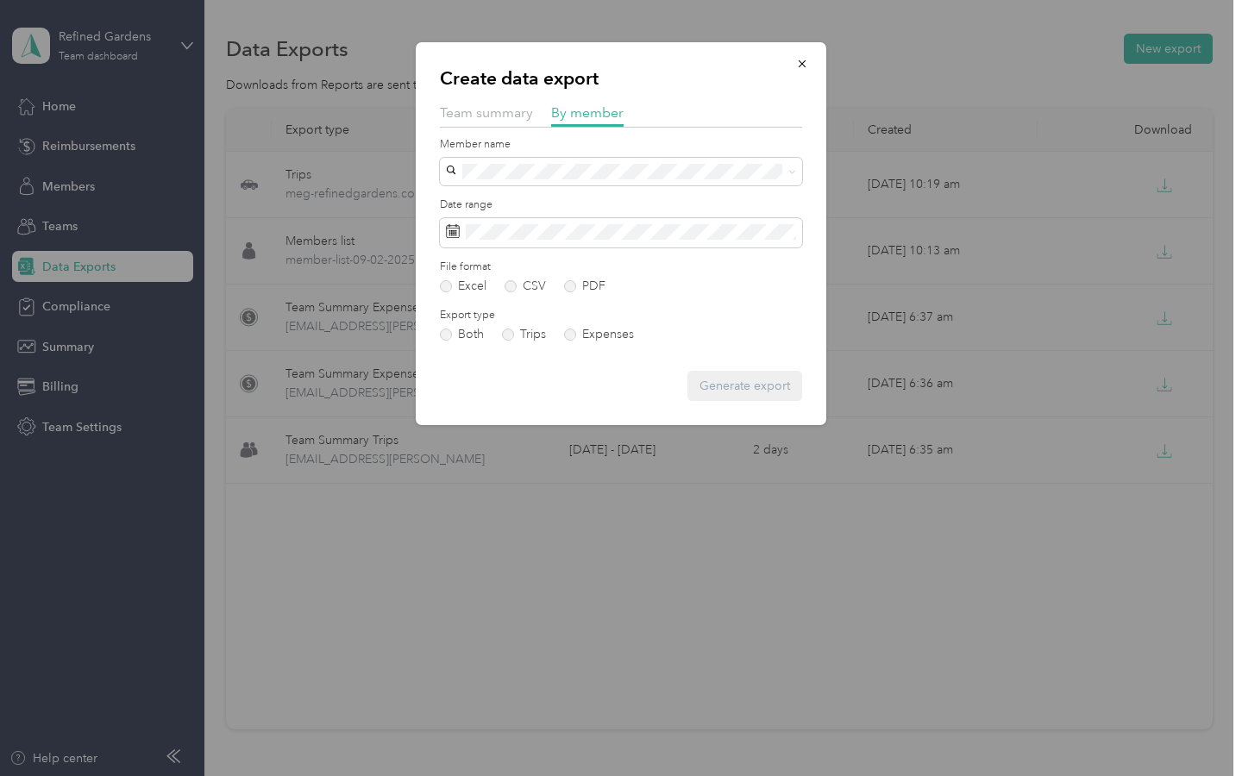
click at [507, 353] on span "[PERSON_NAME]" at bounding box center [500, 353] width 96 height 15
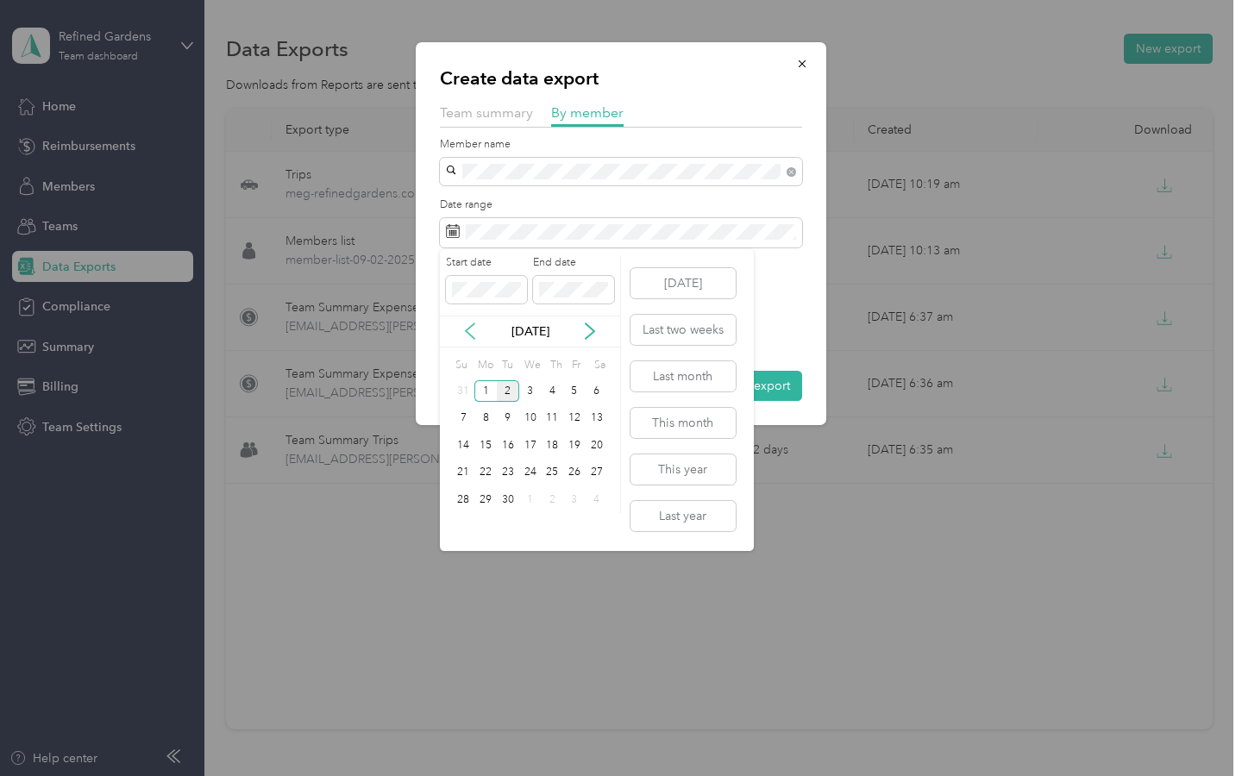
click at [467, 329] on icon at bounding box center [470, 332] width 9 height 16
click at [465, 337] on icon at bounding box center [469, 331] width 17 height 17
click at [514, 385] on div "1" at bounding box center [508, 391] width 22 height 22
click at [579, 299] on span at bounding box center [573, 290] width 81 height 28
click at [593, 326] on icon at bounding box center [589, 331] width 17 height 17
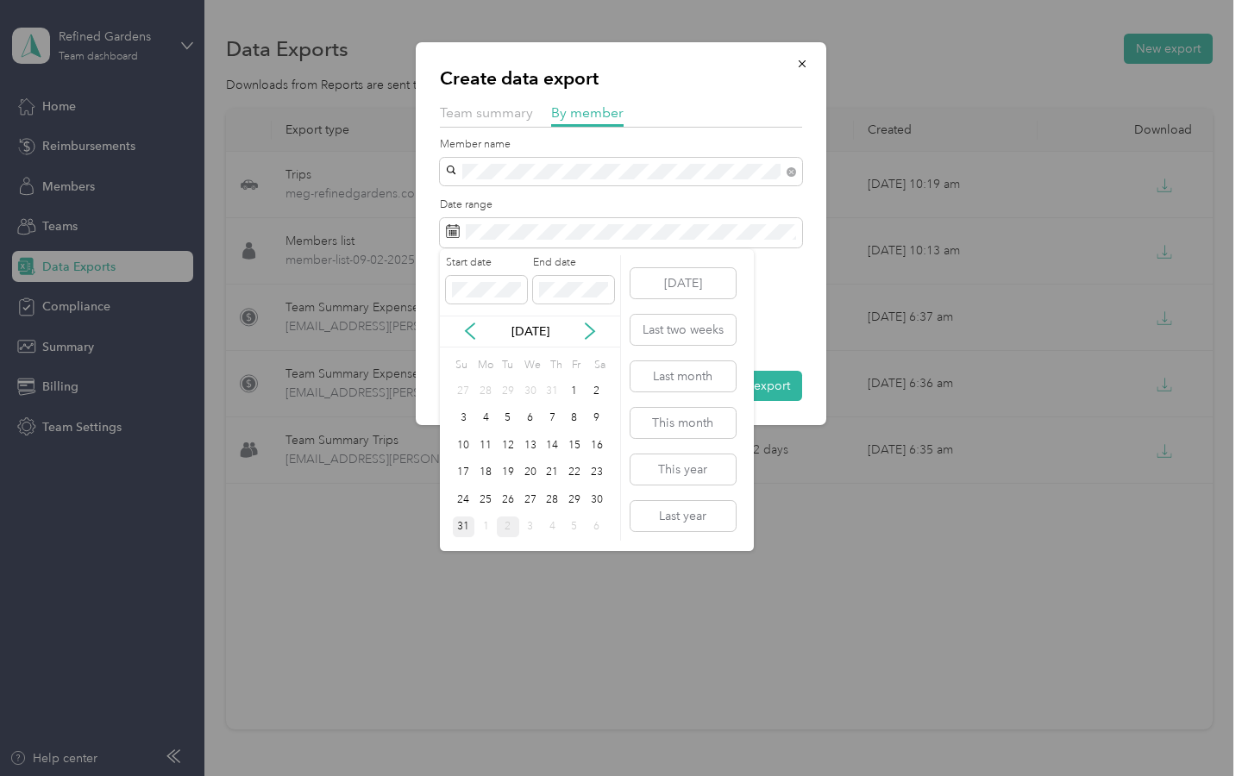
click at [460, 523] on div "31" at bounding box center [464, 528] width 22 height 22
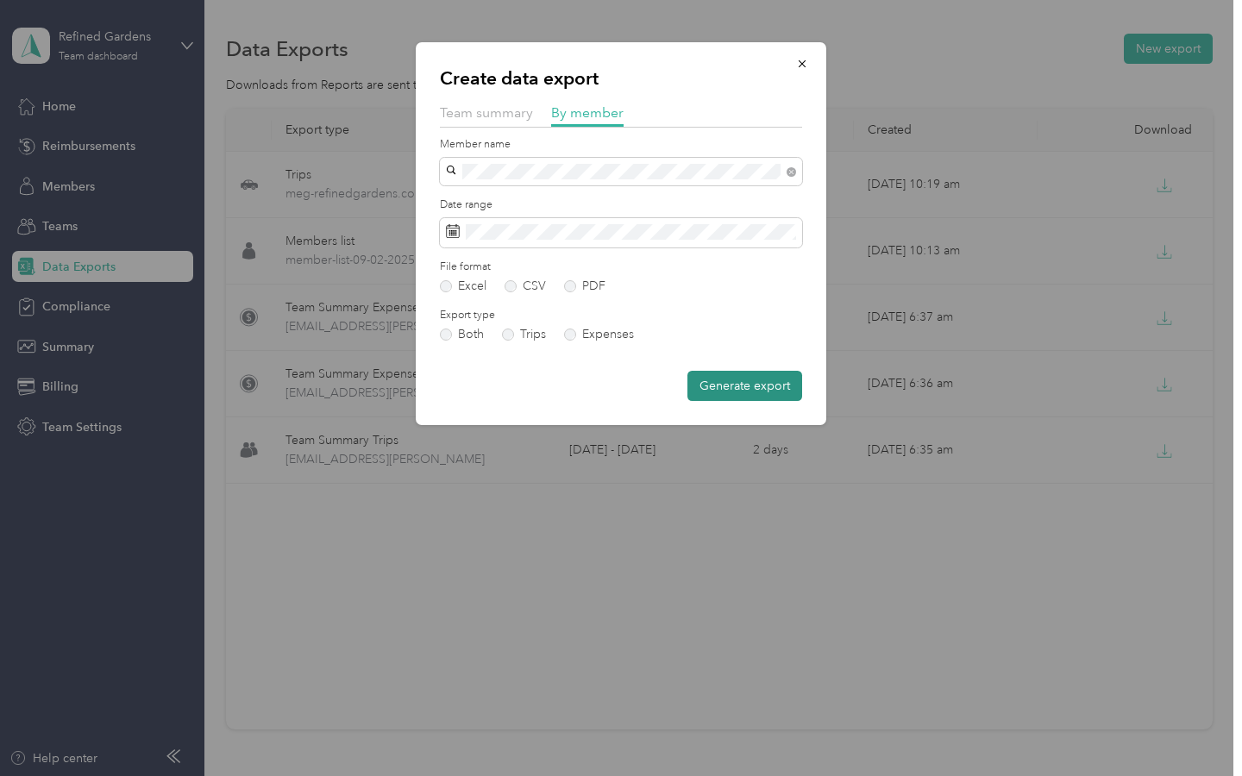
click at [712, 386] on button "Generate export" at bounding box center [744, 386] width 115 height 30
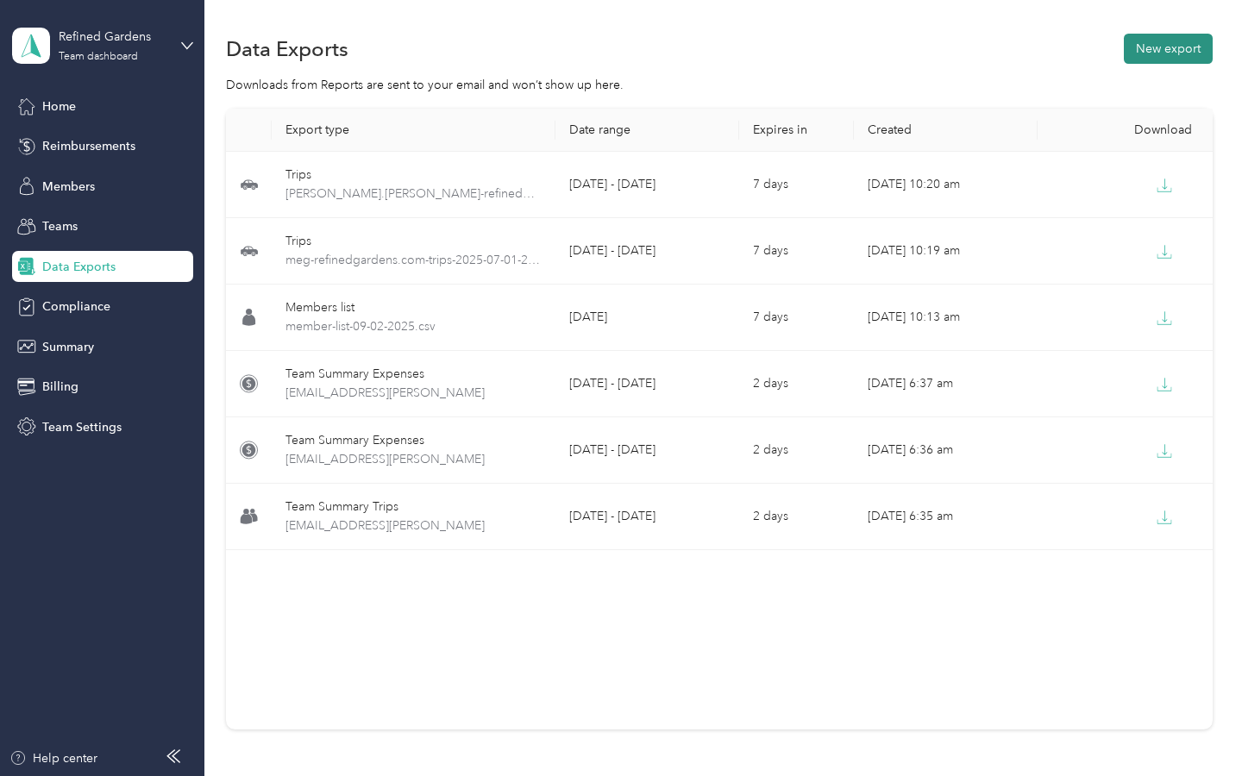
click at [712, 53] on button "New export" at bounding box center [1168, 49] width 89 height 30
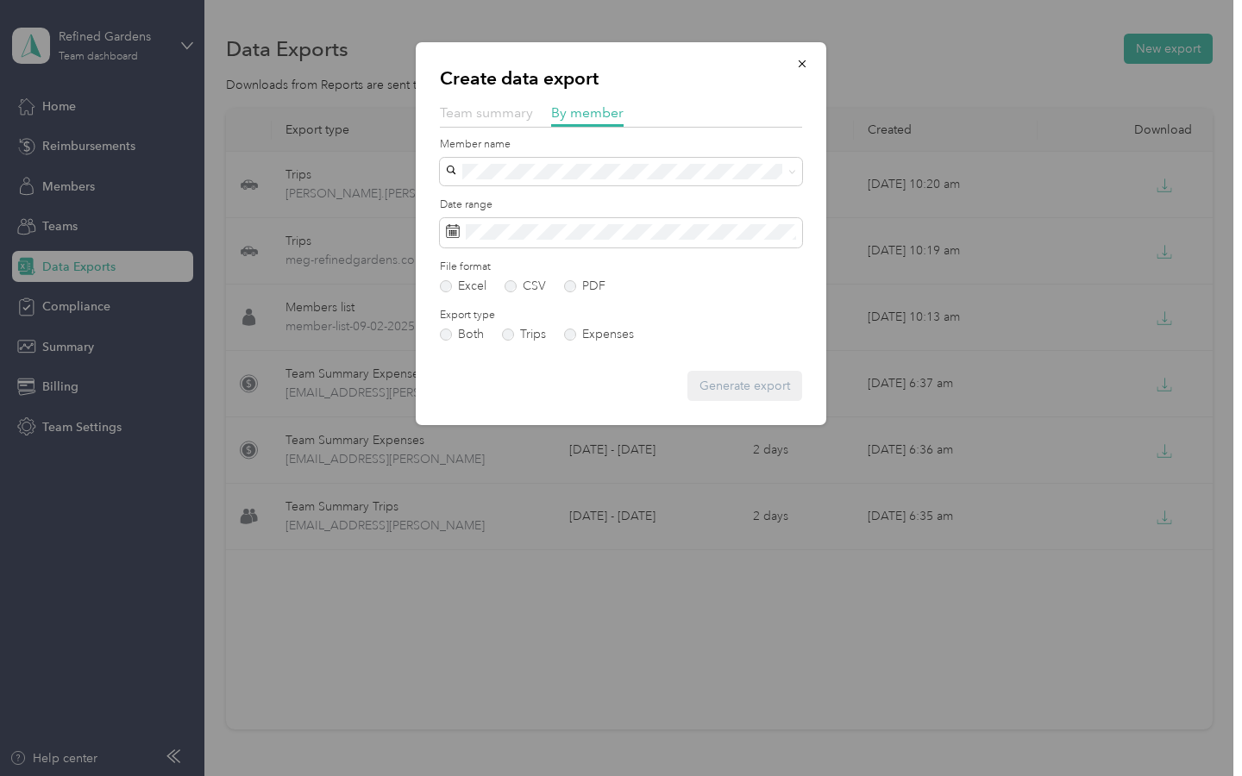
click at [511, 116] on span "Team summary" at bounding box center [486, 112] width 93 height 16
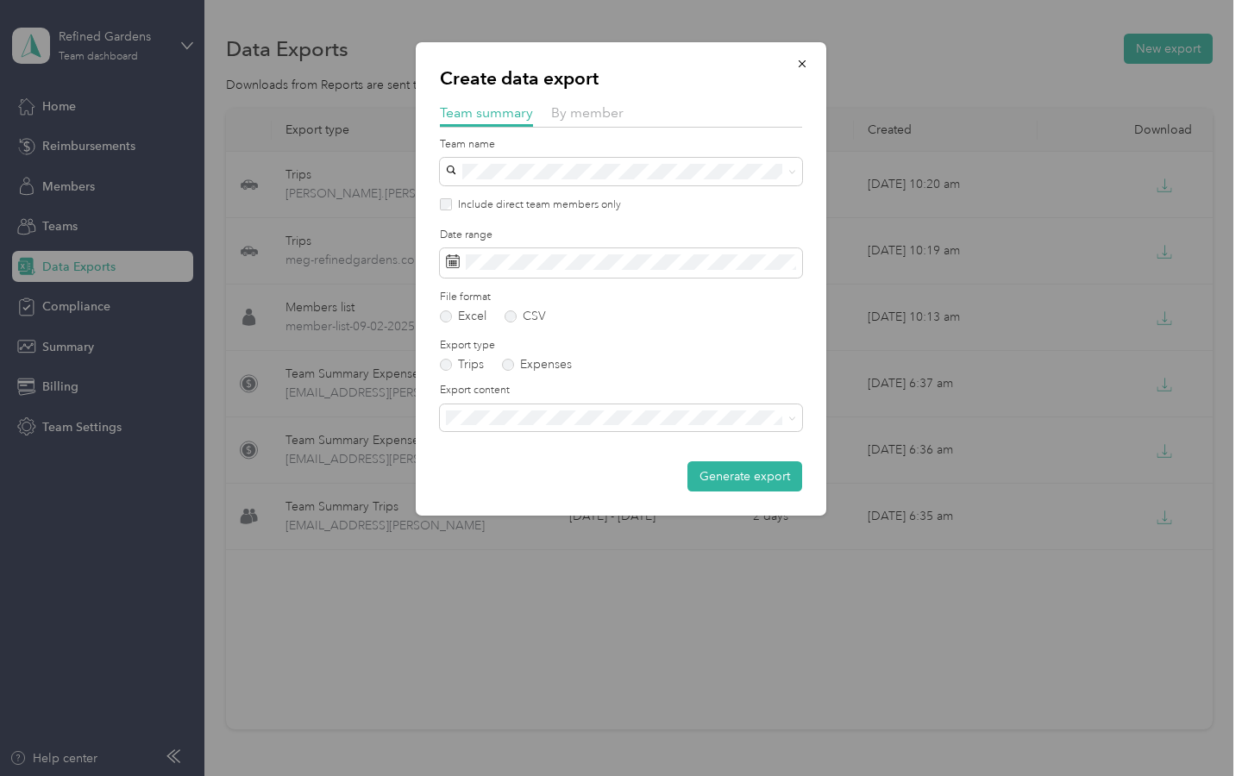
click at [504, 247] on div "Date range" at bounding box center [621, 253] width 362 height 50
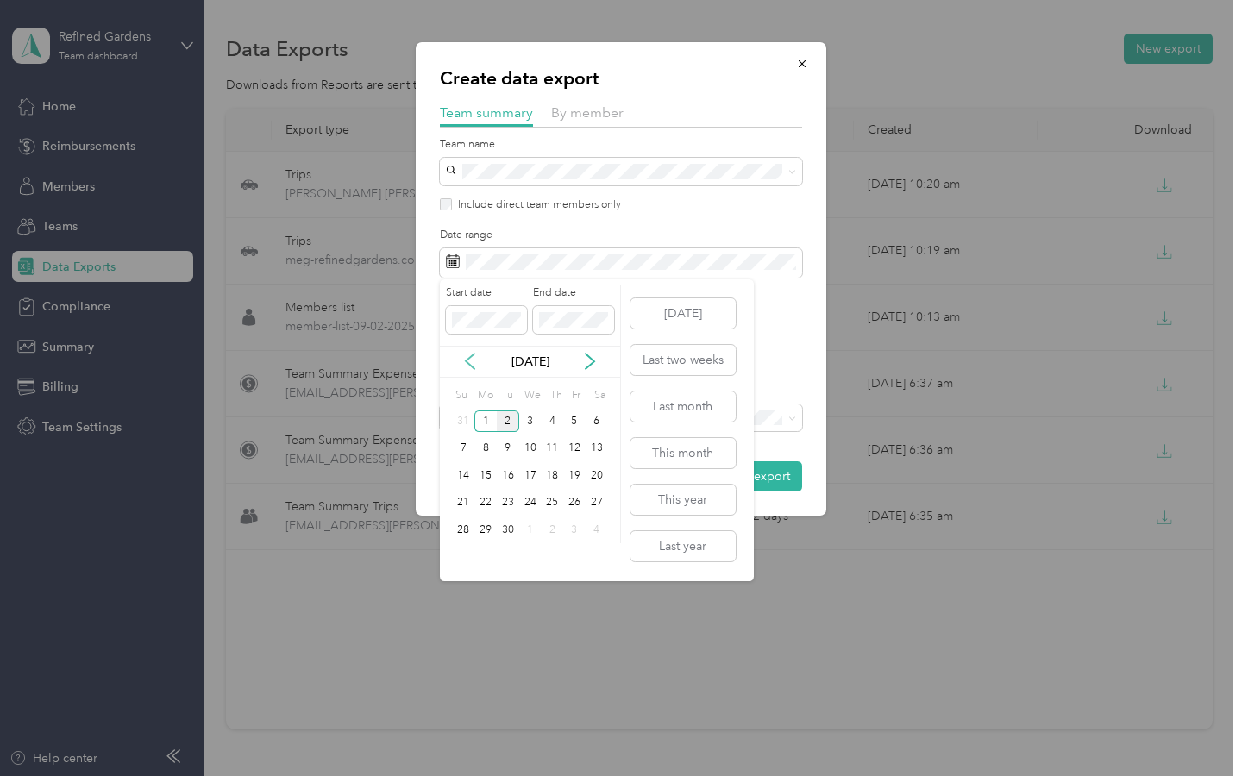
click at [467, 357] on icon at bounding box center [469, 361] width 17 height 17
click at [506, 421] on div "1" at bounding box center [508, 421] width 22 height 22
click at [526, 426] on div "2" at bounding box center [530, 421] width 22 height 22
click at [590, 354] on icon at bounding box center [589, 361] width 17 height 17
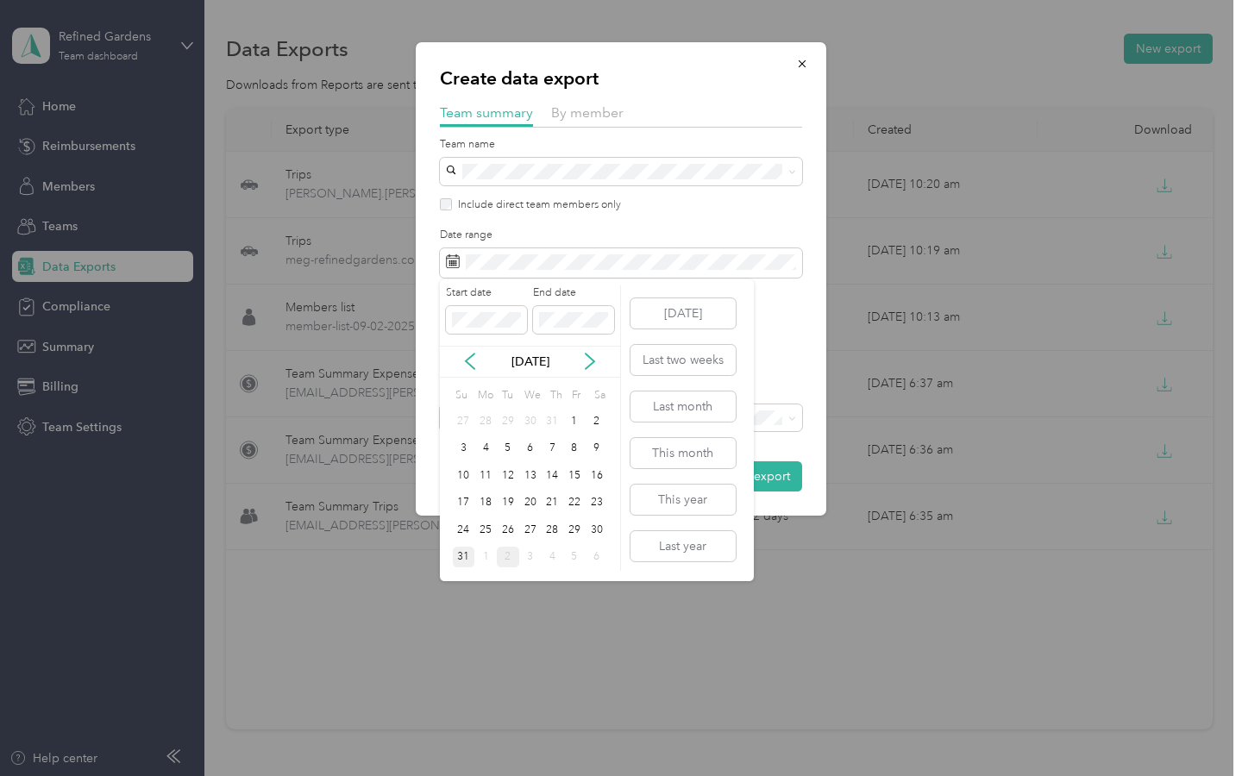
click at [458, 555] on div "31" at bounding box center [464, 558] width 22 height 22
click at [463, 360] on icon at bounding box center [469, 361] width 17 height 17
click at [528, 420] on div "2" at bounding box center [530, 421] width 22 height 22
click at [598, 358] on div "[DATE]" at bounding box center [530, 362] width 180 height 18
click at [593, 358] on icon at bounding box center [589, 361] width 17 height 17
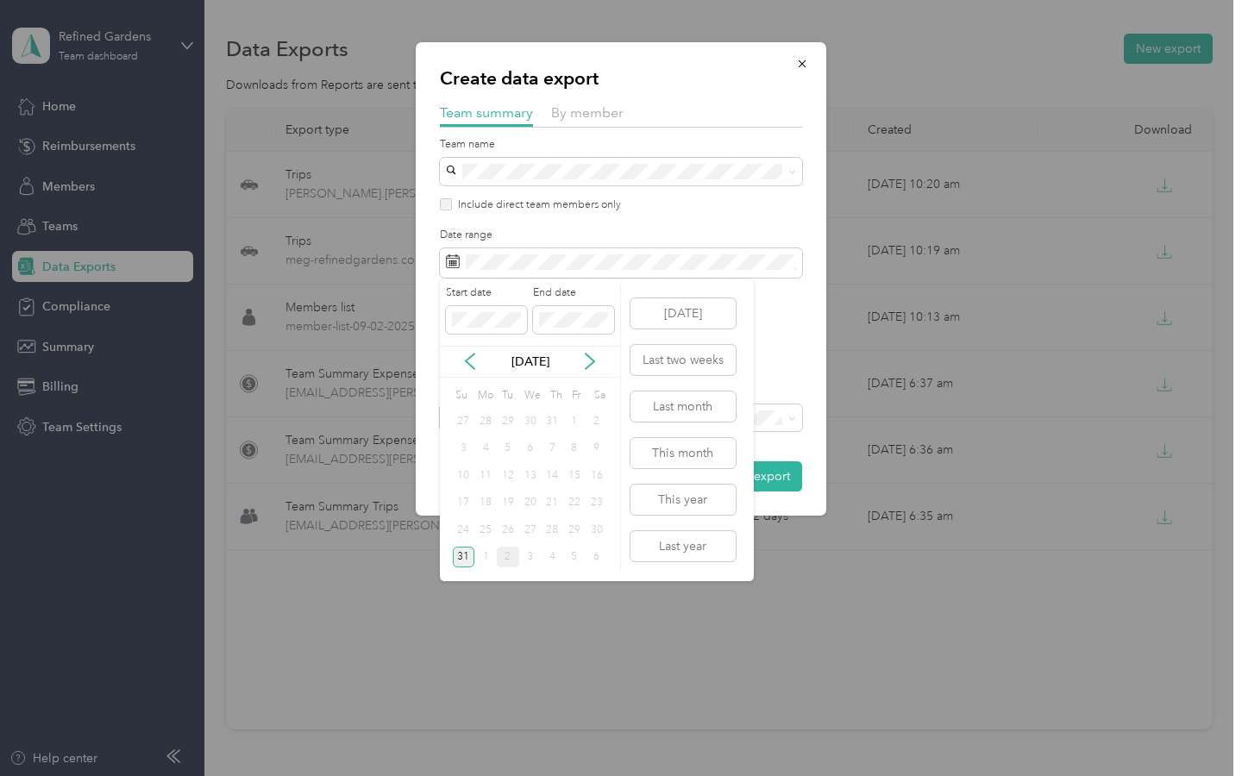
click at [462, 555] on div "31" at bounding box center [464, 558] width 22 height 22
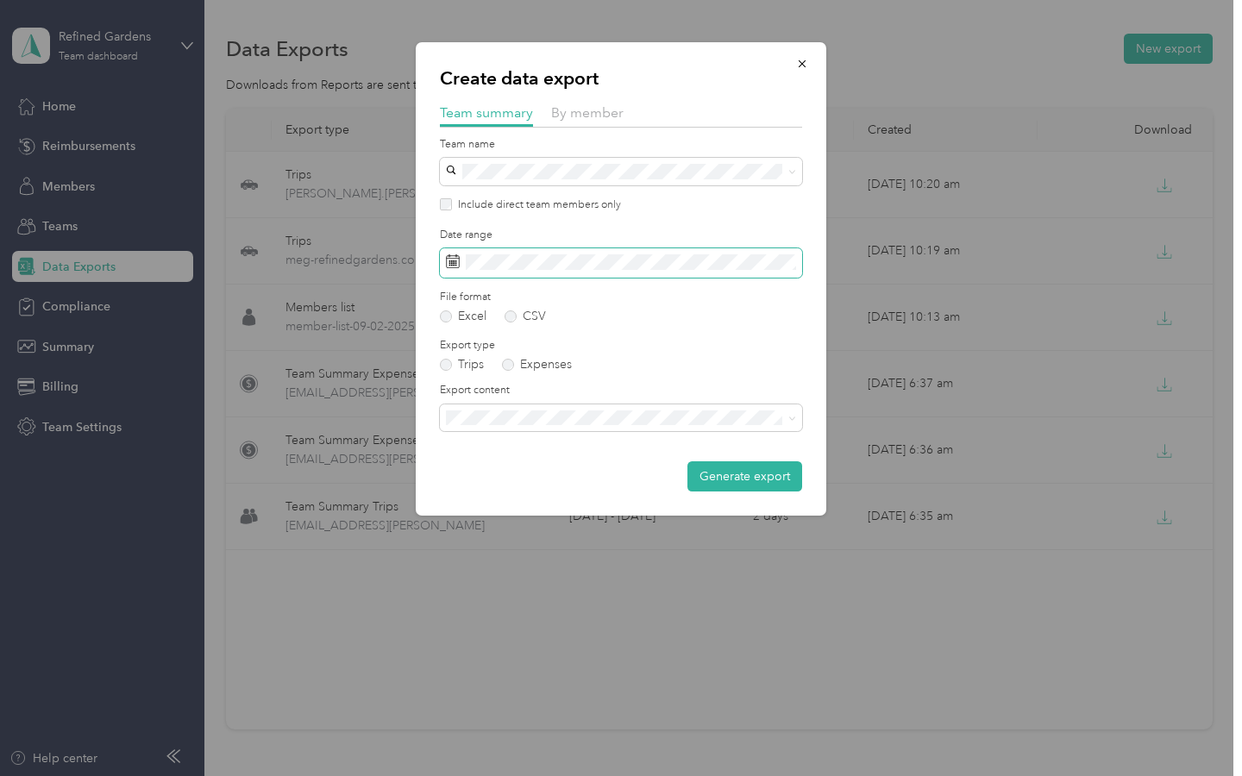
click at [506, 252] on span at bounding box center [621, 262] width 362 height 29
click at [501, 274] on span at bounding box center [621, 262] width 362 height 29
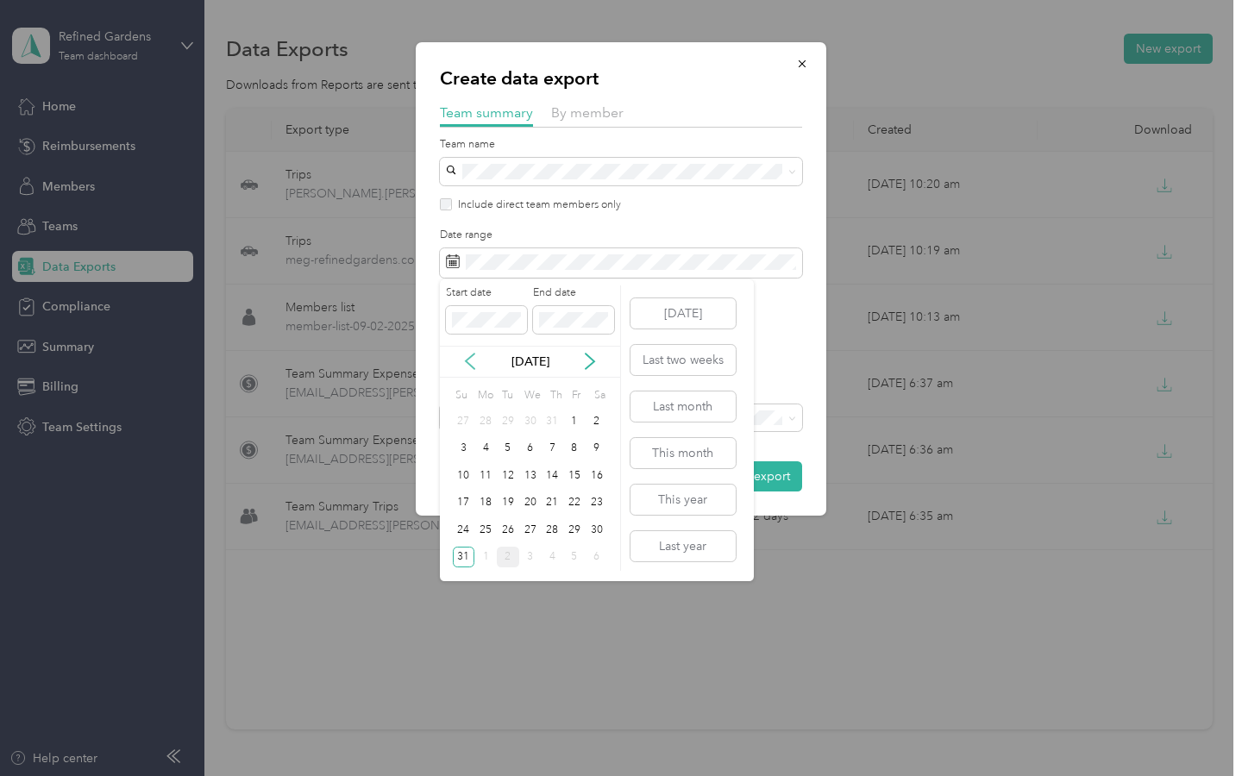
click at [463, 366] on icon at bounding box center [469, 361] width 17 height 17
click at [509, 419] on div "1" at bounding box center [508, 421] width 22 height 22
click at [508, 422] on div "1" at bounding box center [508, 421] width 22 height 22
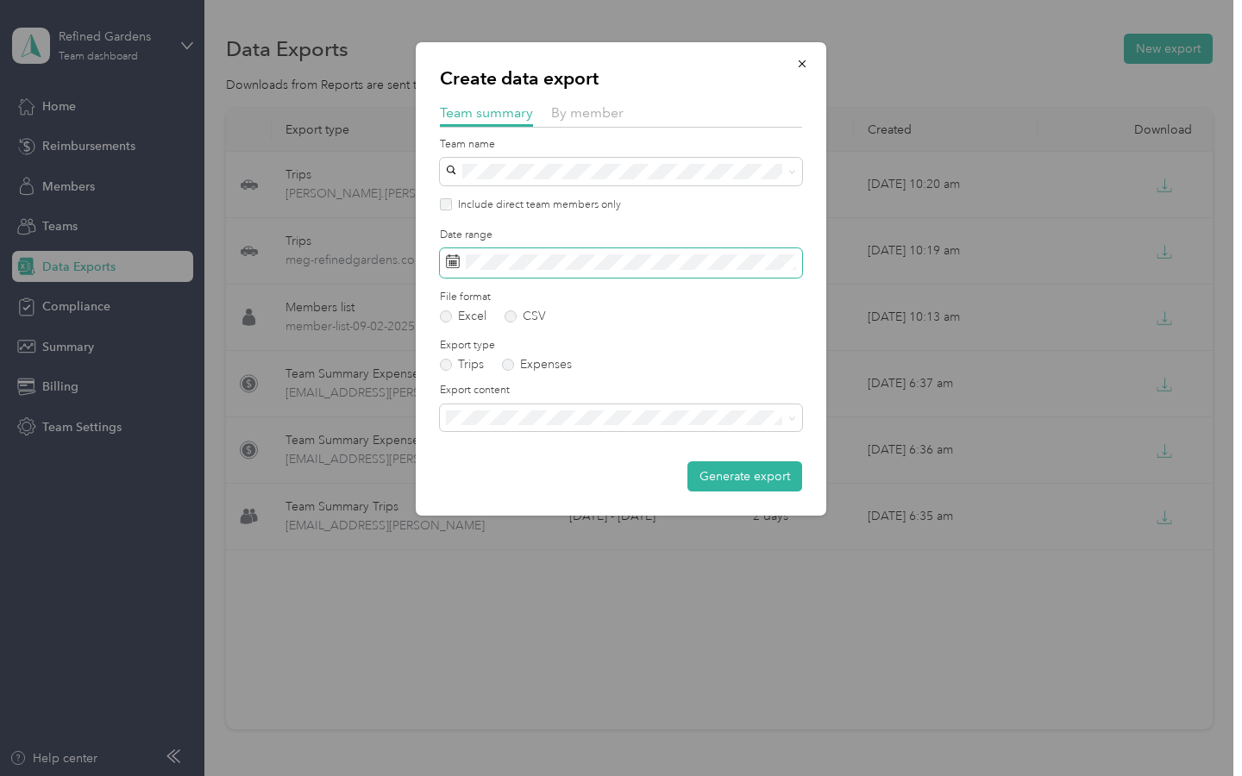
click at [576, 270] on span at bounding box center [621, 262] width 362 height 29
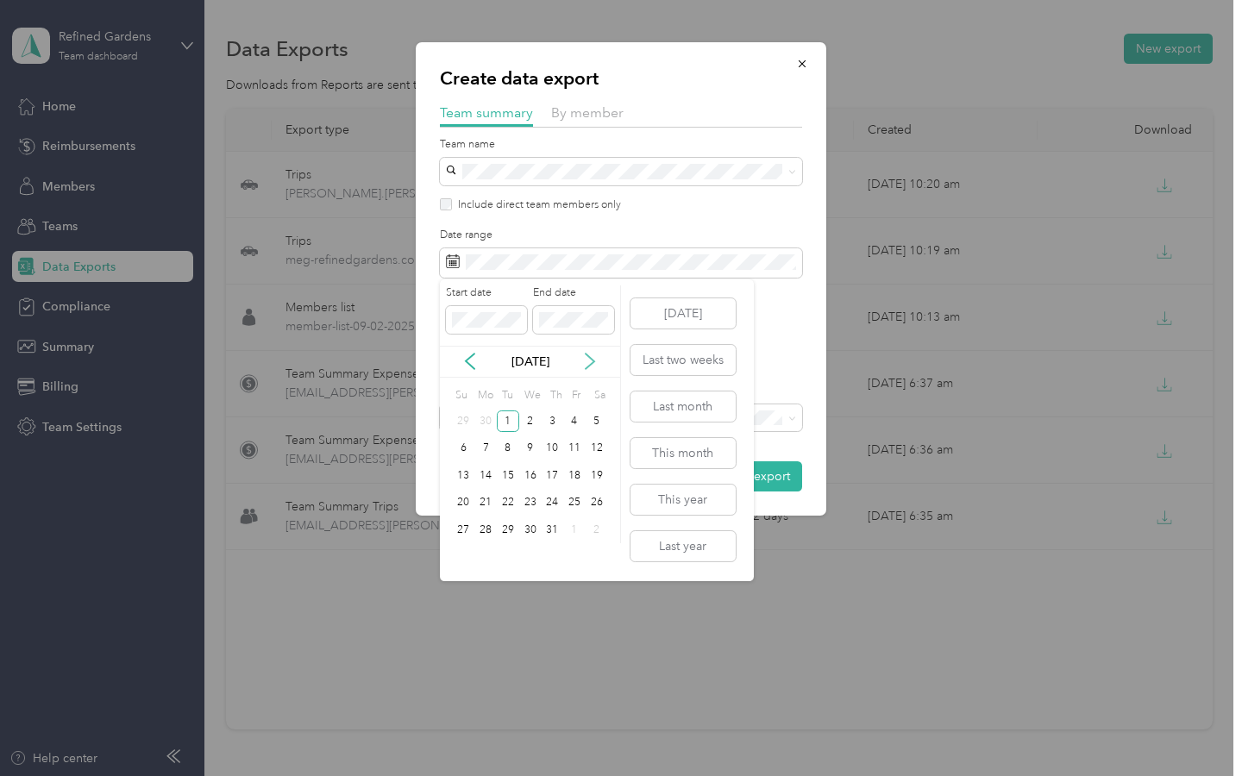
click at [594, 362] on icon at bounding box center [590, 362] width 9 height 16
click at [458, 557] on div "31" at bounding box center [464, 558] width 22 height 22
click at [543, 409] on div "31" at bounding box center [552, 422] width 22 height 28
click at [471, 554] on div "31" at bounding box center [464, 558] width 22 height 22
click at [467, 358] on icon at bounding box center [469, 361] width 17 height 17
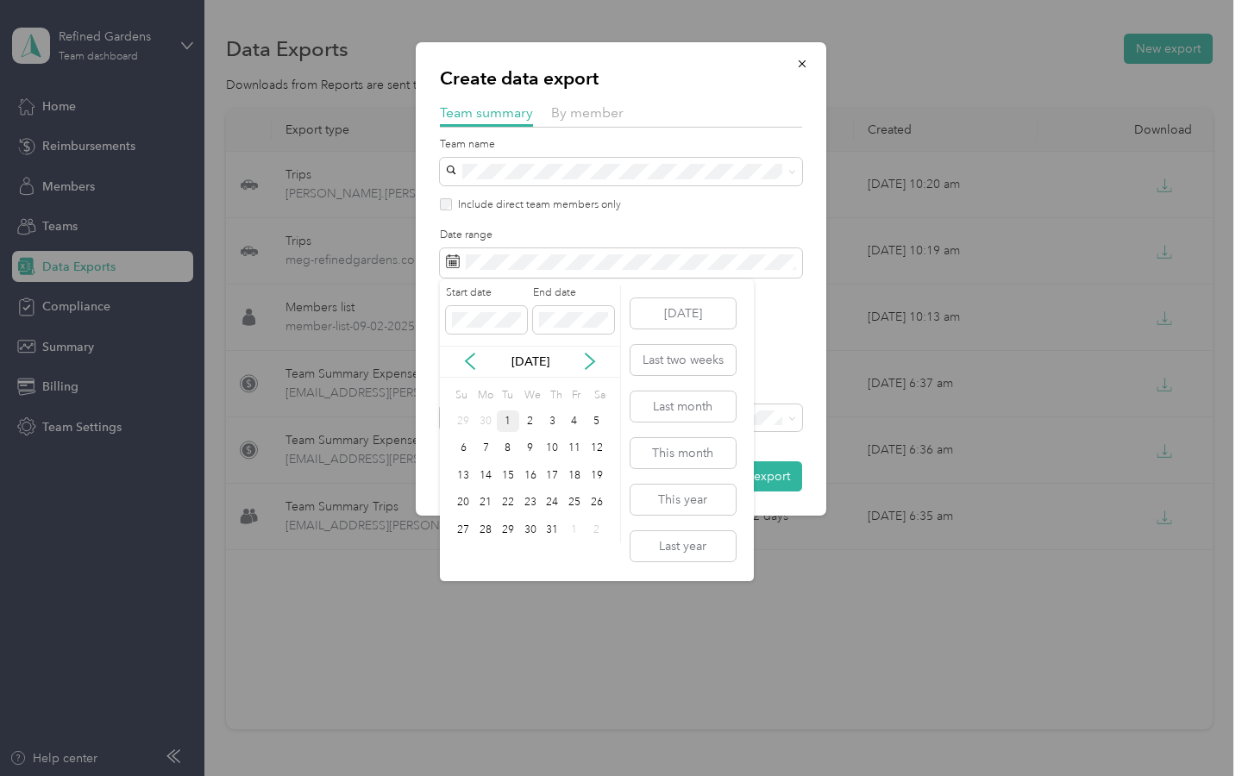
click at [506, 421] on div "1" at bounding box center [508, 421] width 22 height 22
click at [592, 358] on icon at bounding box center [589, 361] width 17 height 17
click at [460, 558] on div "31" at bounding box center [464, 558] width 22 height 22
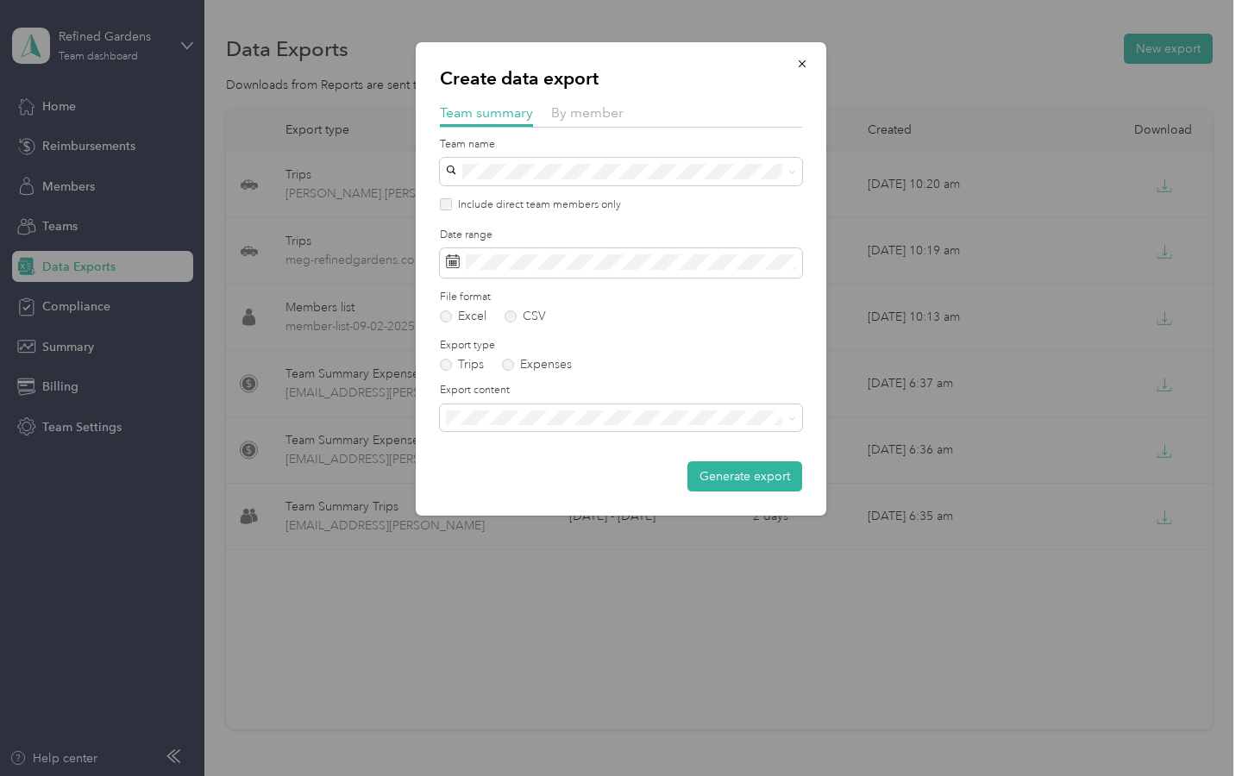
click at [658, 362] on div "Trips Expenses" at bounding box center [621, 365] width 362 height 12
click at [712, 485] on button "Generate export" at bounding box center [744, 476] width 115 height 30
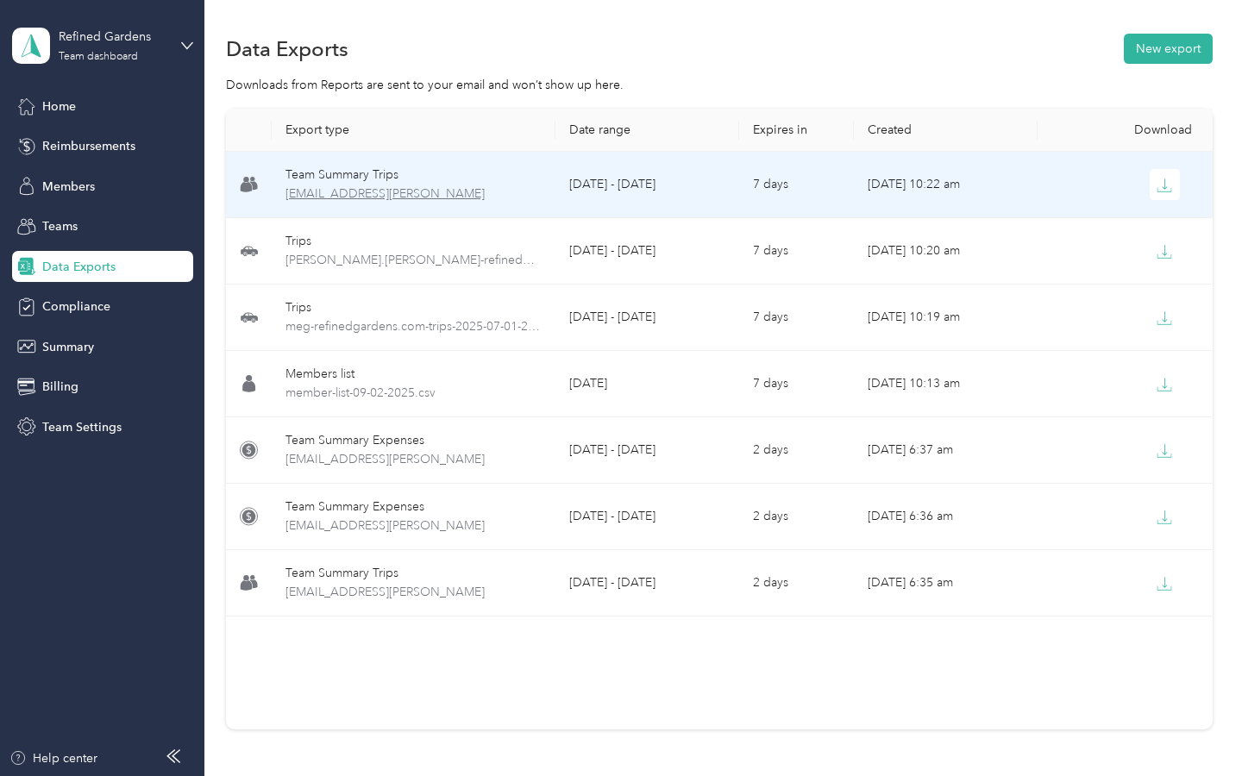
click at [438, 187] on span "[EMAIL_ADDRESS][PERSON_NAME]" at bounding box center [413, 194] width 257 height 19
click at [712, 181] on icon "button" at bounding box center [1164, 186] width 16 height 16
